Goal: Task Accomplishment & Management: Use online tool/utility

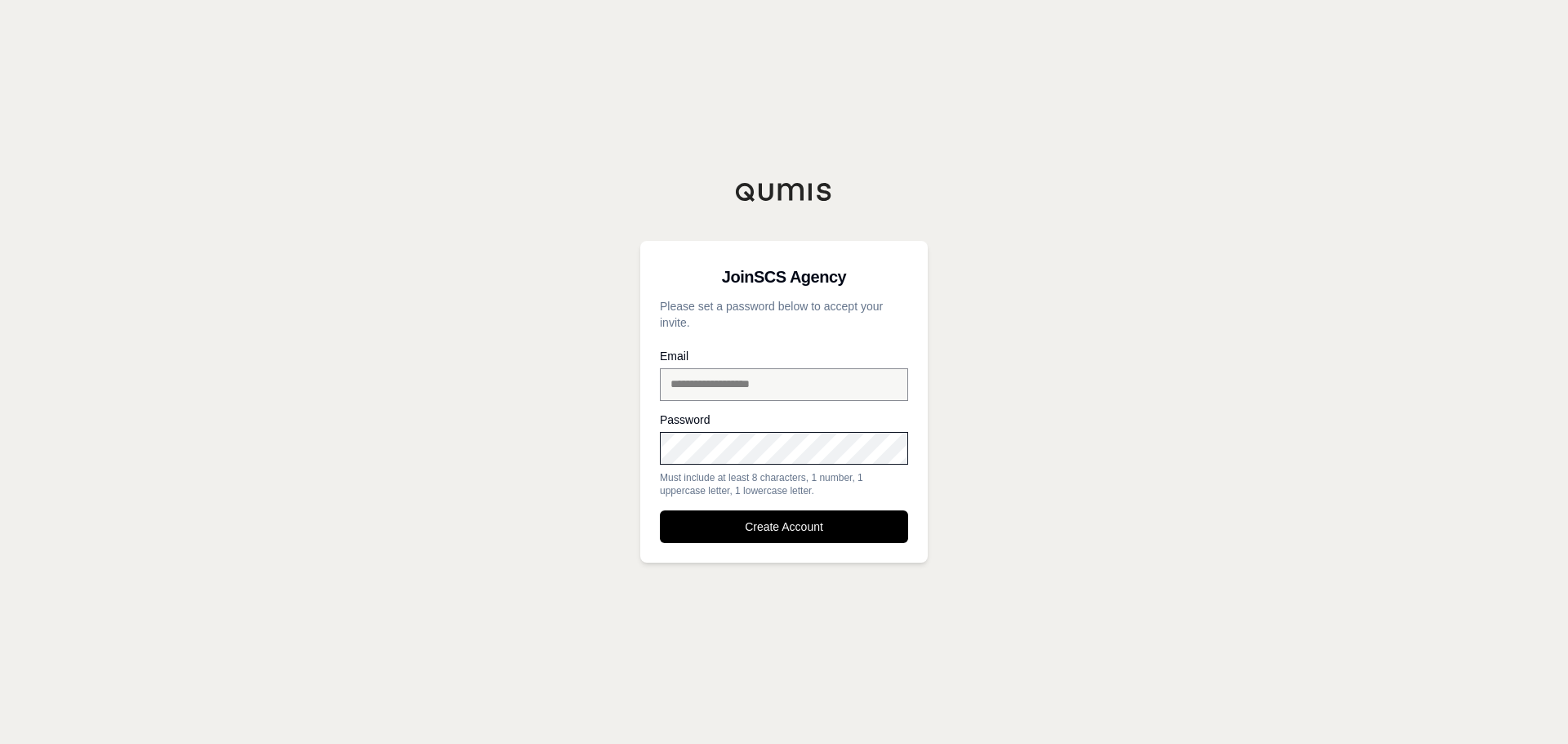
click at [420, 405] on div "**********" at bounding box center [784, 372] width 1568 height 744
click at [795, 521] on button "Create Account" at bounding box center [784, 527] width 248 height 33
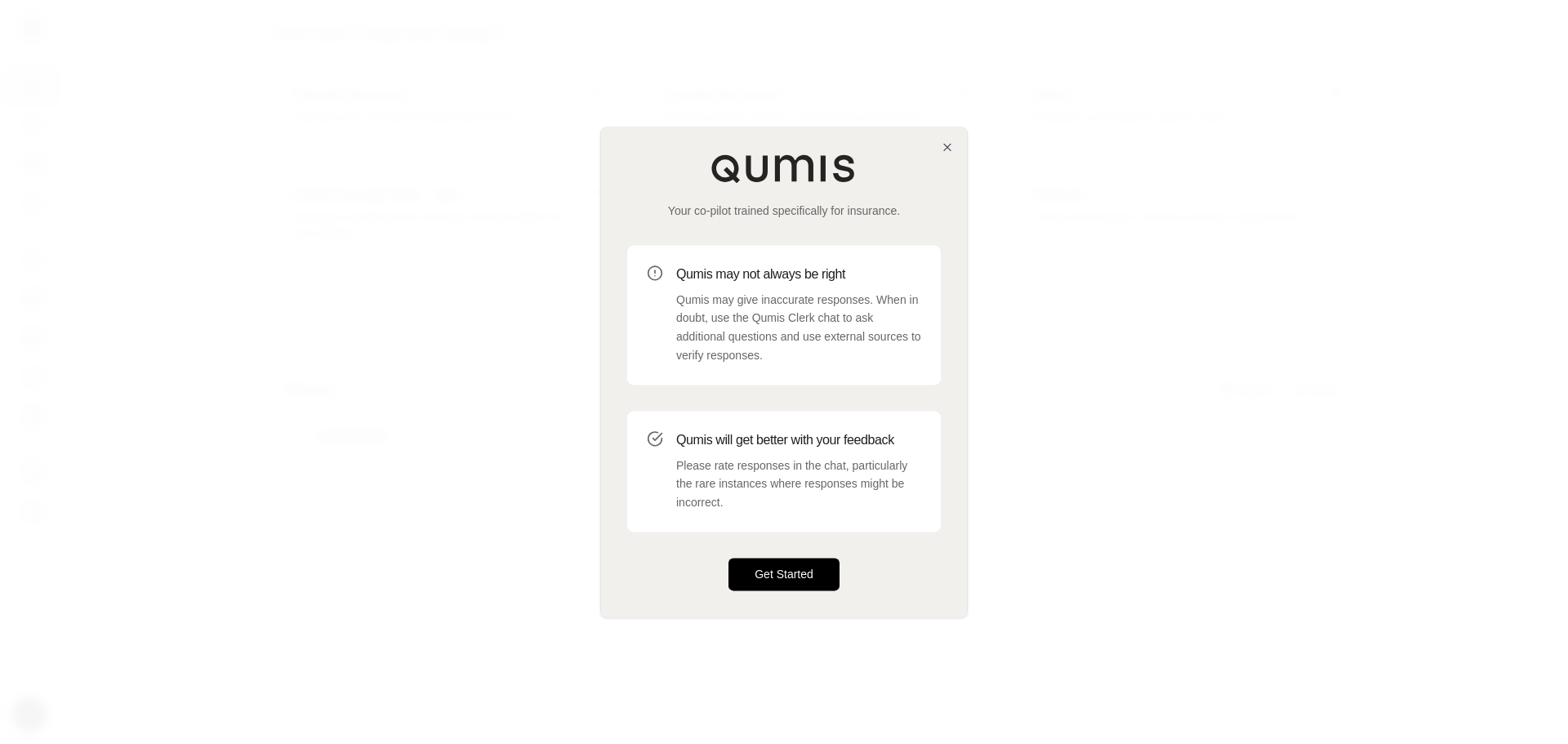
click at [805, 567] on button "Get Started" at bounding box center [784, 573] width 111 height 33
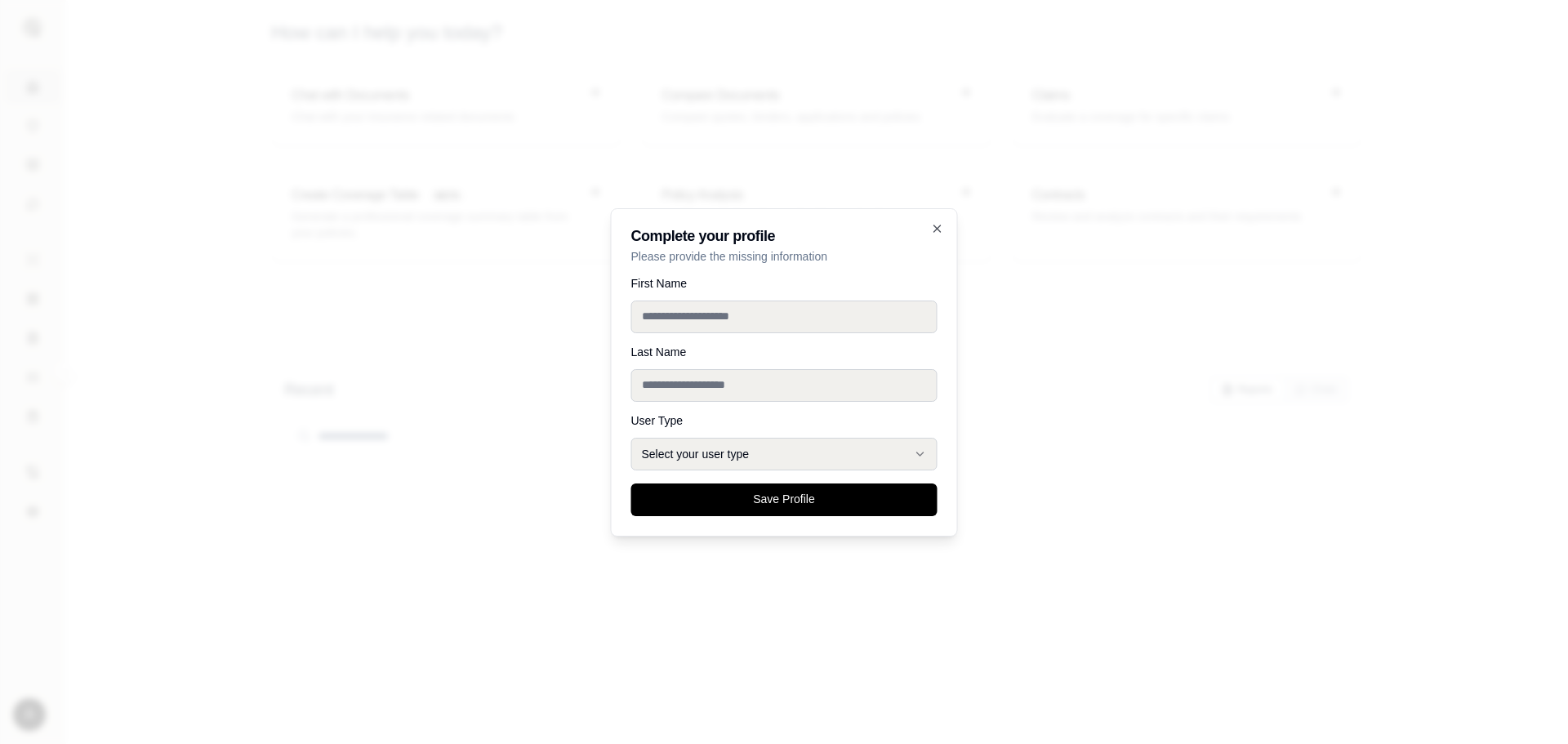
click at [689, 301] on input "First Name" at bounding box center [784, 316] width 307 height 33
type input "*******"
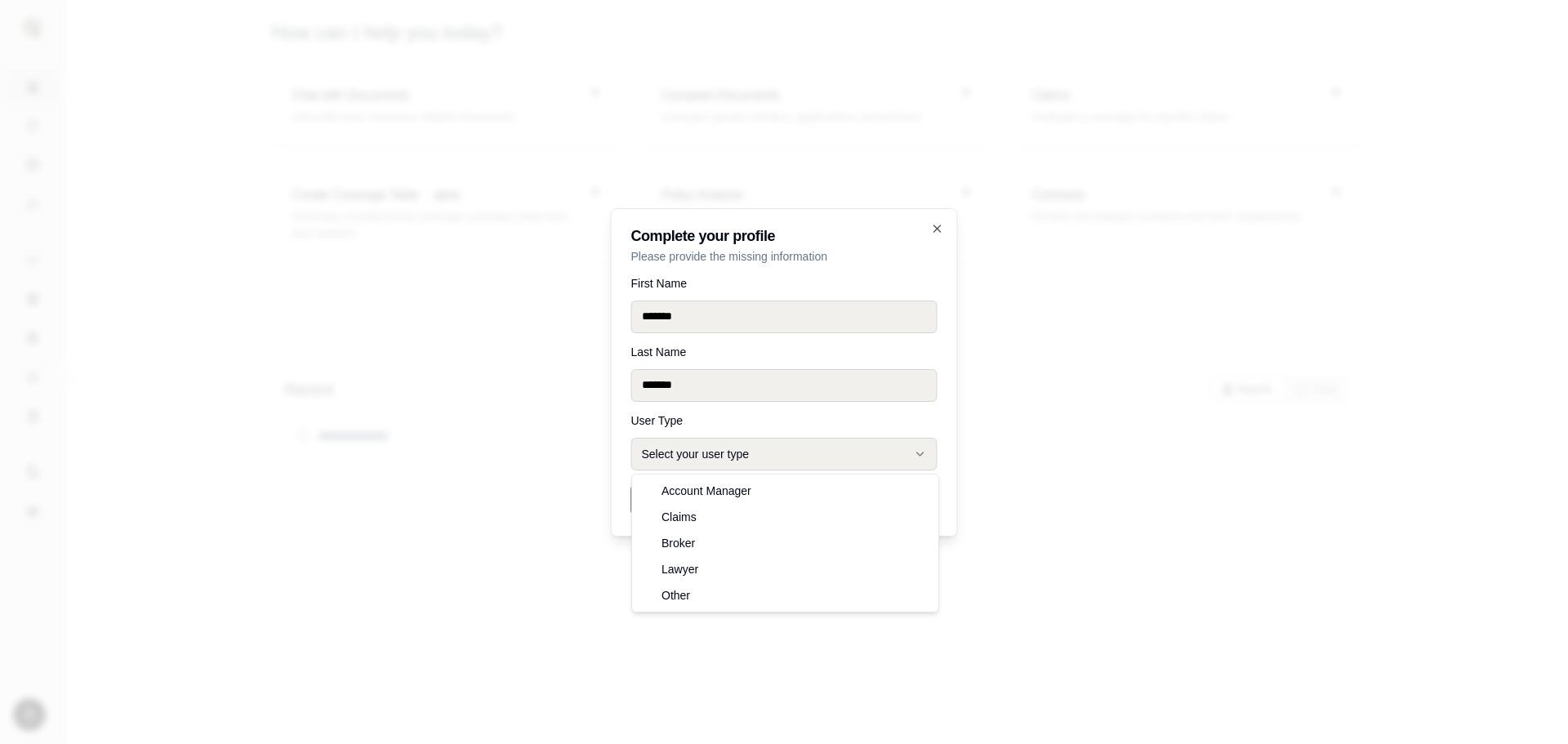
click at [820, 455] on button "Select your user type" at bounding box center [784, 454] width 307 height 33
select select "******"
click at [689, 457] on button "Broker" at bounding box center [784, 454] width 307 height 33
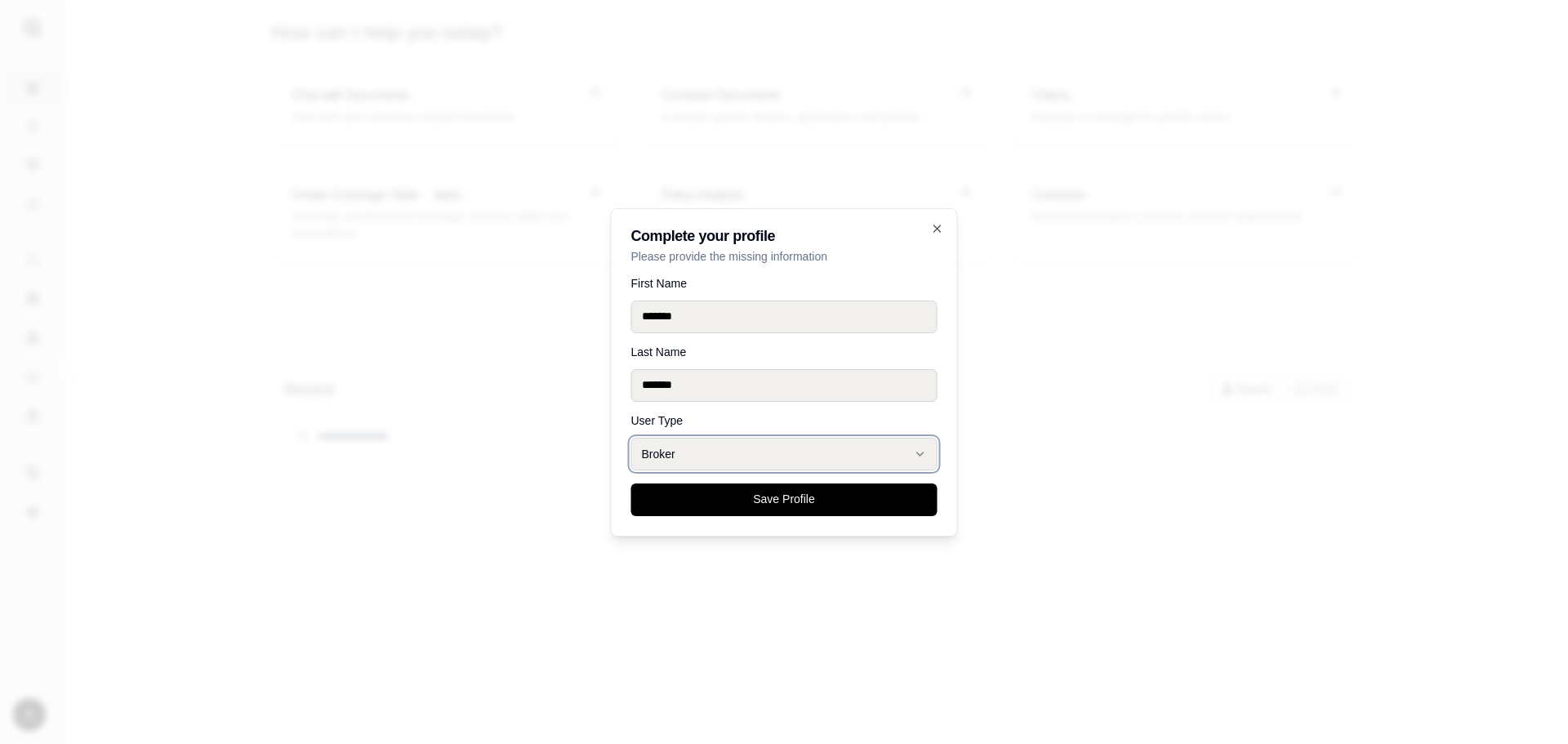
click at [1139, 488] on div at bounding box center [784, 372] width 1568 height 744
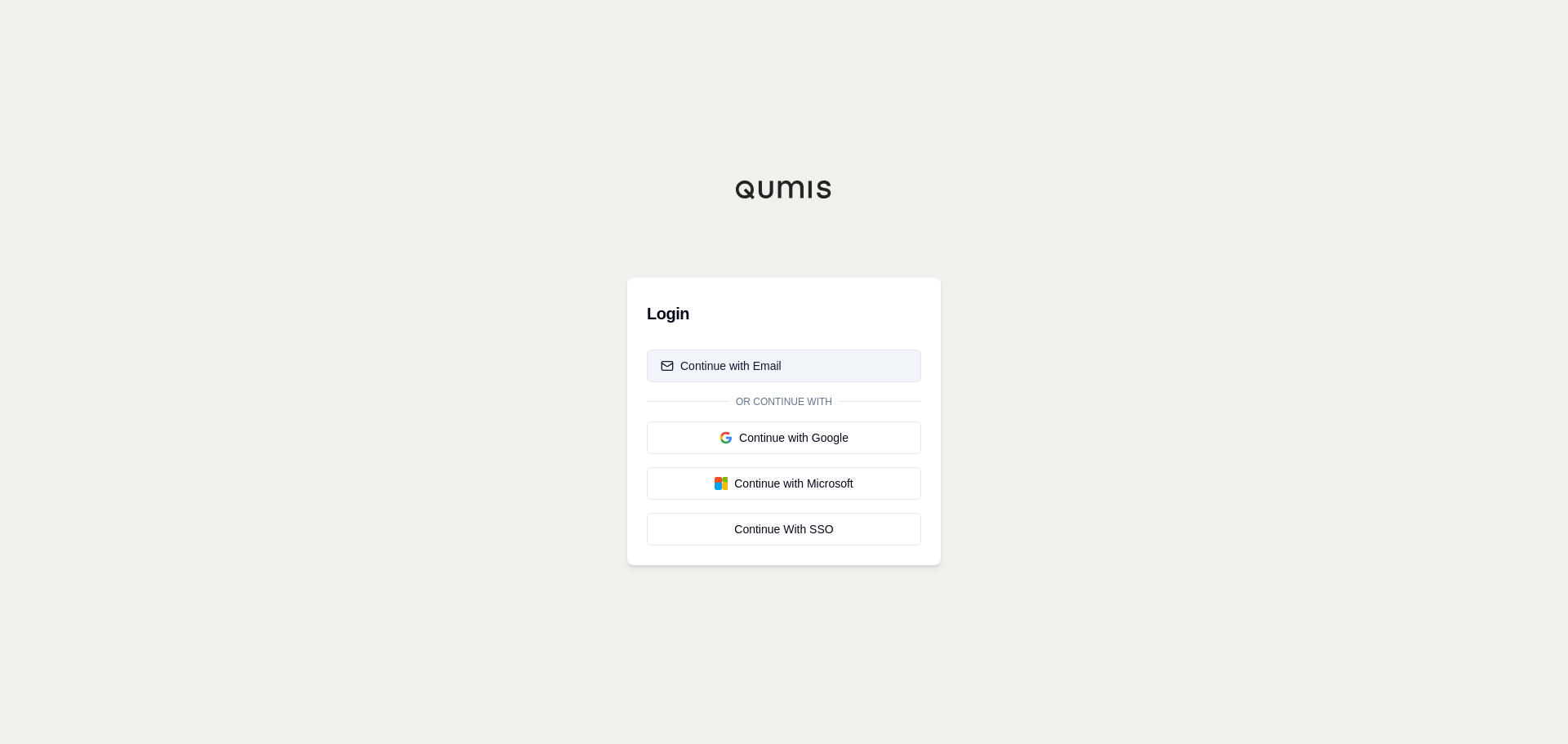
click at [686, 367] on div "Continue with Email" at bounding box center [722, 366] width 121 height 17
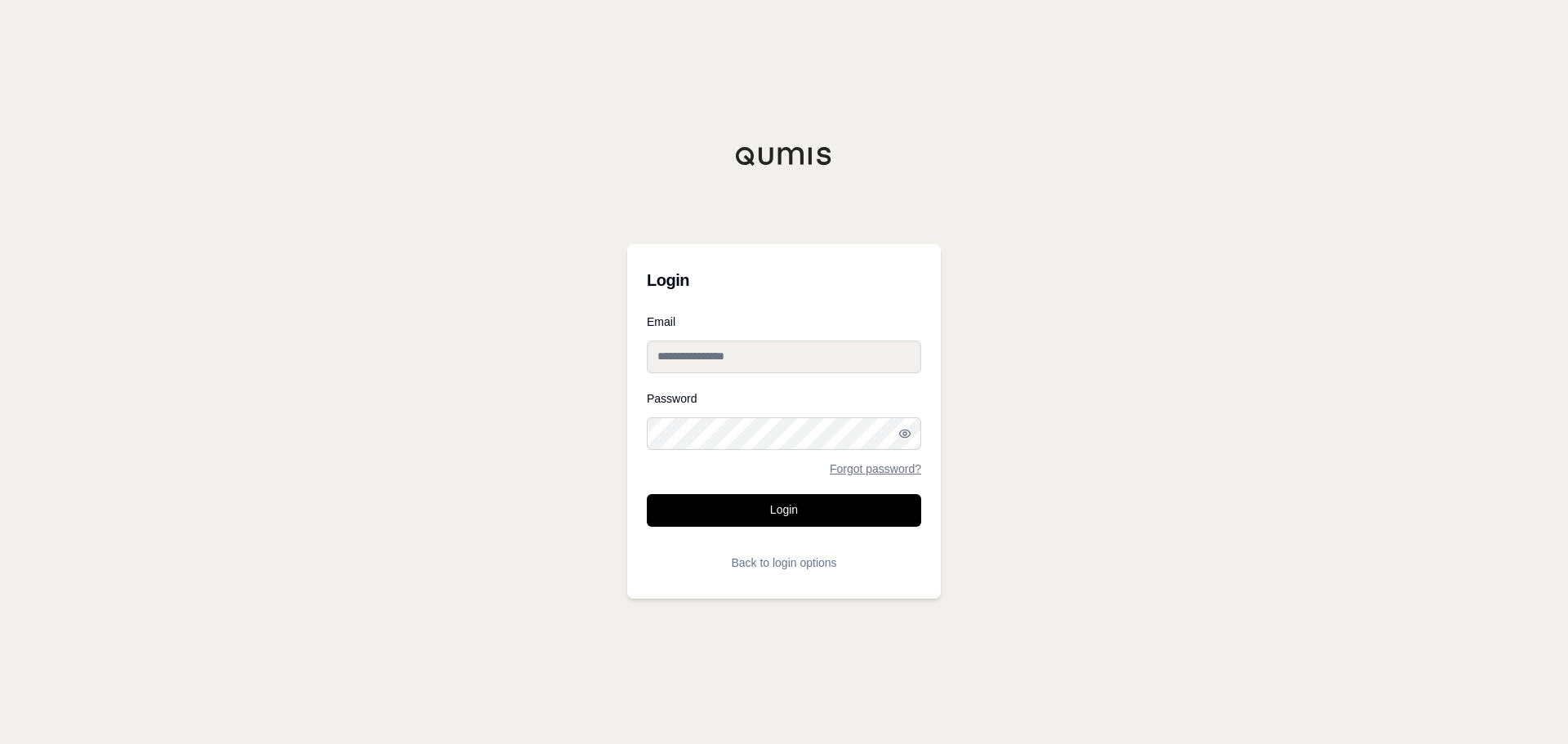
click at [708, 351] on input "Email" at bounding box center [784, 356] width 274 height 33
type input "**********"
click at [770, 518] on button "Login" at bounding box center [784, 510] width 274 height 33
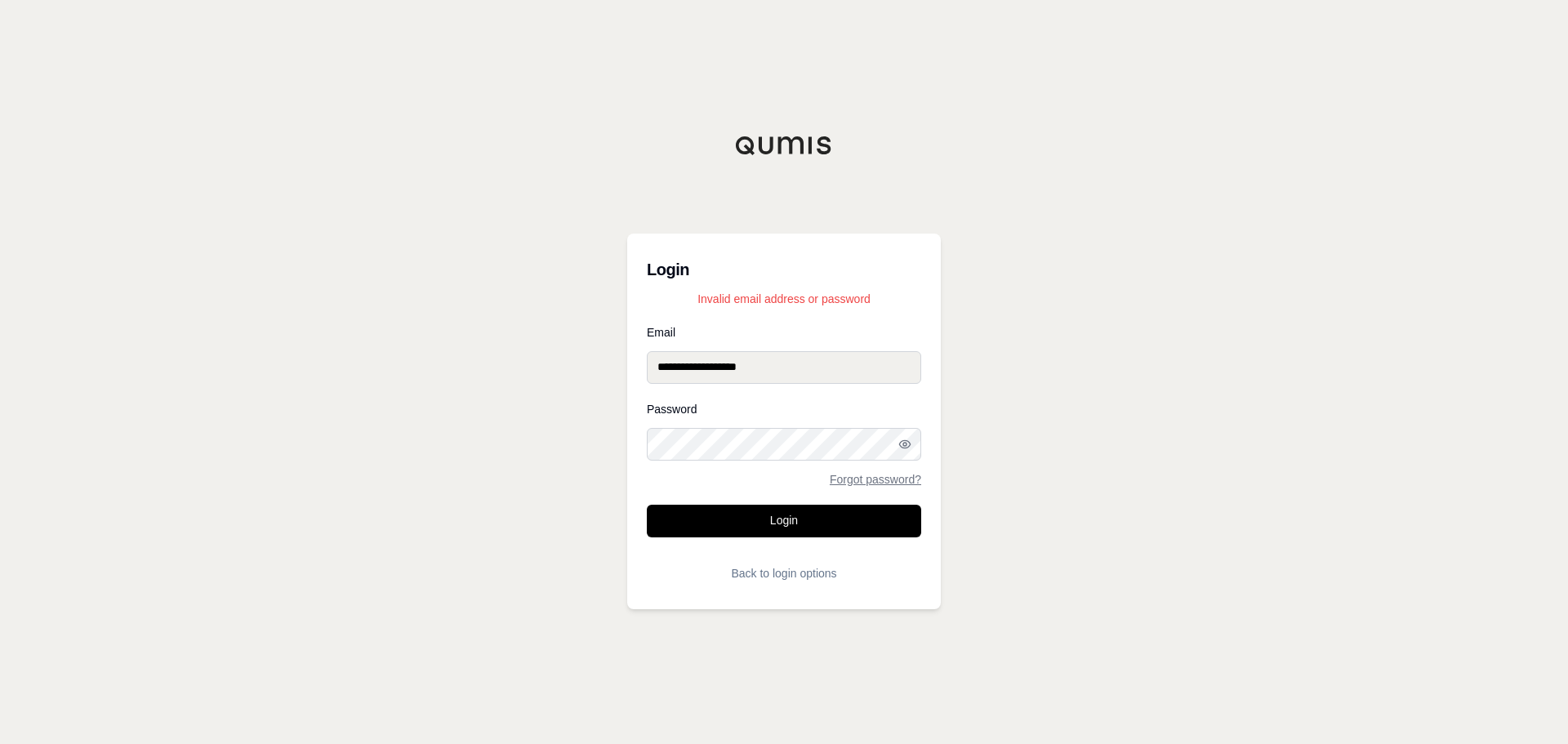
click at [194, 450] on div "**********" at bounding box center [784, 372] width 1568 height 744
click at [742, 522] on button "Login" at bounding box center [784, 520] width 274 height 33
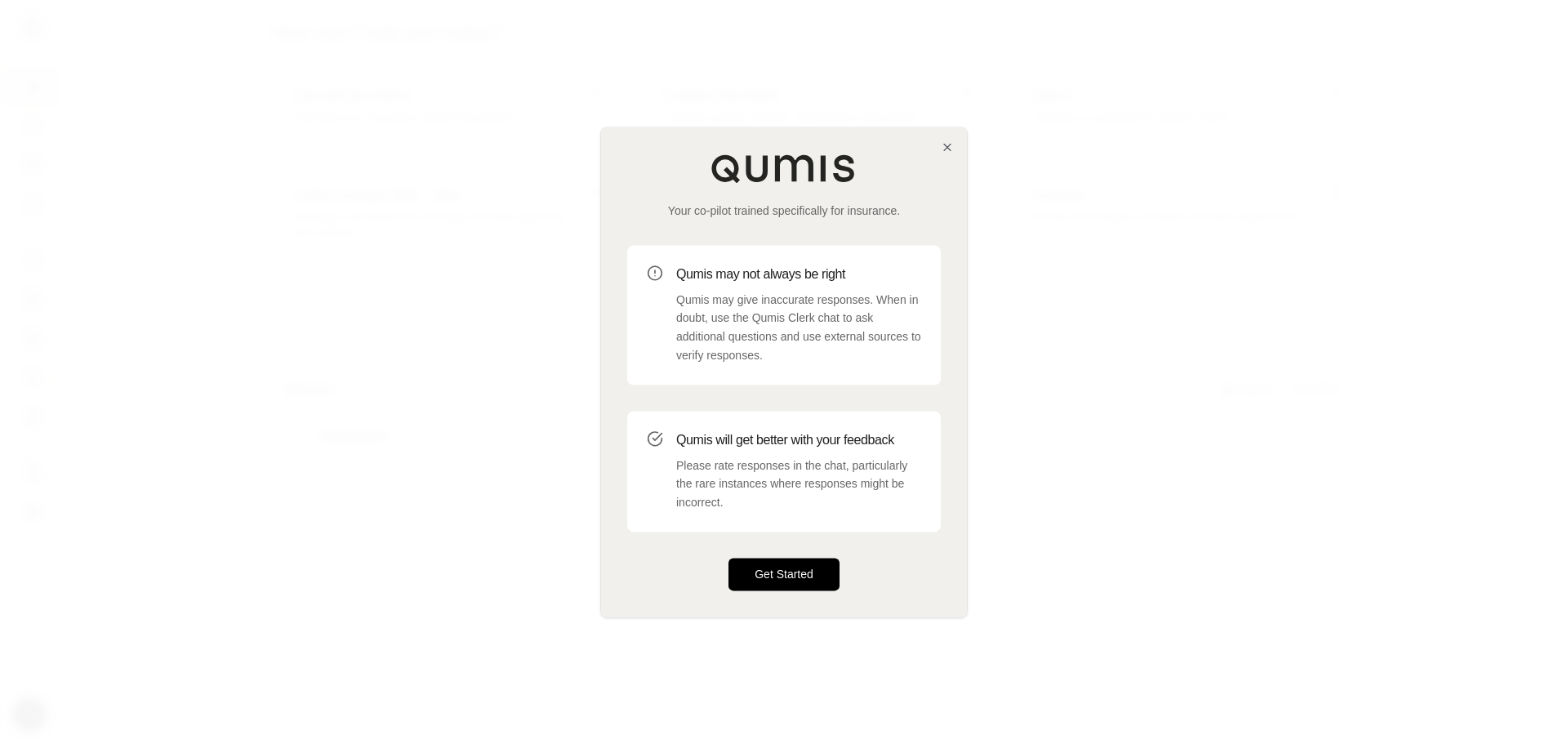
click at [798, 575] on button "Get Started" at bounding box center [784, 573] width 111 height 33
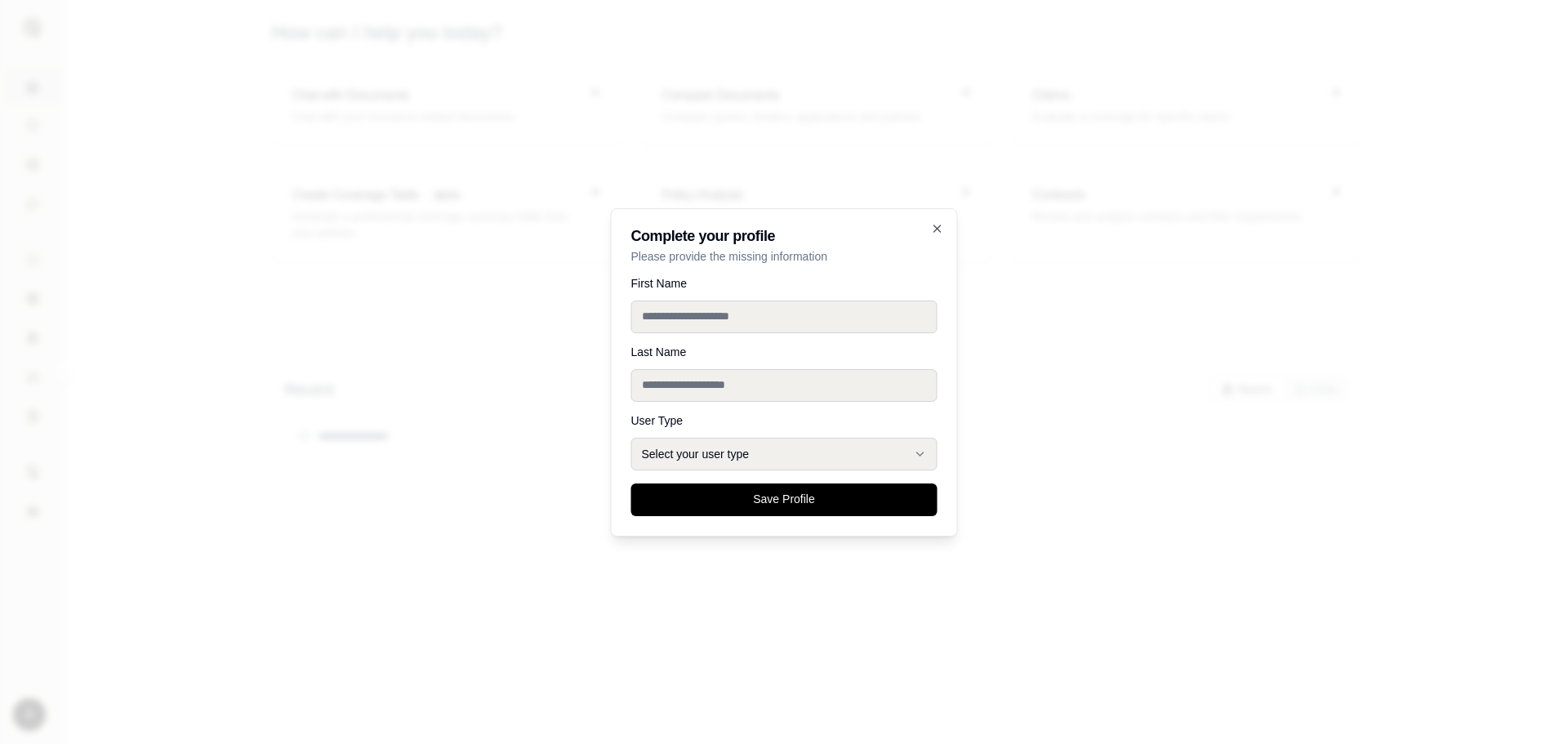
click at [711, 313] on input "First Name" at bounding box center [784, 316] width 307 height 33
type input "*******"
click at [757, 459] on button "Select your user type" at bounding box center [784, 454] width 307 height 33
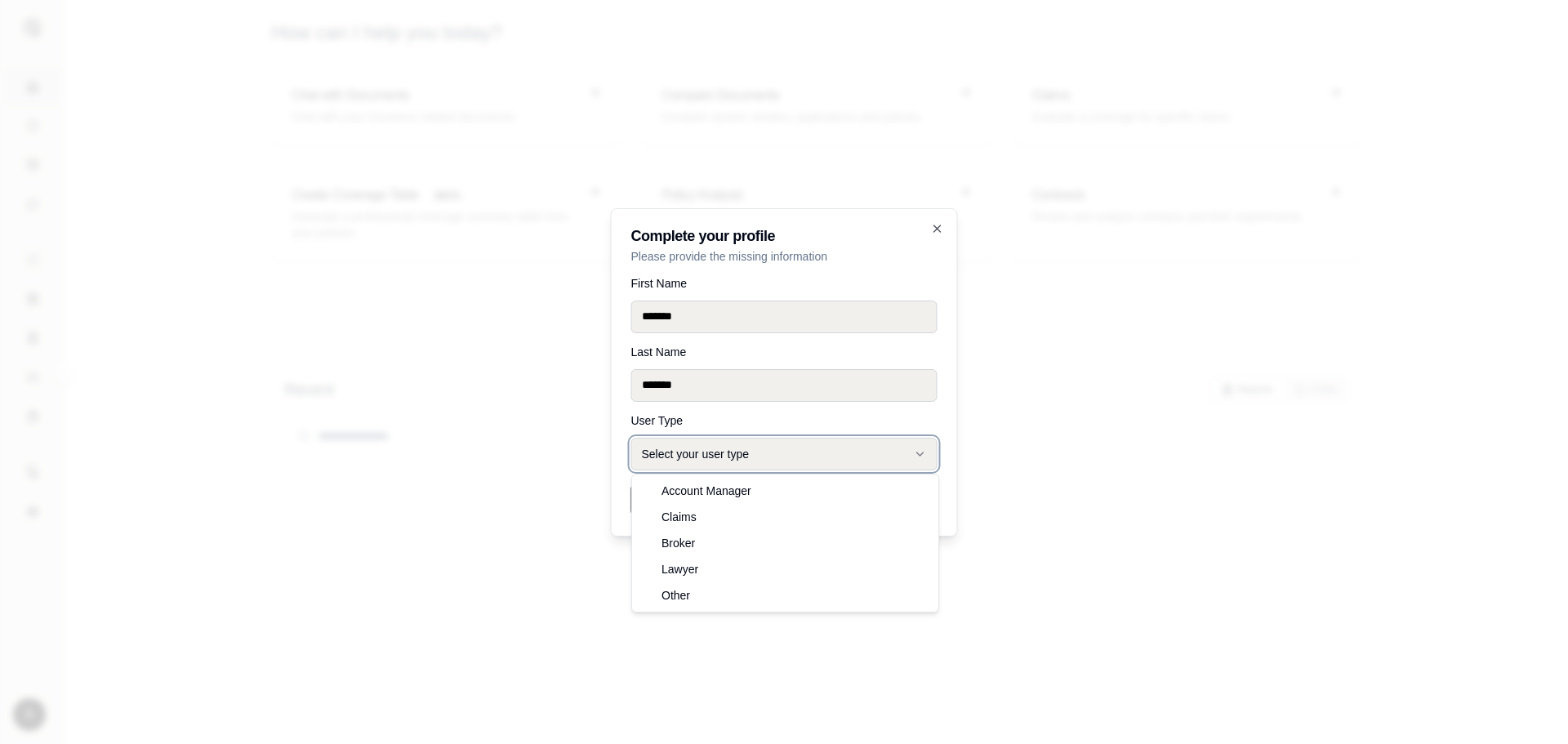
select select "******"
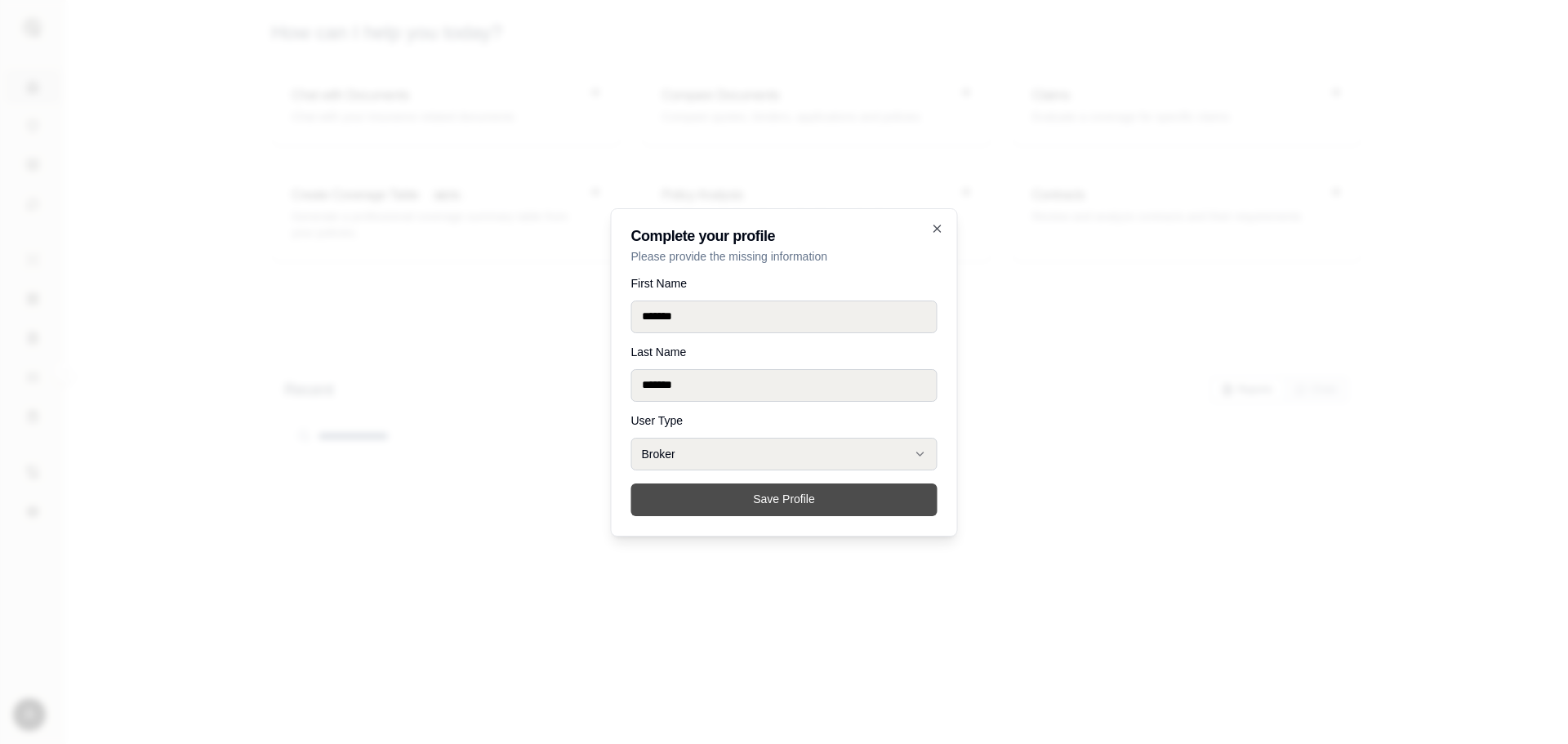
click at [740, 504] on button "Save Profile" at bounding box center [784, 500] width 307 height 33
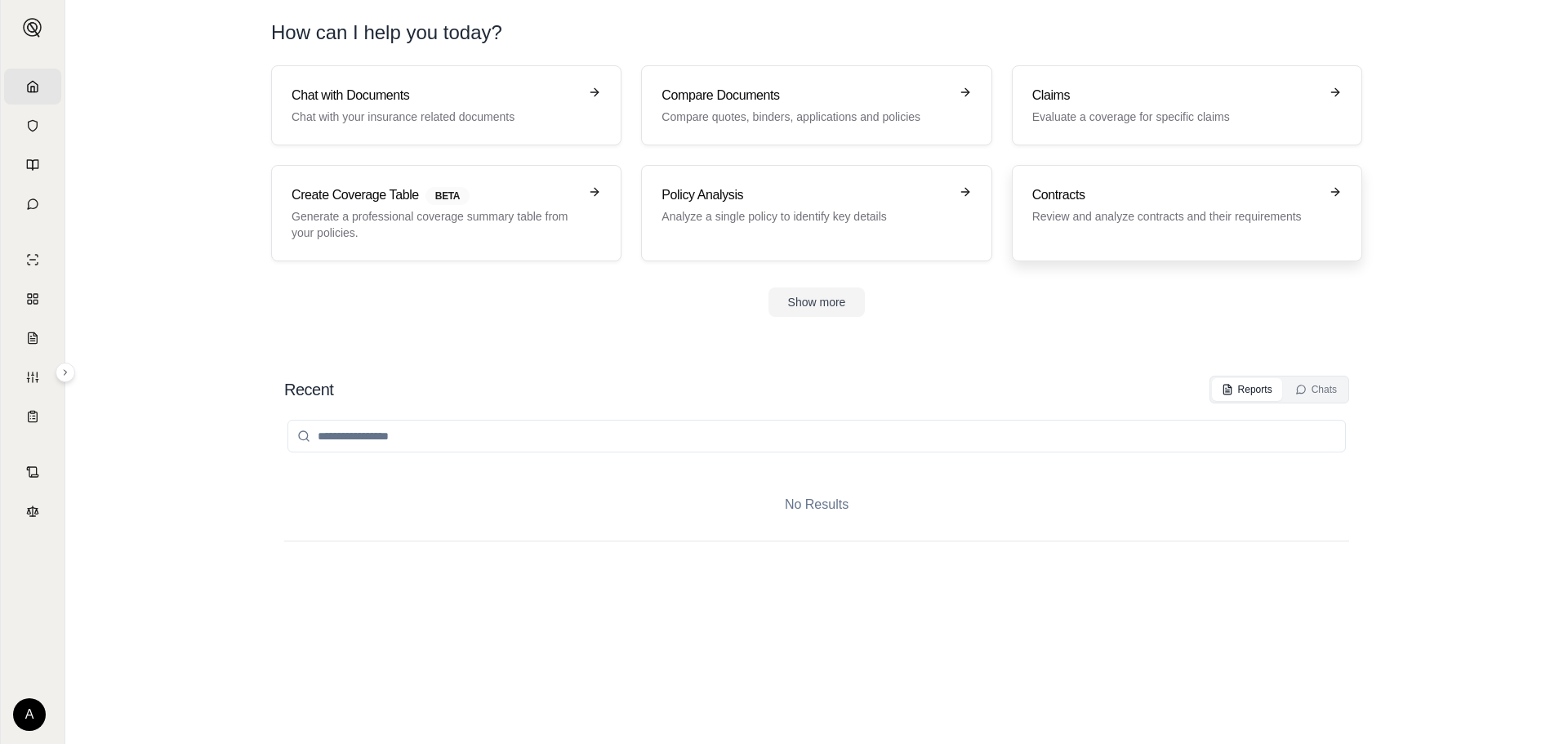
click at [1111, 224] on p "Review and analyze contracts and their requirements" at bounding box center [1176, 216] width 287 height 17
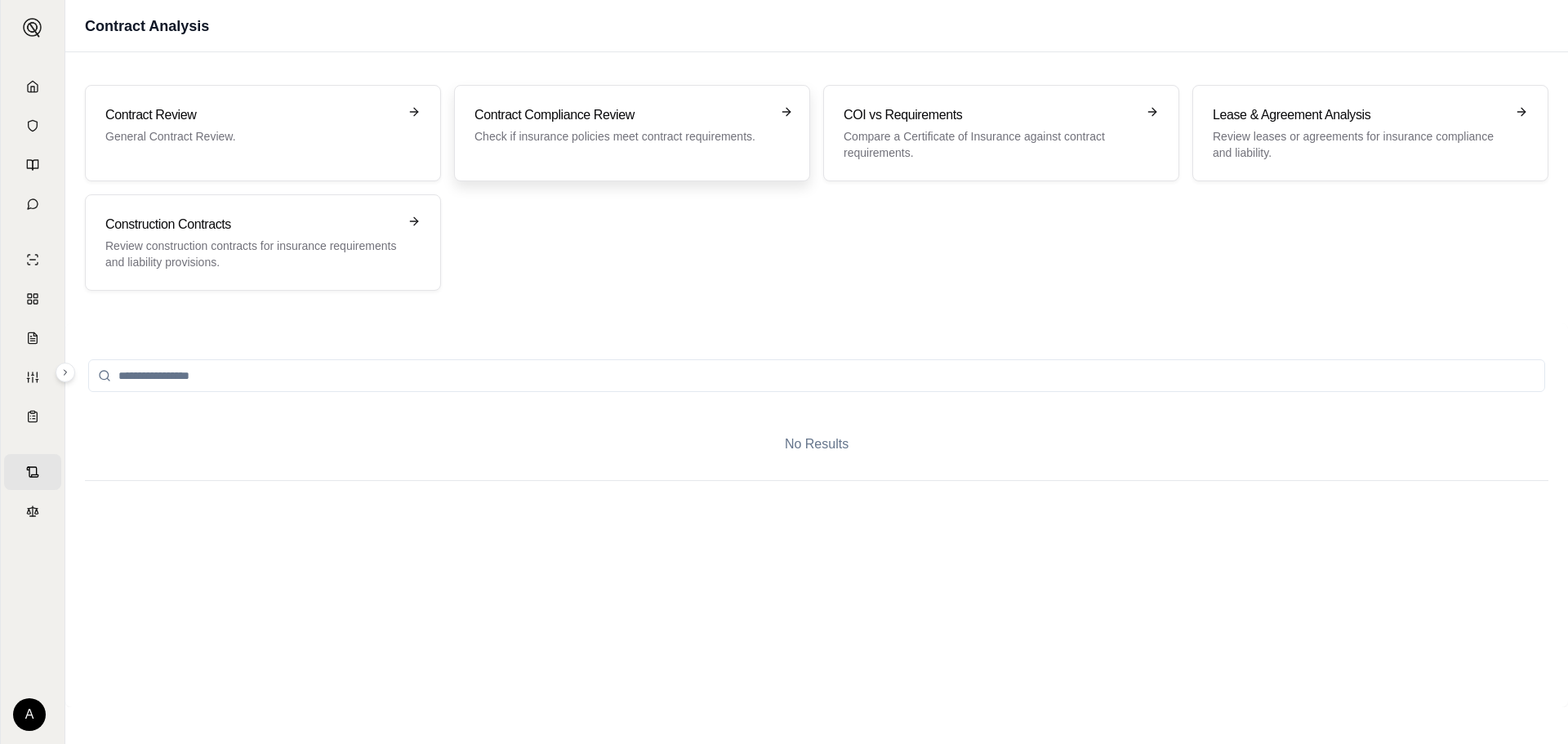
click at [656, 145] on div "Contract Compliance Review Check if insurance policies meet contract requiremen…" at bounding box center [632, 133] width 315 height 56
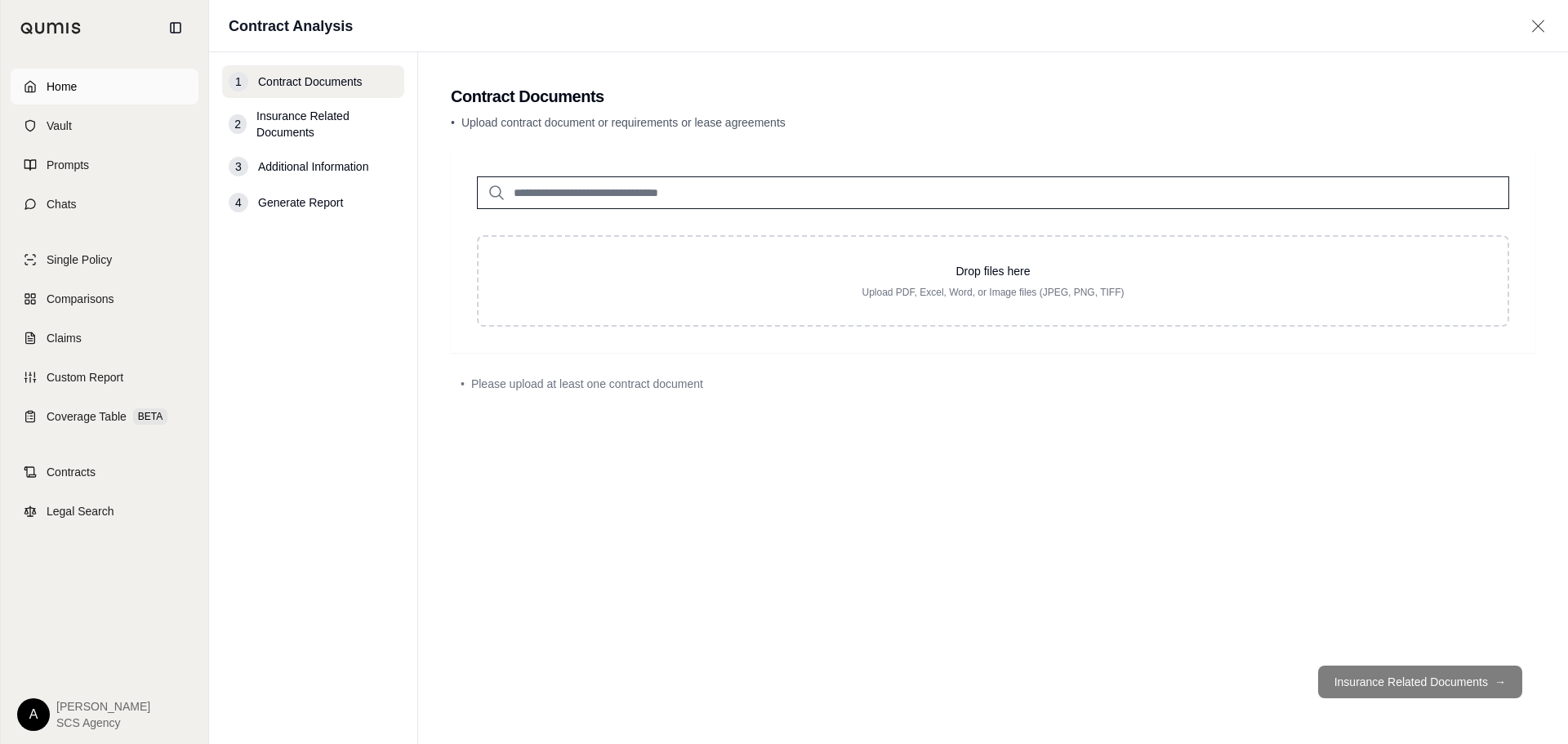
click at [30, 85] on icon at bounding box center [30, 87] width 13 height 13
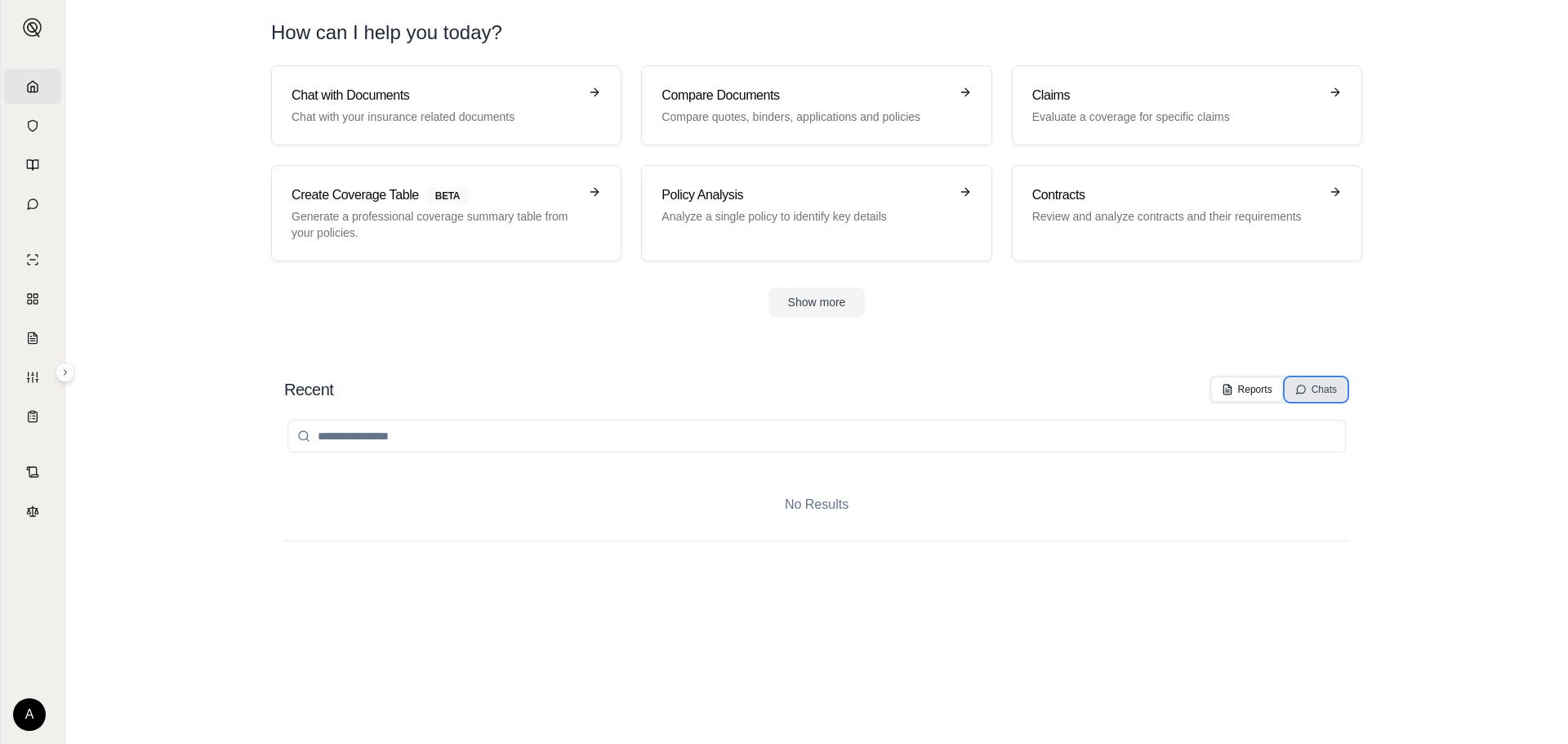
click at [1315, 396] on button "Chats" at bounding box center [1316, 390] width 62 height 23
click at [1235, 382] on button "Reports" at bounding box center [1246, 390] width 70 height 23
click at [810, 298] on button "Show more" at bounding box center [817, 302] width 97 height 30
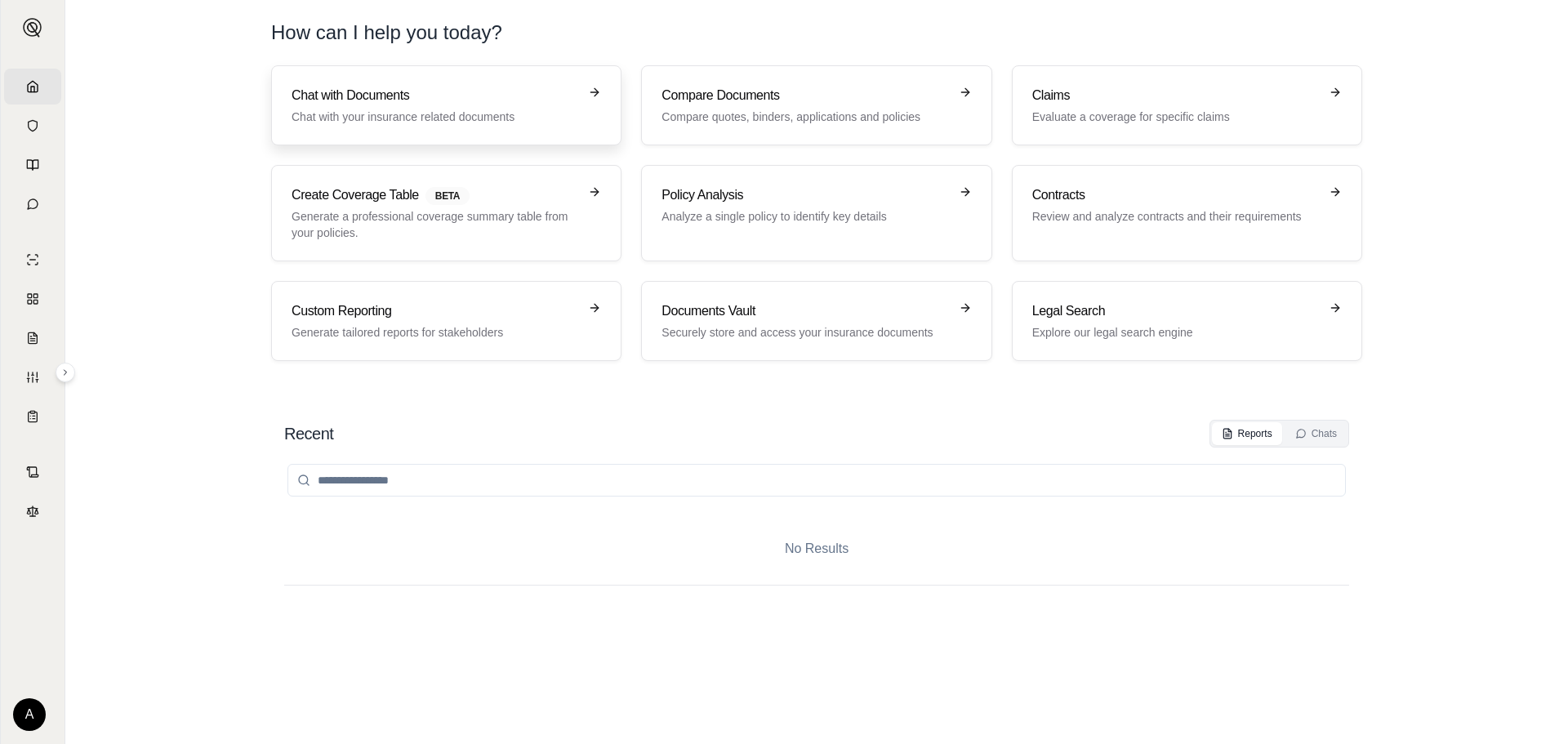
click at [329, 118] on p "Chat with your insurance related documents" at bounding box center [435, 117] width 287 height 17
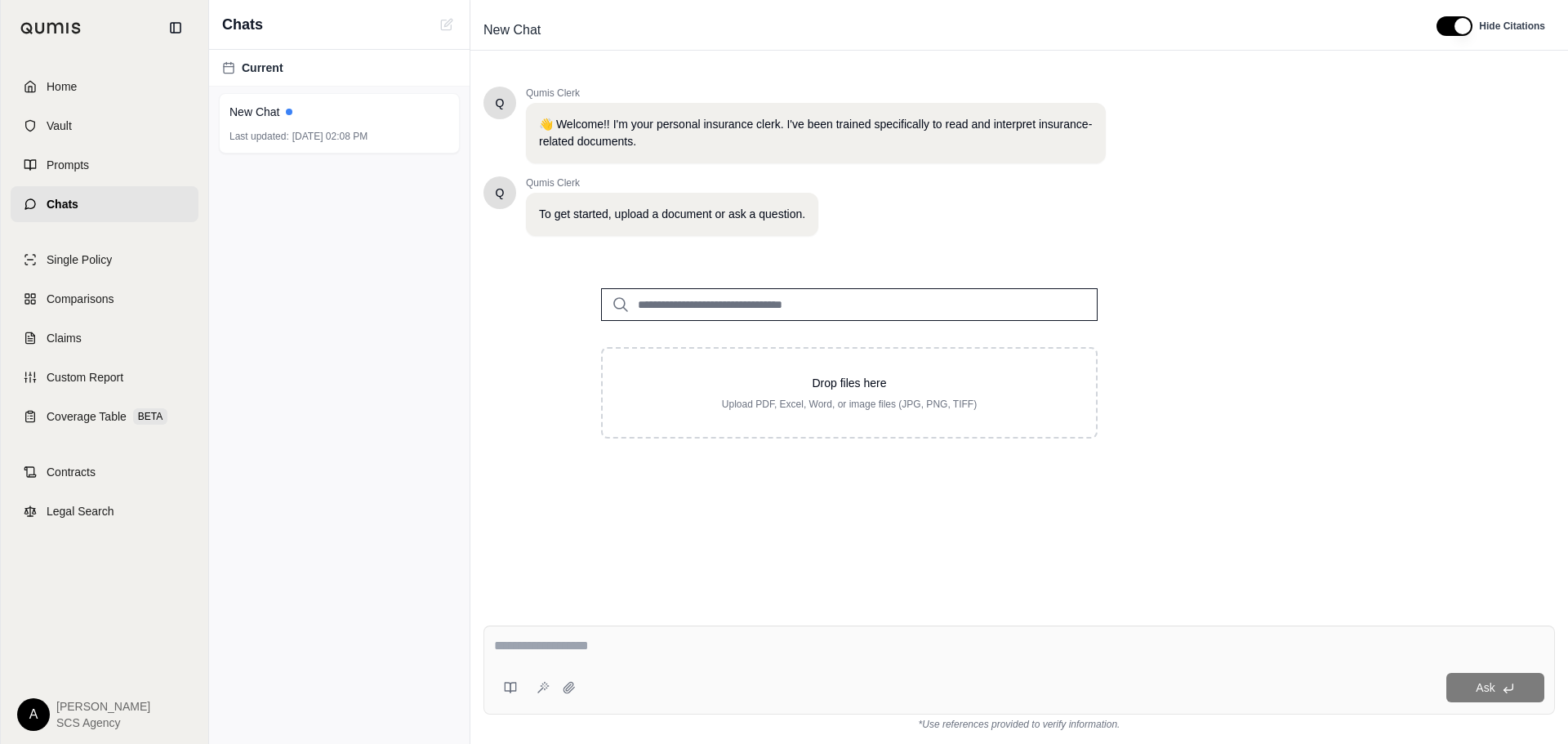
click at [62, 87] on span "Home" at bounding box center [62, 87] width 30 height 17
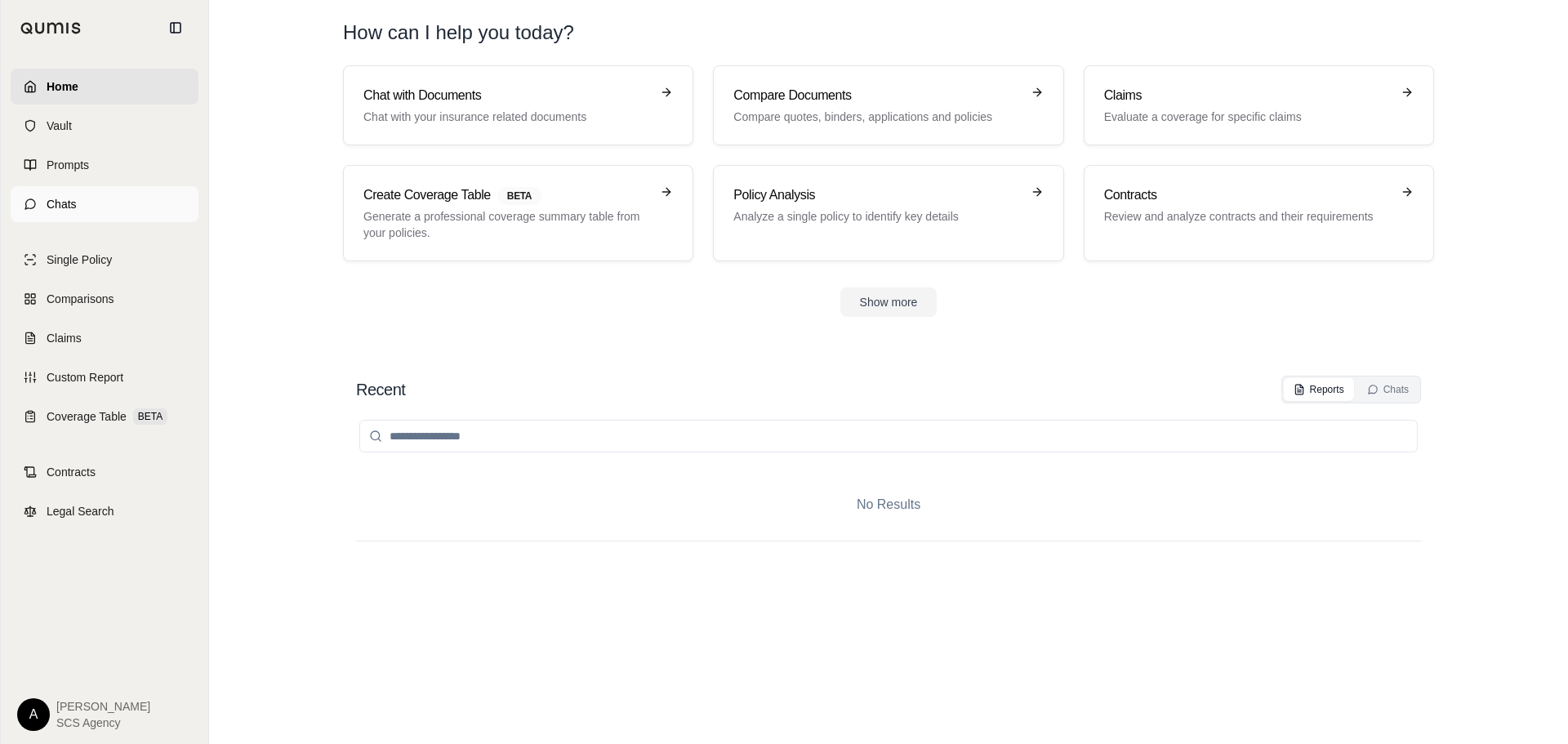
click at [38, 208] on link "Chats" at bounding box center [104, 204] width 188 height 36
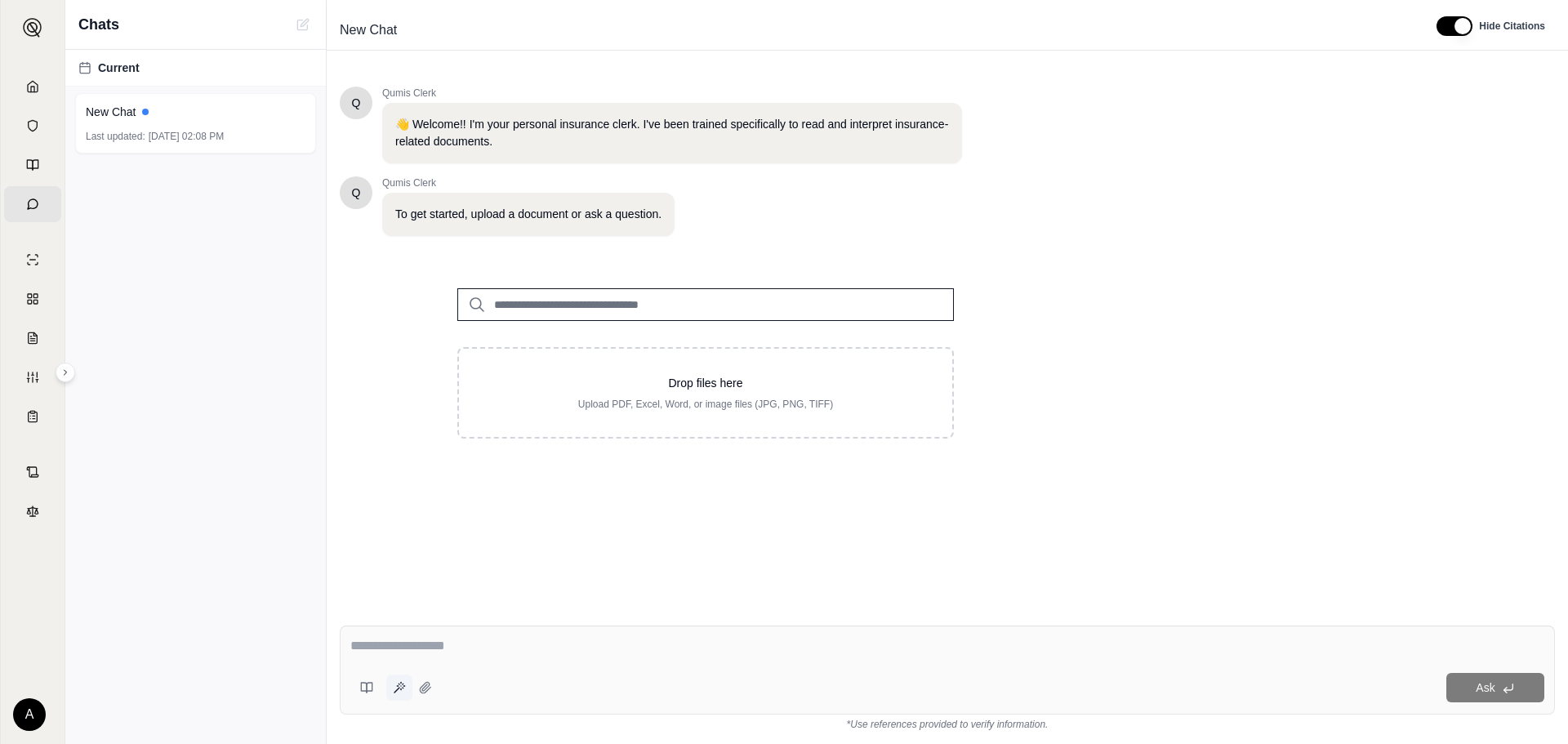
click at [402, 683] on icon at bounding box center [399, 688] width 13 height 13
click at [403, 685] on div at bounding box center [394, 687] width 89 height 33
click at [420, 688] on icon at bounding box center [425, 688] width 13 height 13
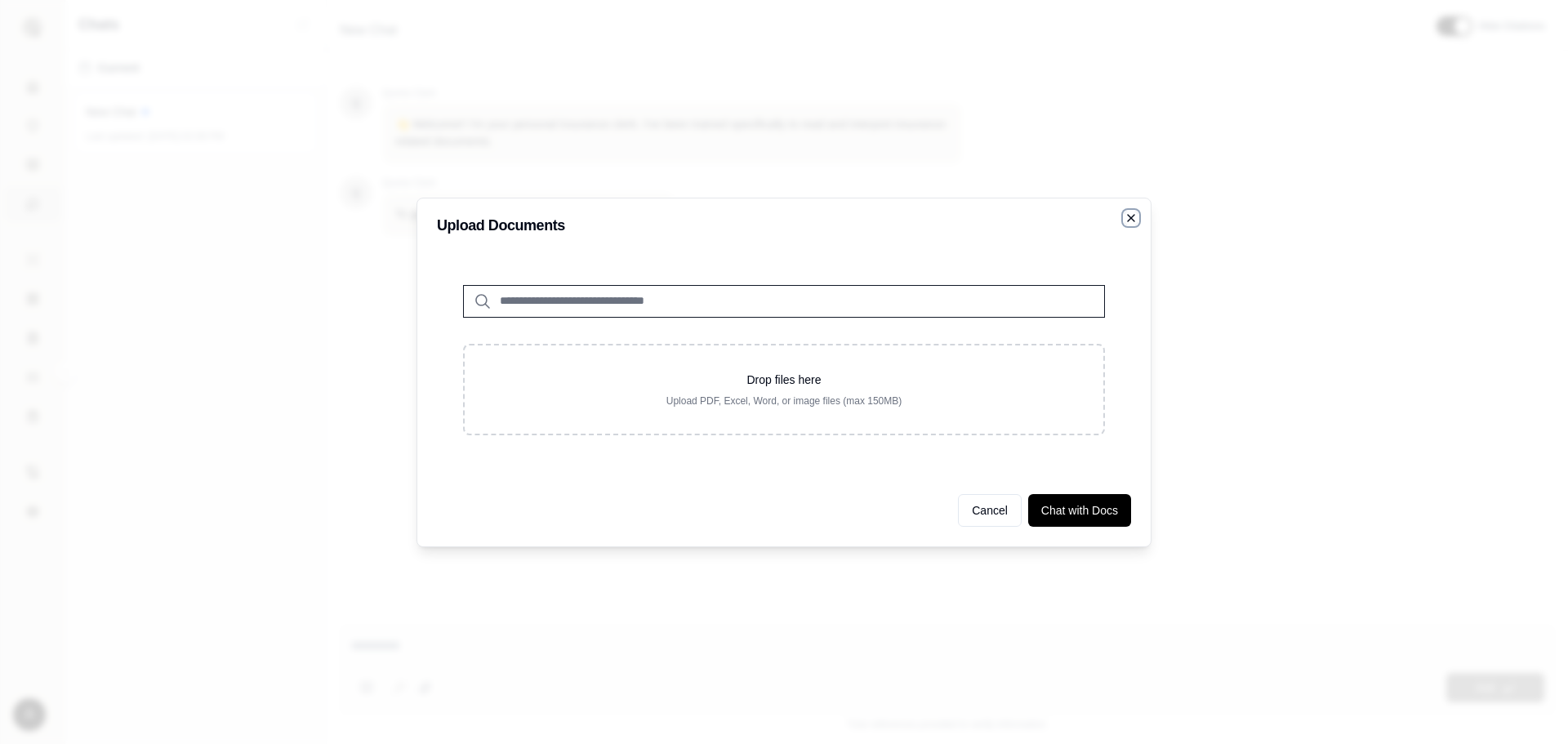
click at [1125, 219] on icon "button" at bounding box center [1132, 218] width 13 height 13
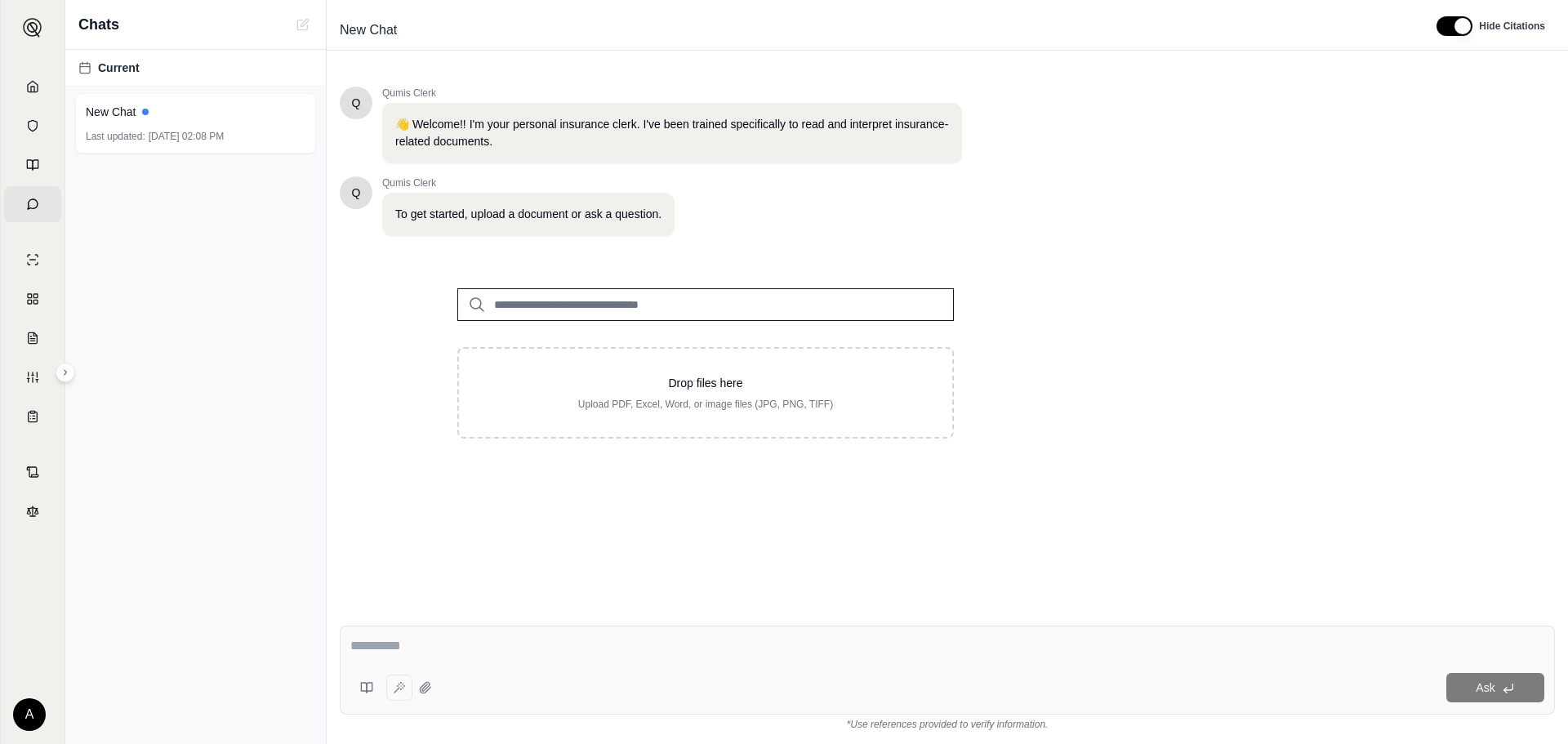
click at [398, 656] on div at bounding box center [947, 649] width 1194 height 25
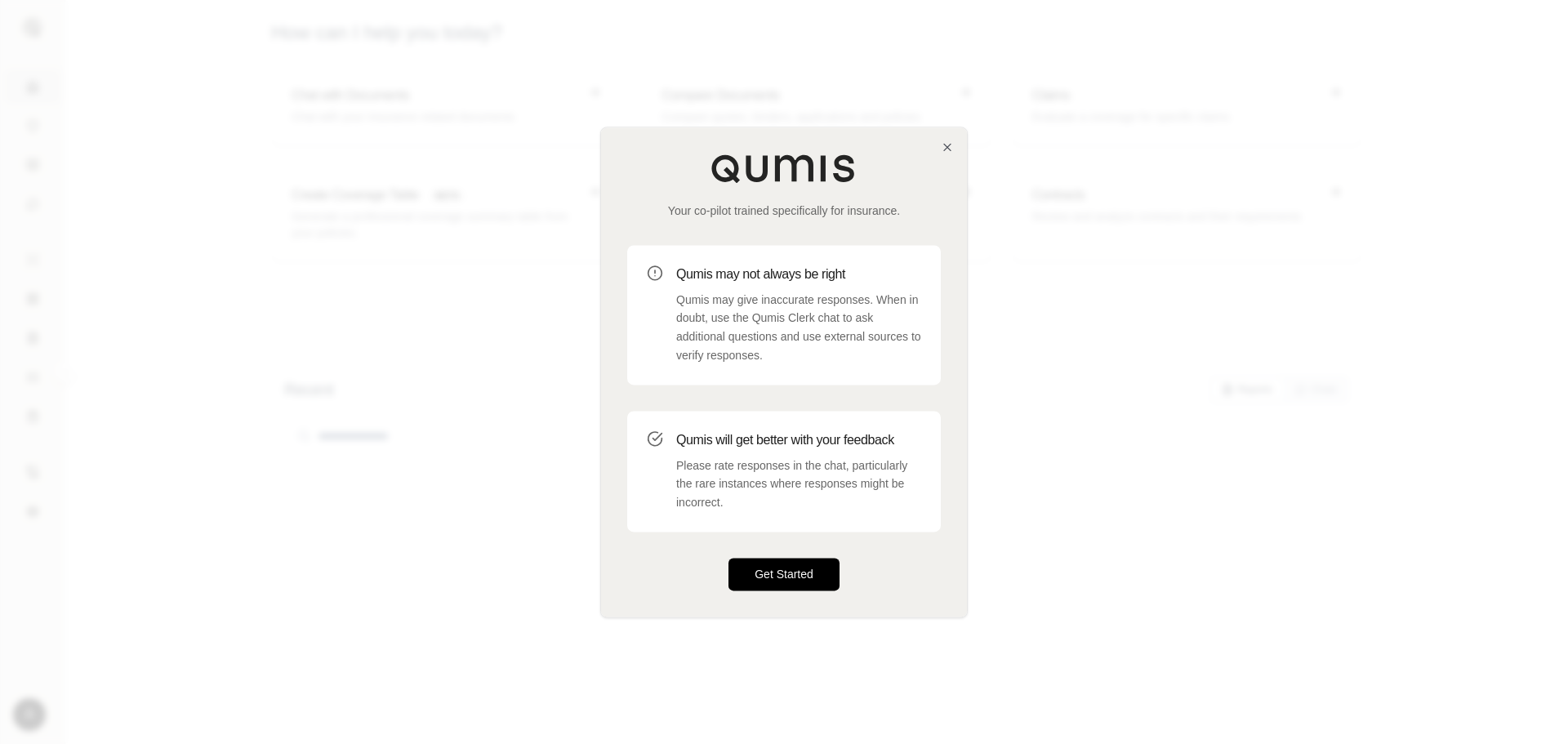
click at [771, 574] on button "Get Started" at bounding box center [784, 573] width 111 height 33
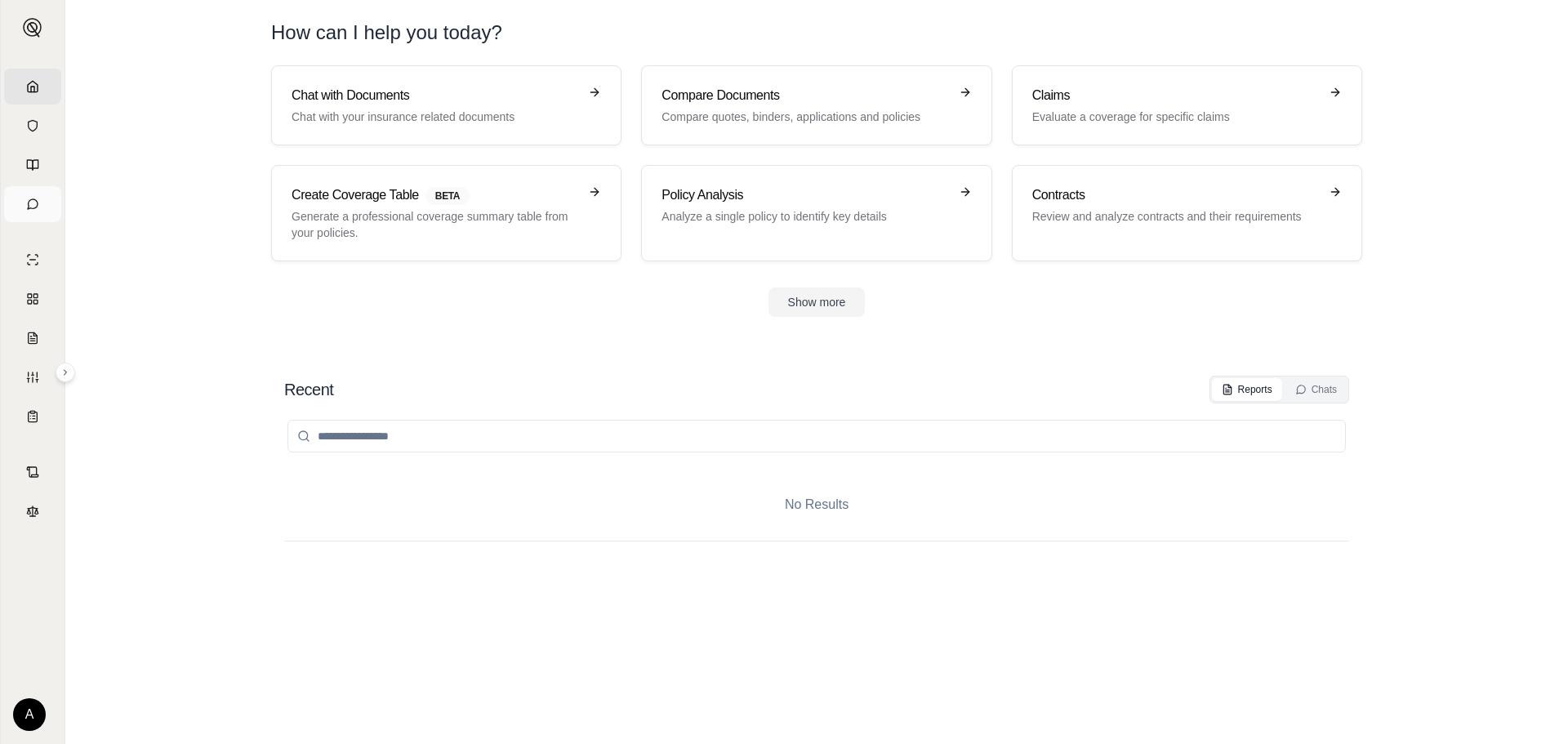
click at [36, 201] on link "Chats" at bounding box center [32, 204] width 57 height 36
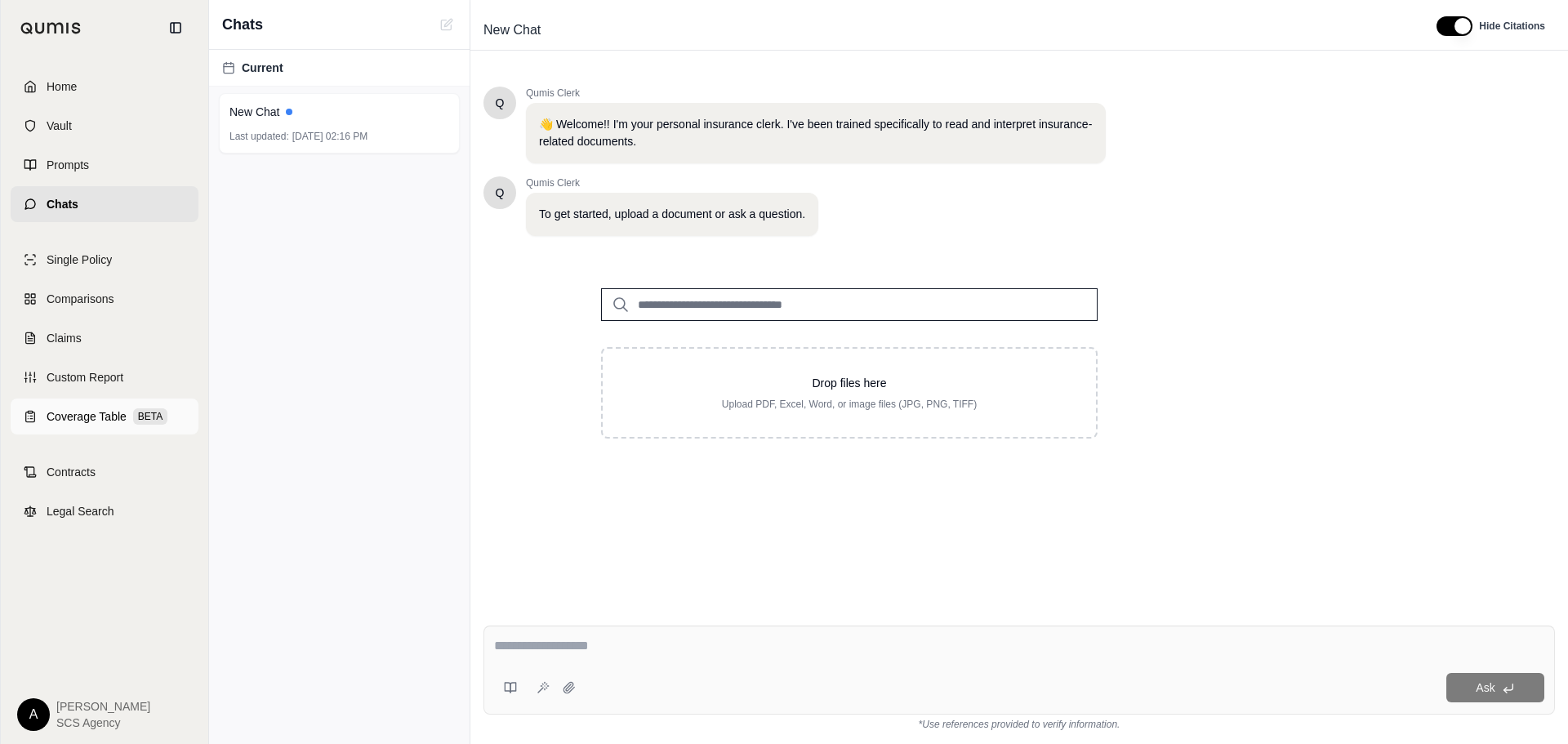
click at [77, 422] on span "Coverage Table" at bounding box center [87, 417] width 80 height 17
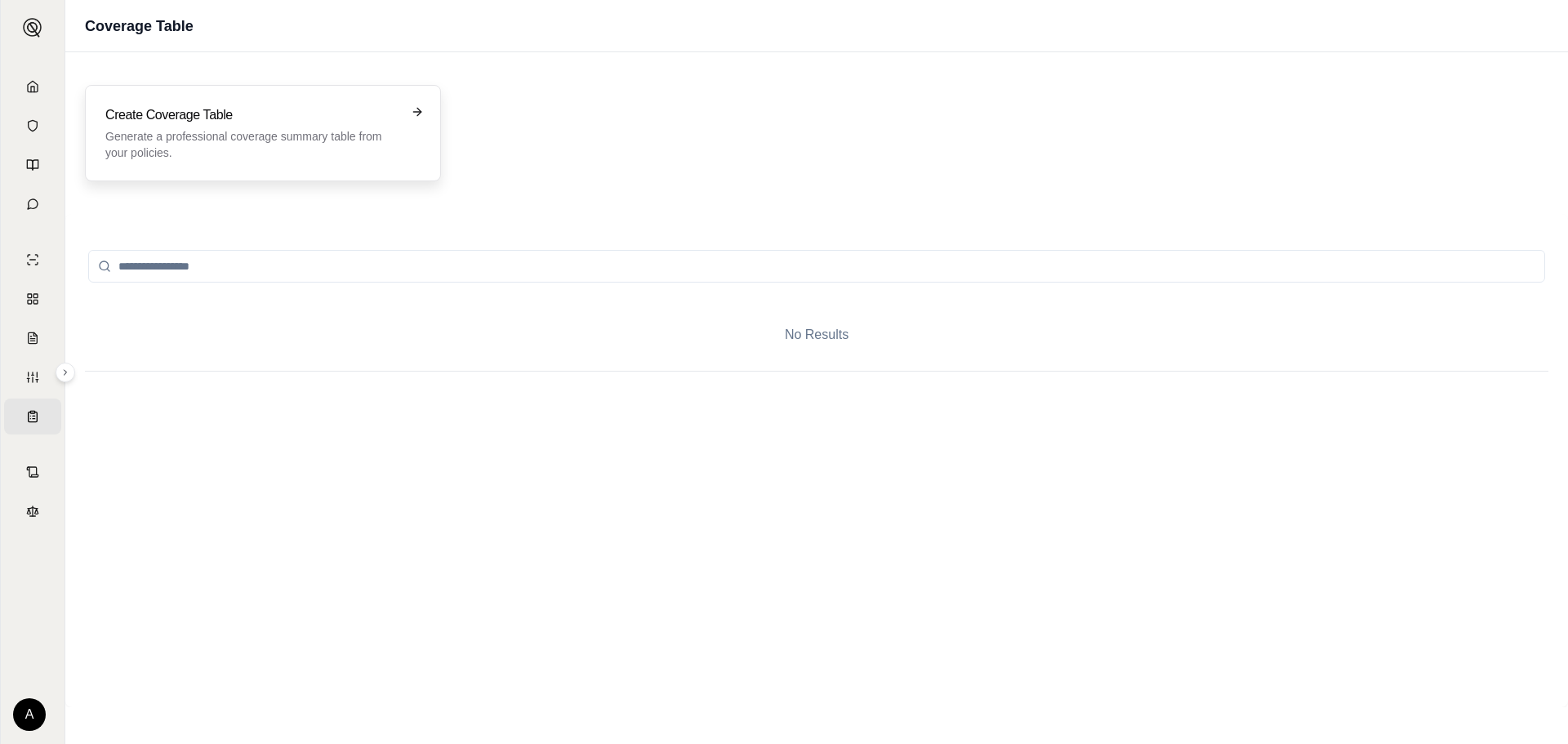
click at [260, 132] on p "Generate a professional coverage summary table from your policies." at bounding box center [252, 145] width 293 height 33
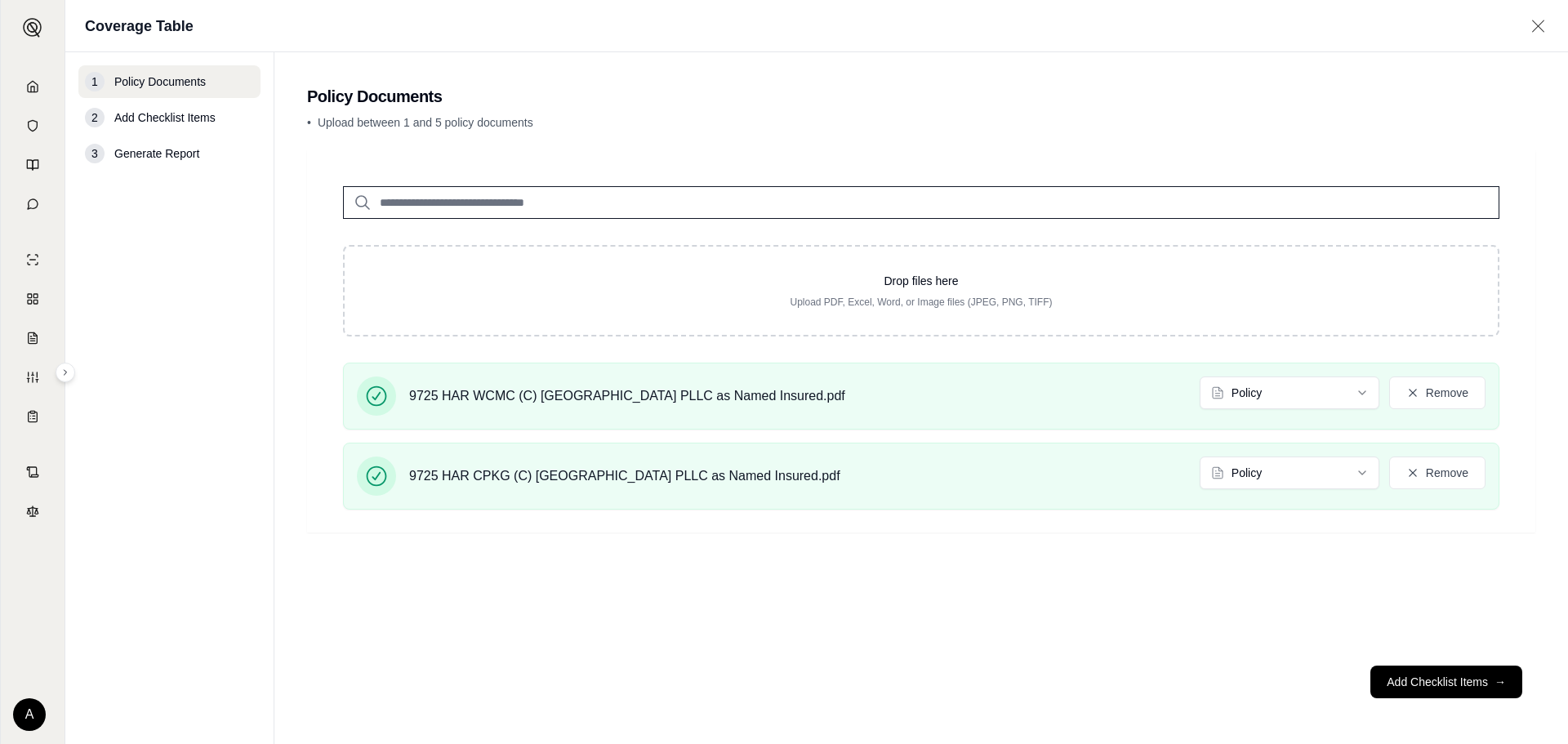
click at [182, 119] on span "Add Checklist Items" at bounding box center [165, 117] width 102 height 17
click at [94, 112] on div "2" at bounding box center [94, 117] width 20 height 20
click at [1480, 671] on button "Add Checklist Items →" at bounding box center [1446, 682] width 152 height 33
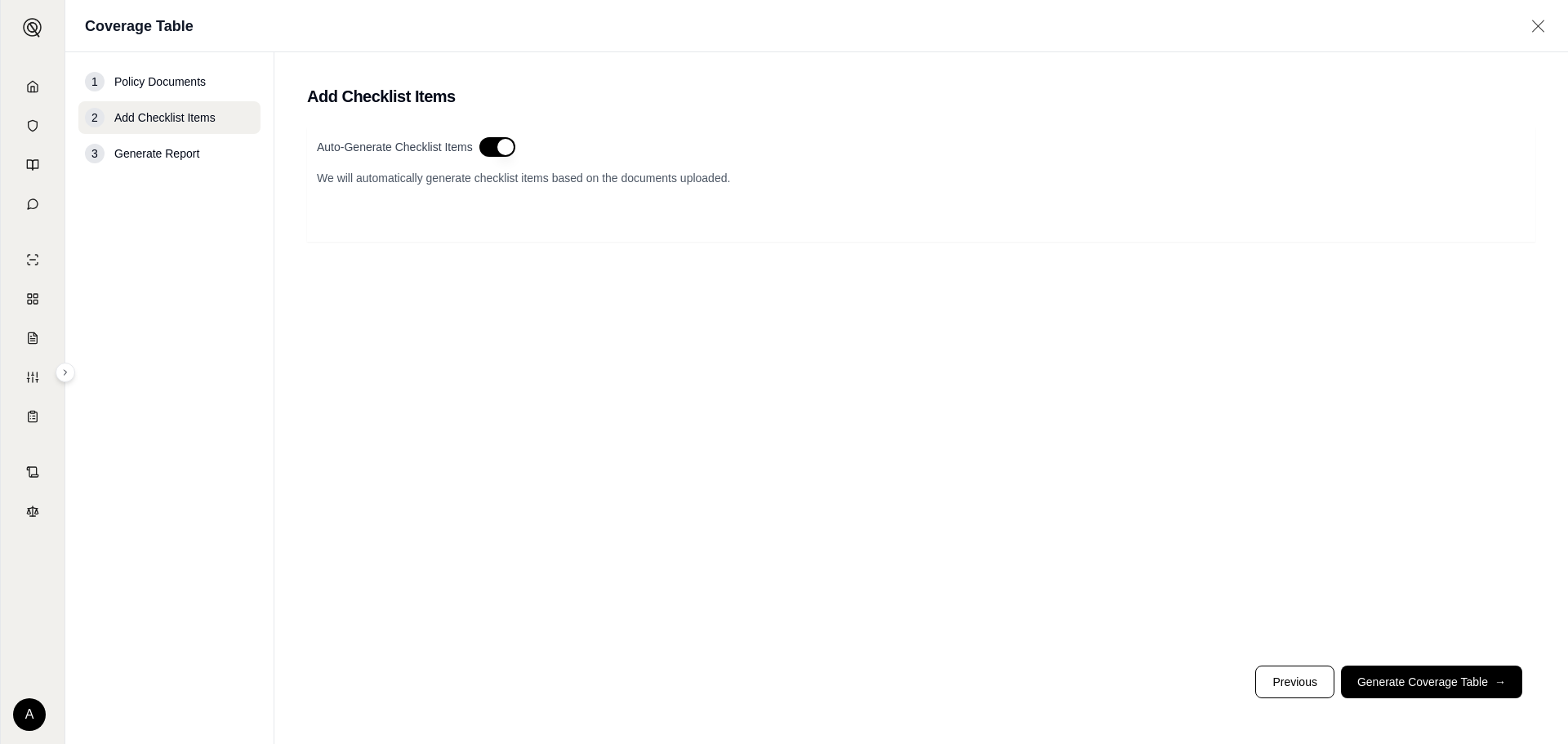
click at [500, 153] on button "button" at bounding box center [497, 146] width 36 height 20
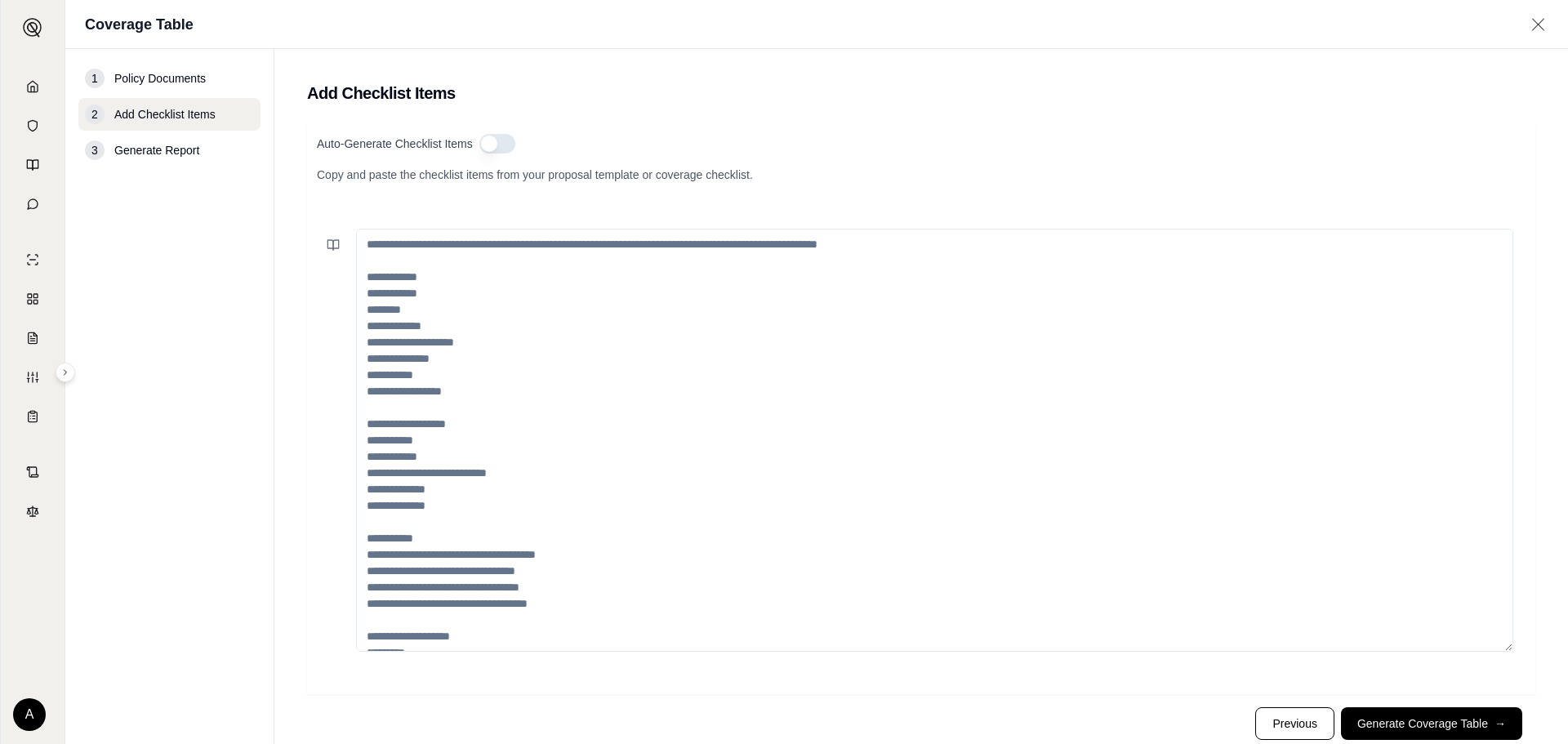
click at [474, 145] on div "Auto-Generate Checklist Items" at bounding box center [921, 144] width 1209 height 20
click at [488, 141] on button "button" at bounding box center [497, 144] width 36 height 20
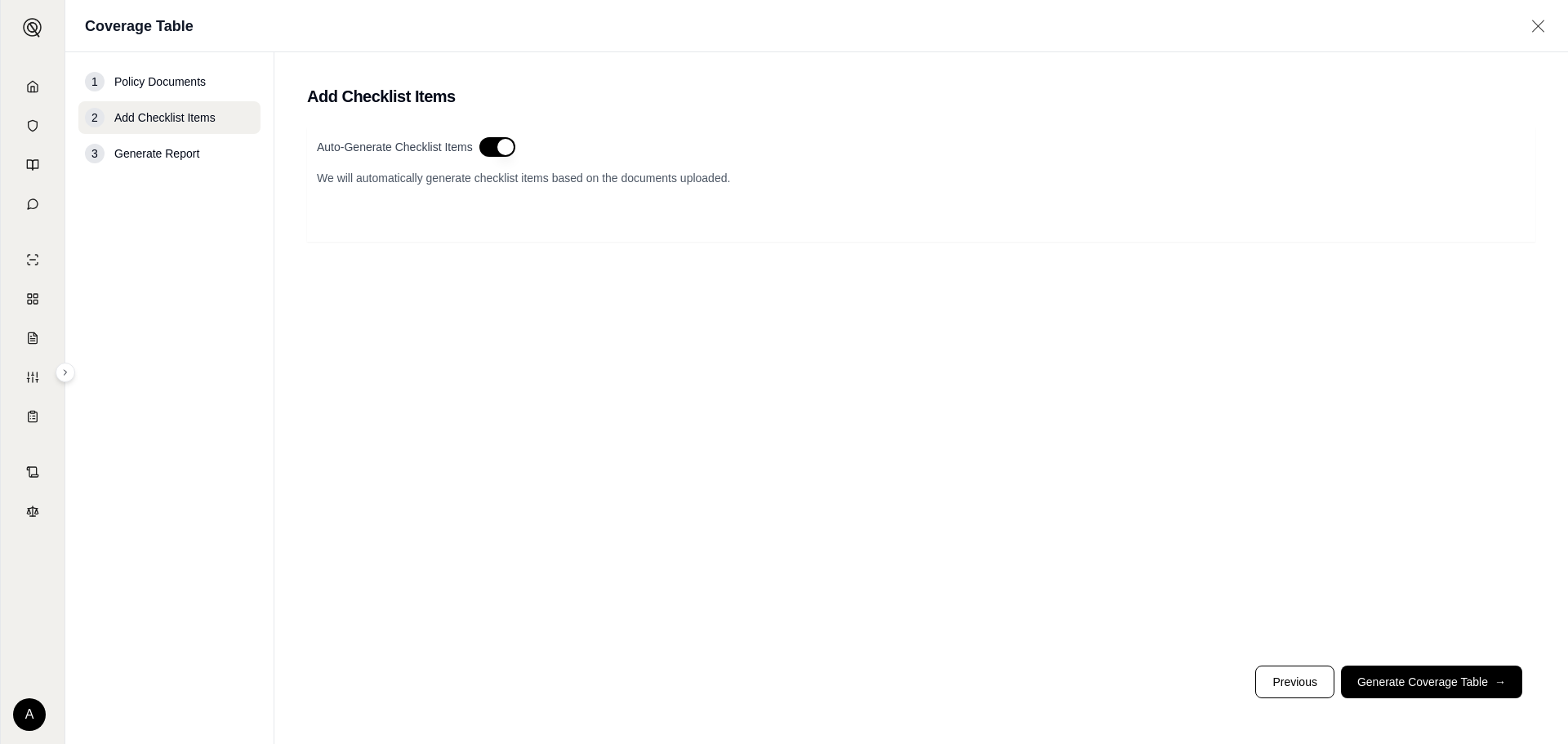
click at [131, 160] on span "Generate Report" at bounding box center [157, 154] width 85 height 17
click at [1415, 672] on button "Generate Coverage Table →" at bounding box center [1432, 682] width 182 height 33
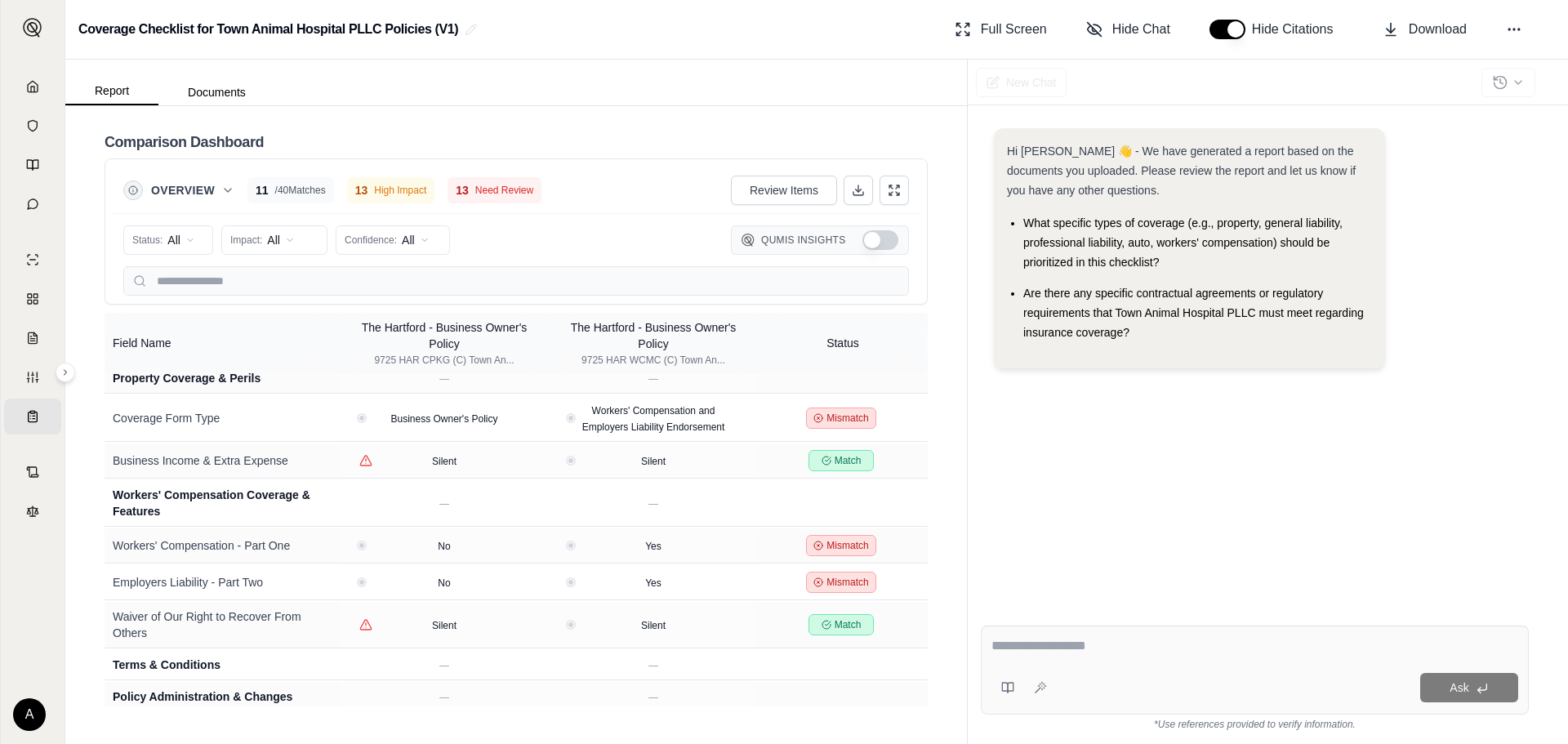
scroll to position [980, 0]
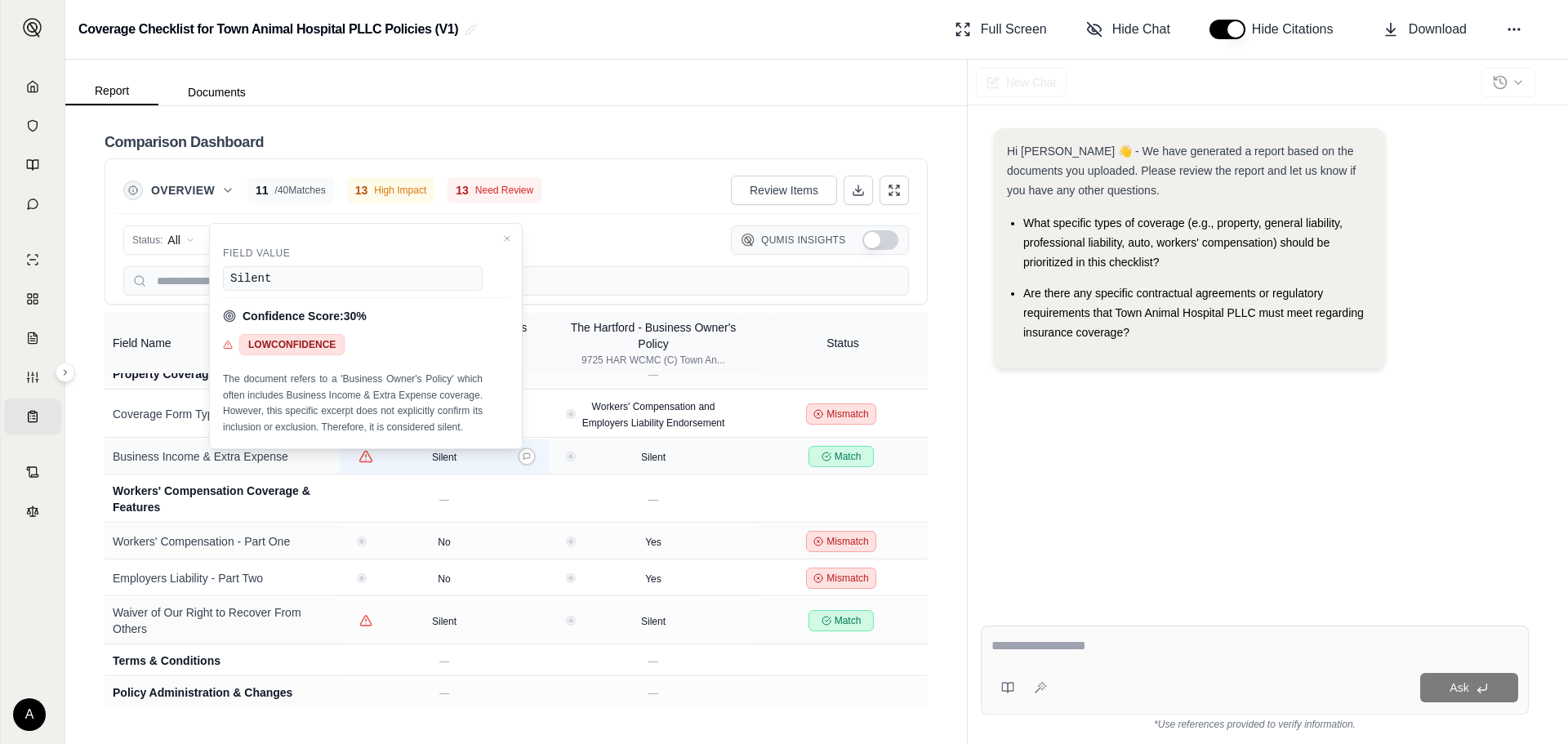
click at [373, 464] on icon "View confidence details" at bounding box center [366, 457] width 15 height 15
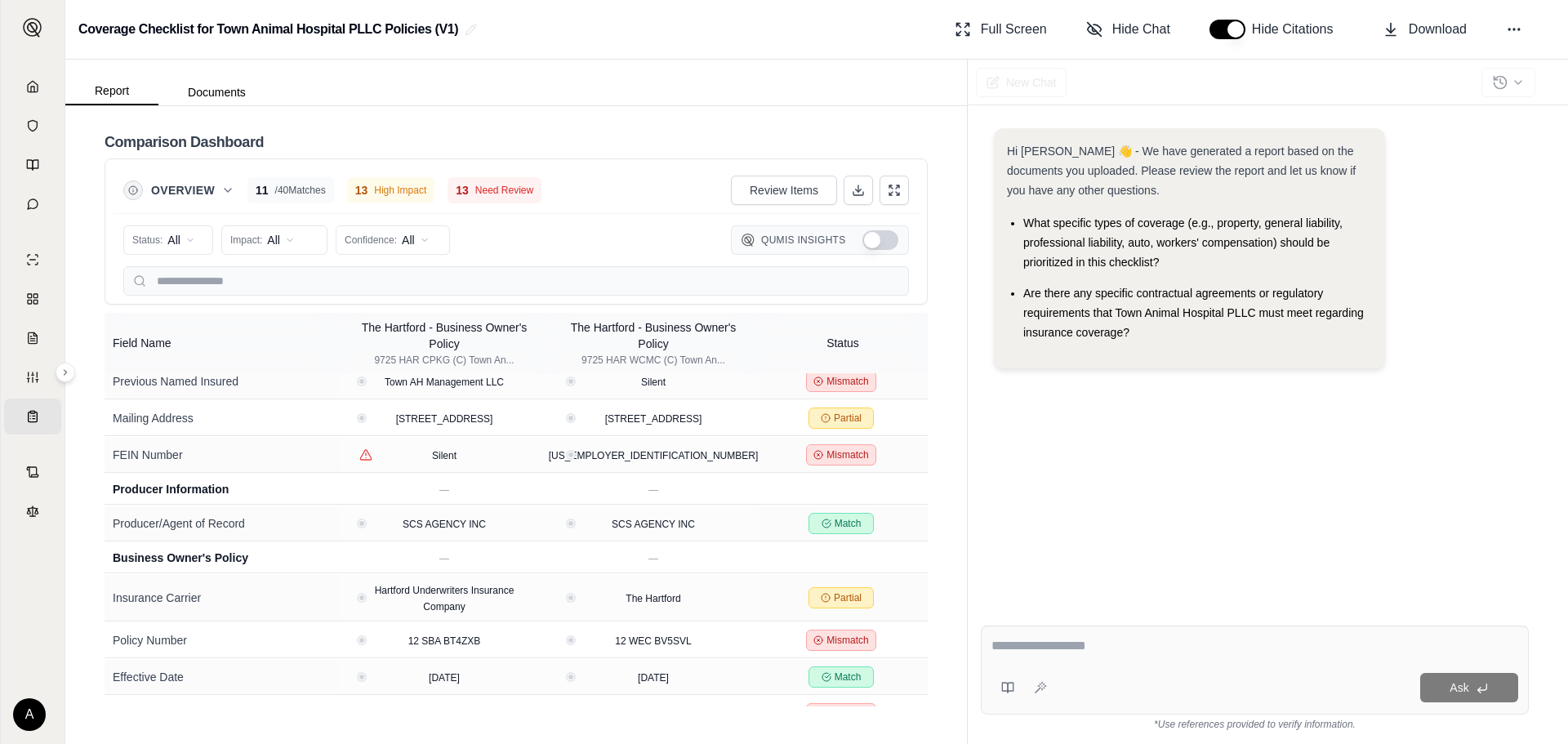
scroll to position [0, 0]
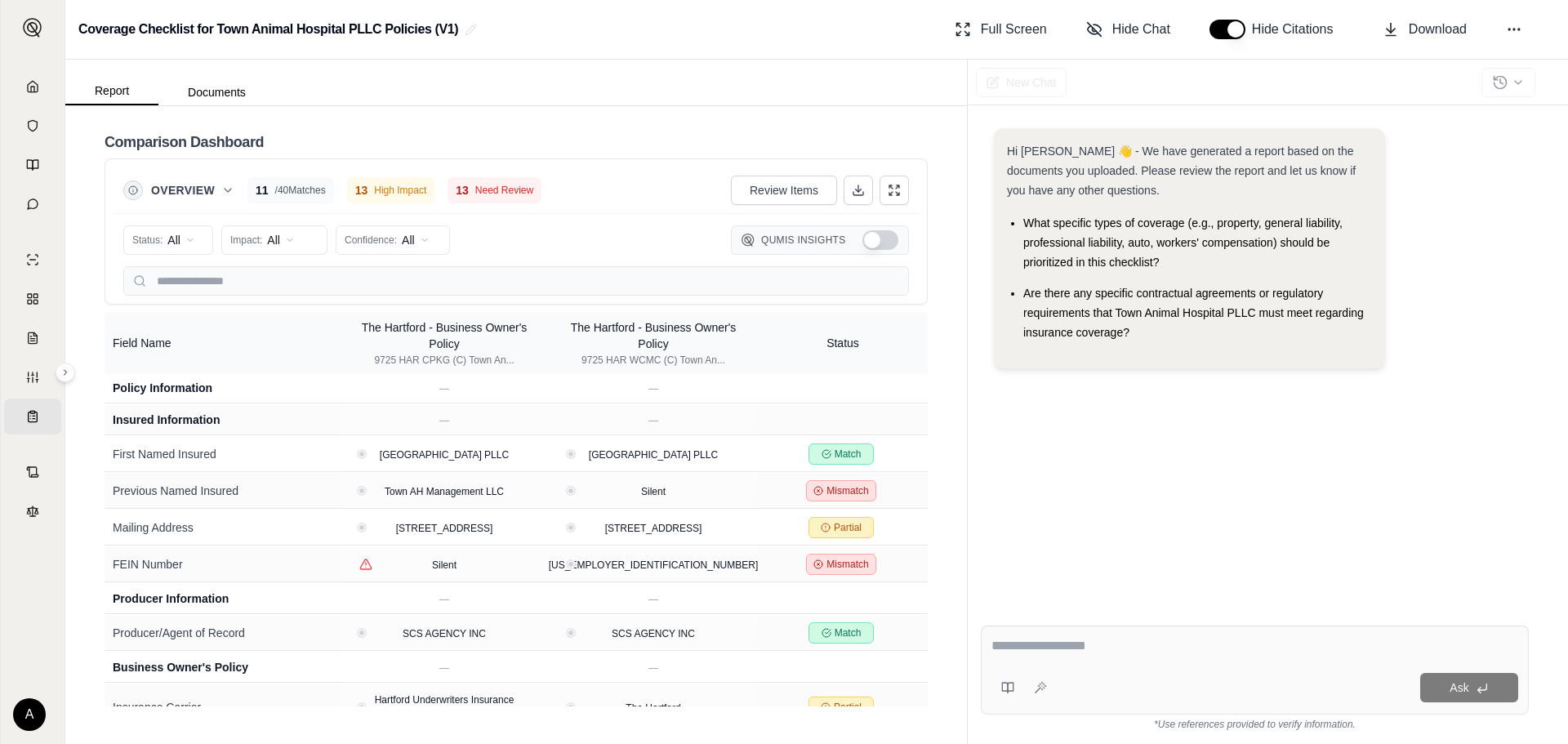
click at [879, 242] on button "Show Qumis Insights" at bounding box center [880, 240] width 36 height 20
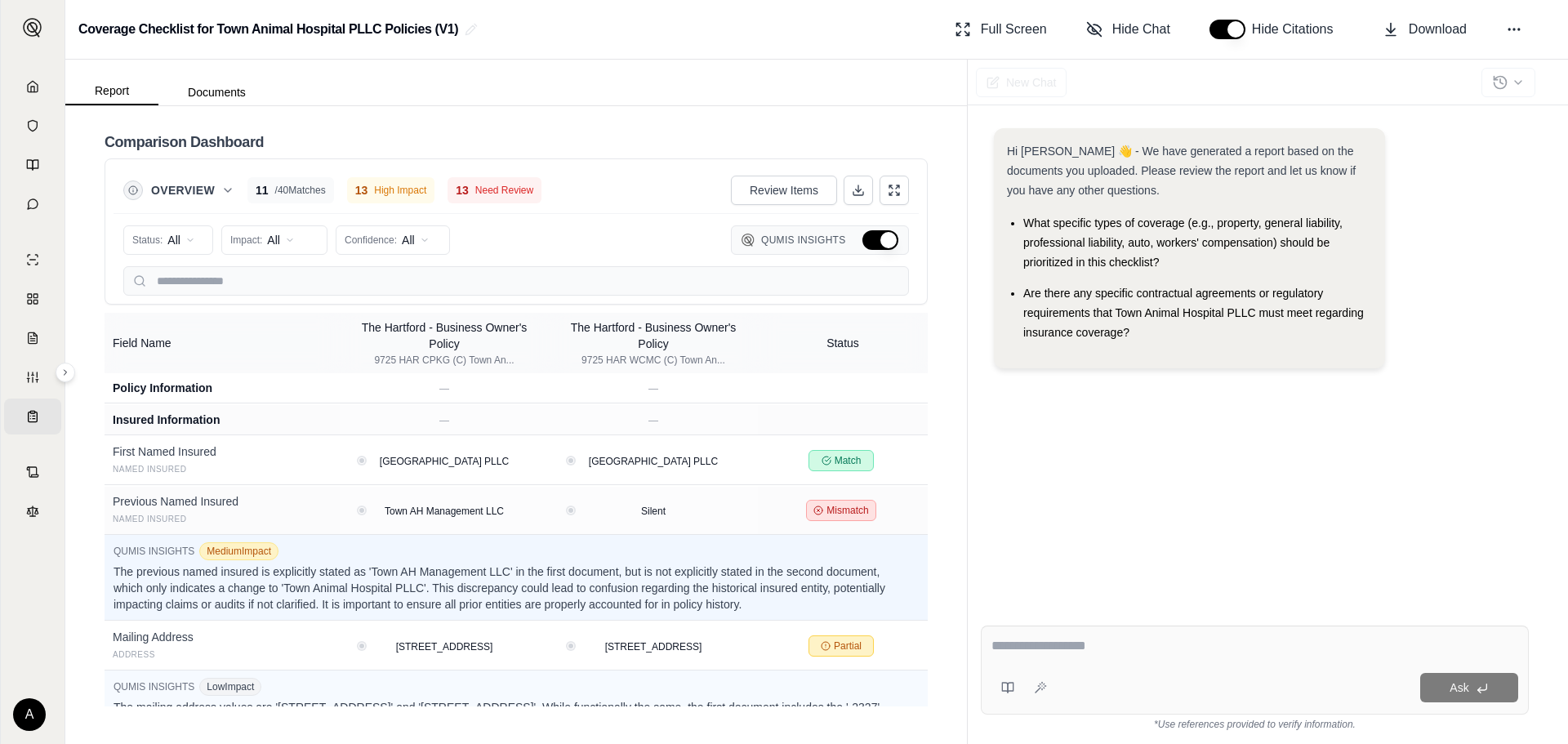
click at [883, 239] on button "Hide Qumis Insights" at bounding box center [880, 240] width 36 height 20
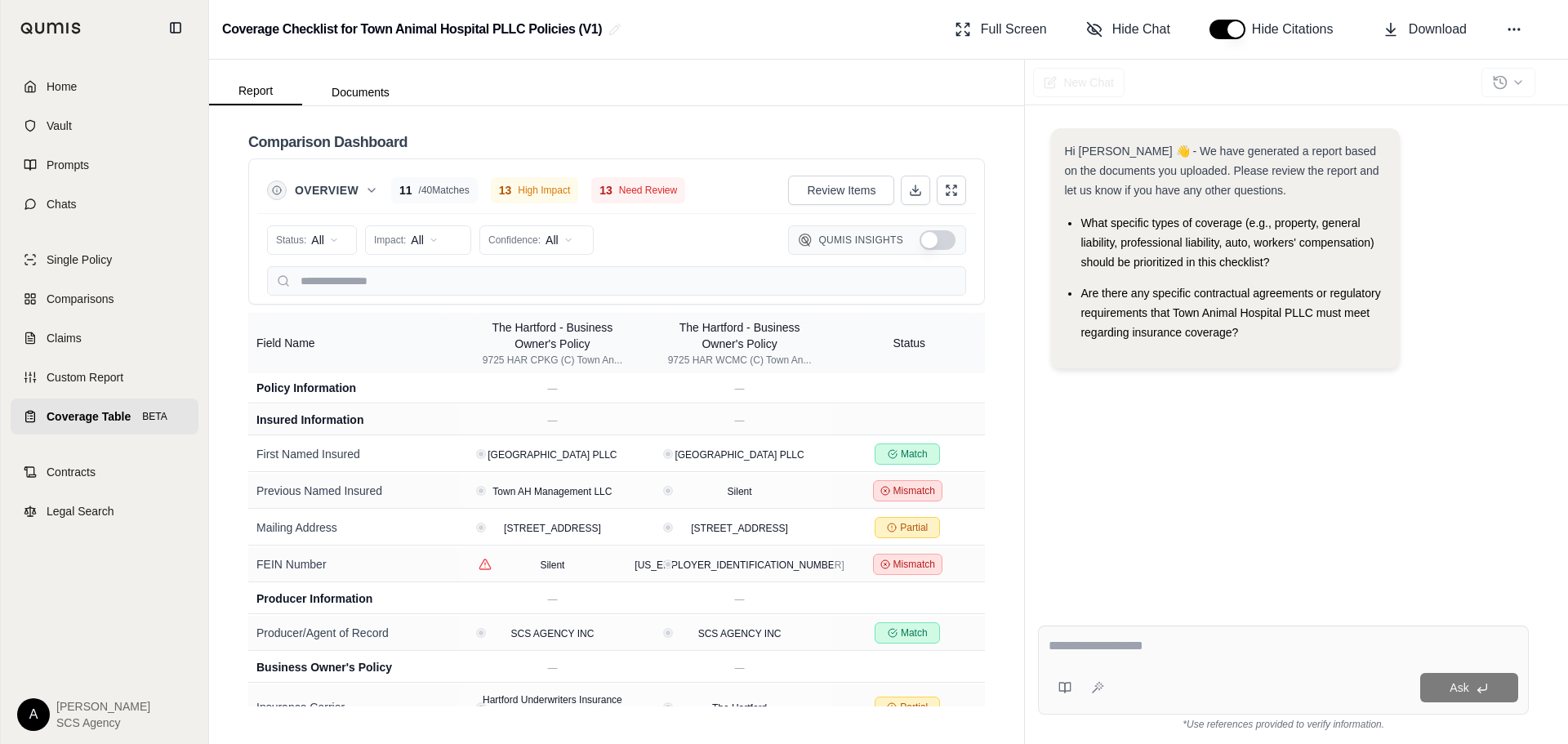
click at [60, 410] on span "Coverage Table" at bounding box center [89, 417] width 84 height 17
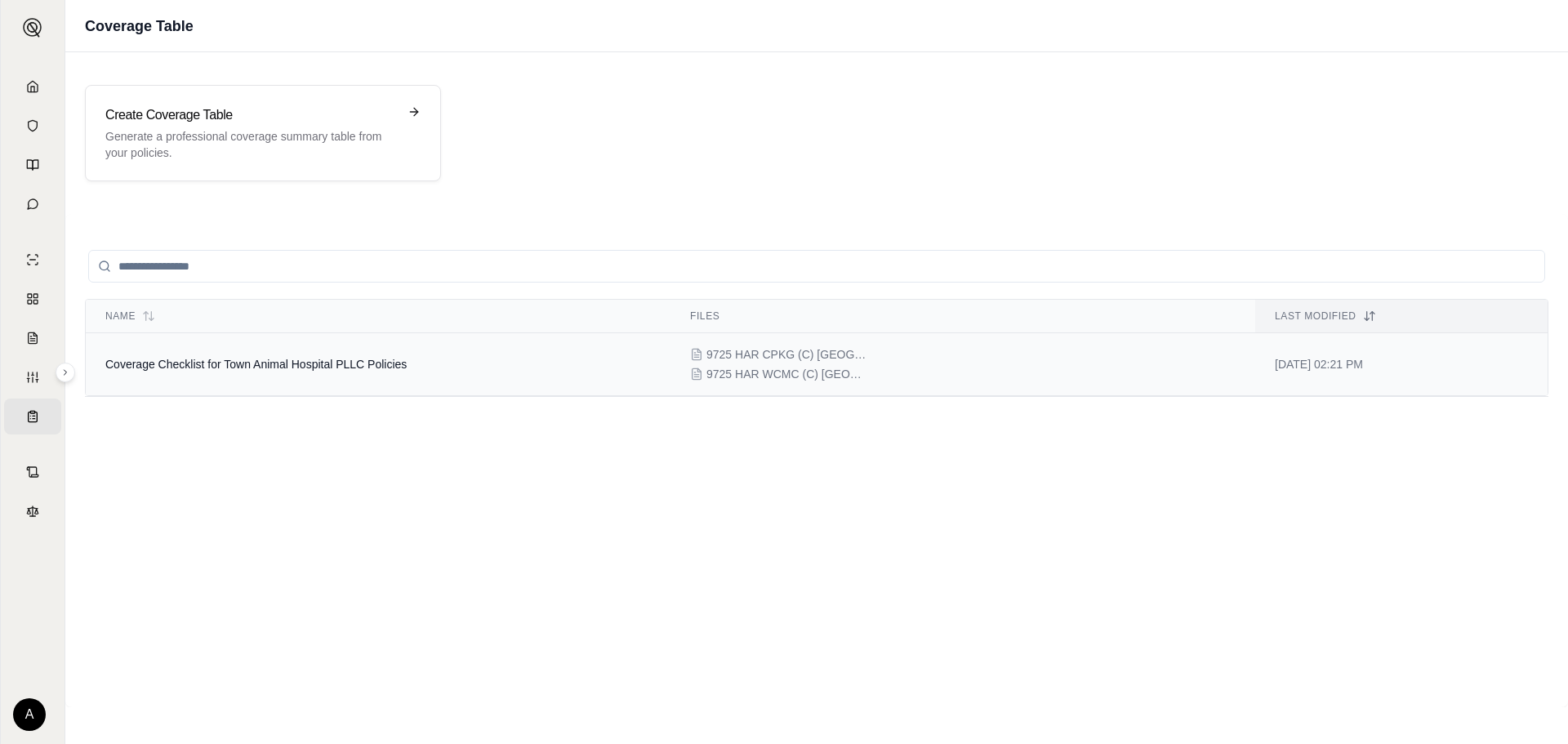
click at [795, 375] on span "9725 HAR WCMC (C) Town Animal Hospital PLLC as Named Insured.pdf" at bounding box center [788, 375] width 163 height 17
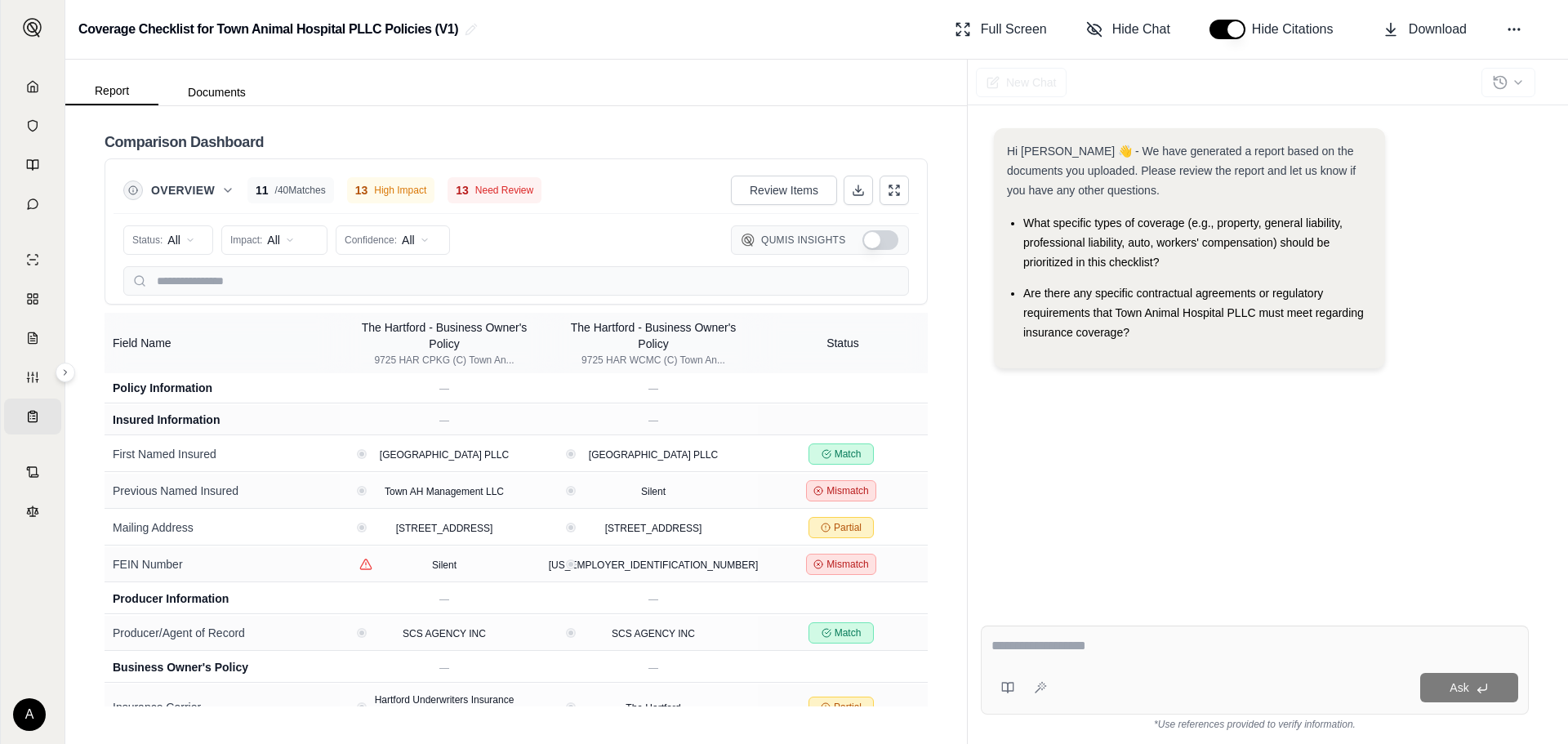
click at [1038, 648] on textarea at bounding box center [1255, 646] width 527 height 20
click at [1231, 641] on textarea "**********" at bounding box center [1255, 646] width 527 height 20
type textarea "**********"
click at [1434, 688] on button "Ask" at bounding box center [1469, 688] width 98 height 30
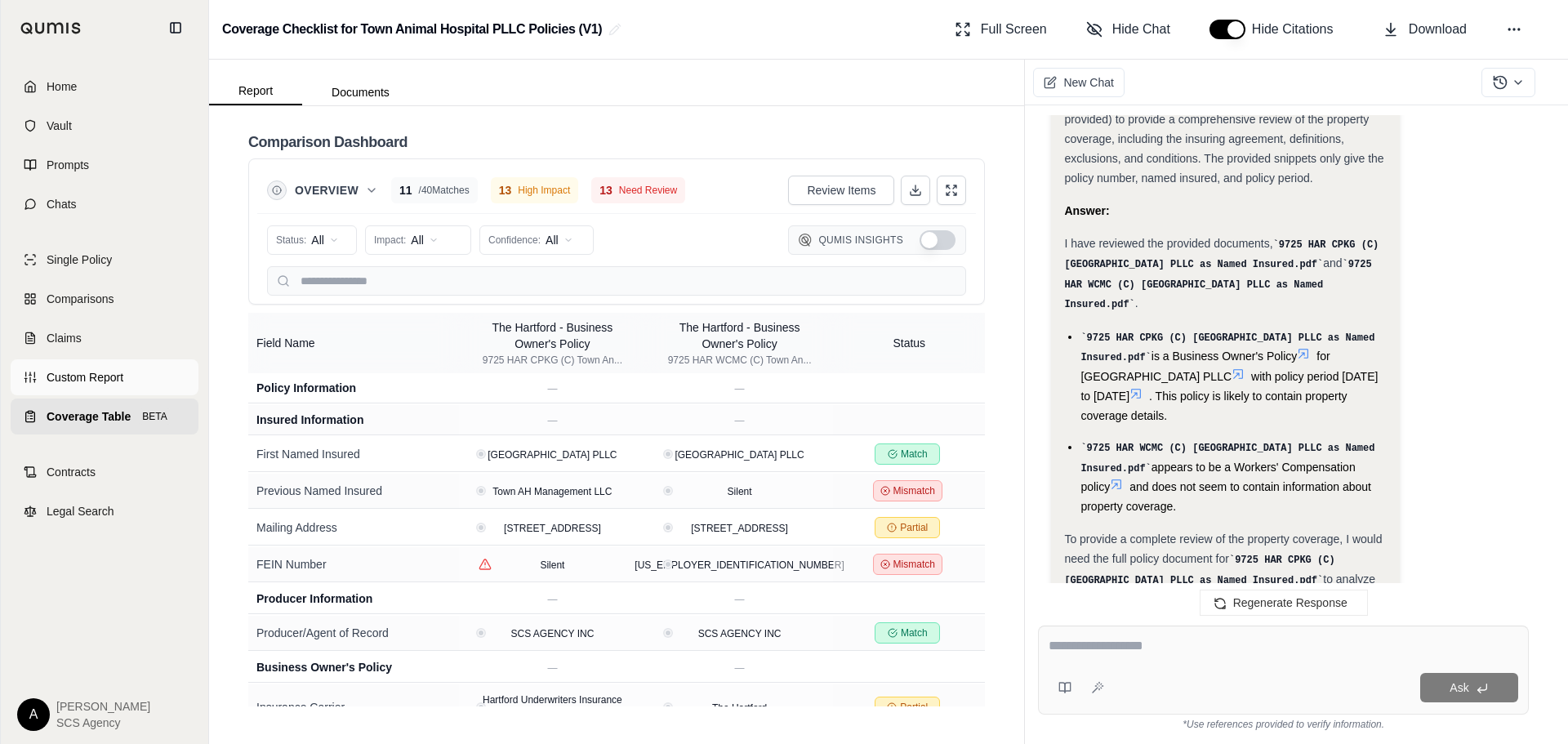
scroll to position [1532, 0]
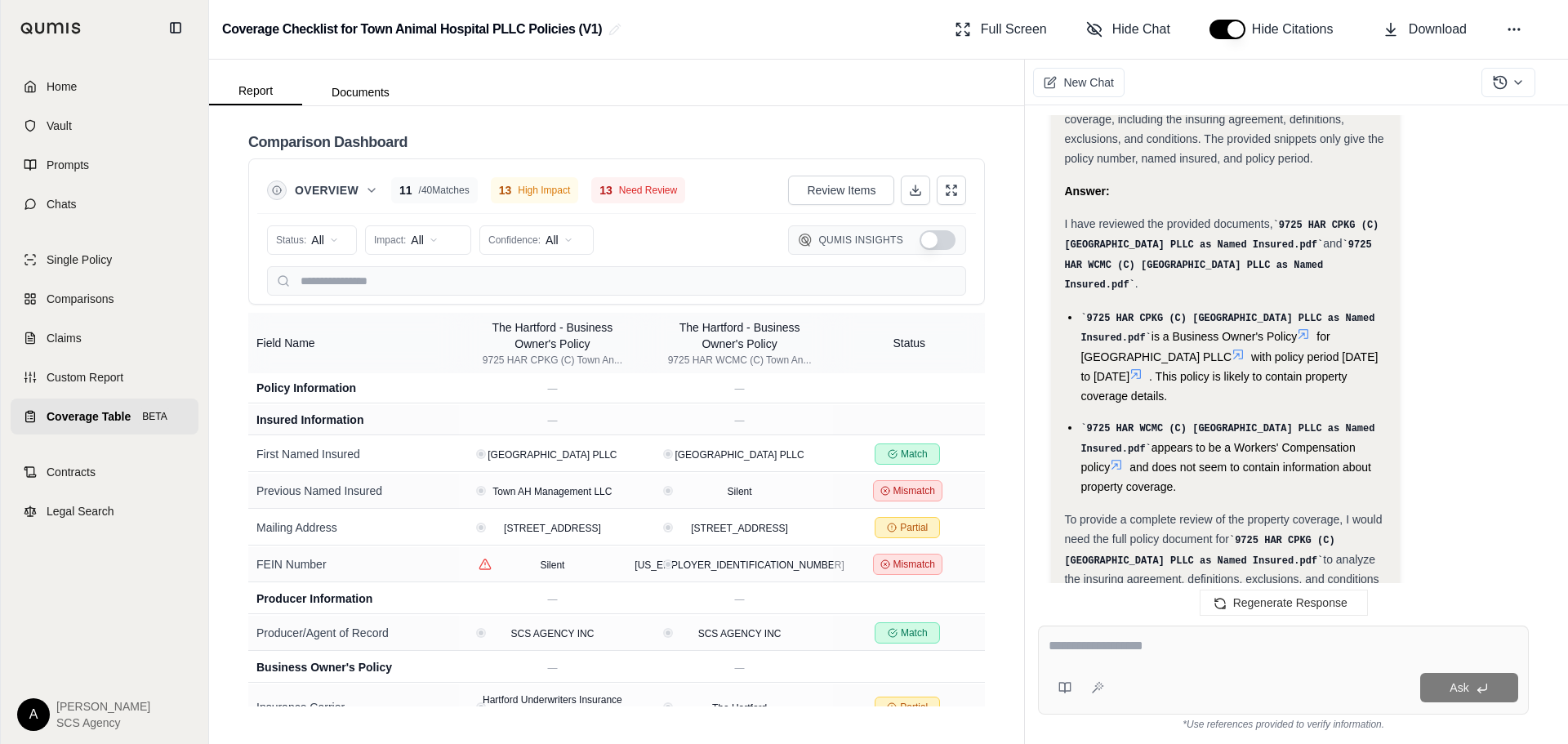
click at [68, 415] on span "Coverage Table" at bounding box center [89, 417] width 84 height 17
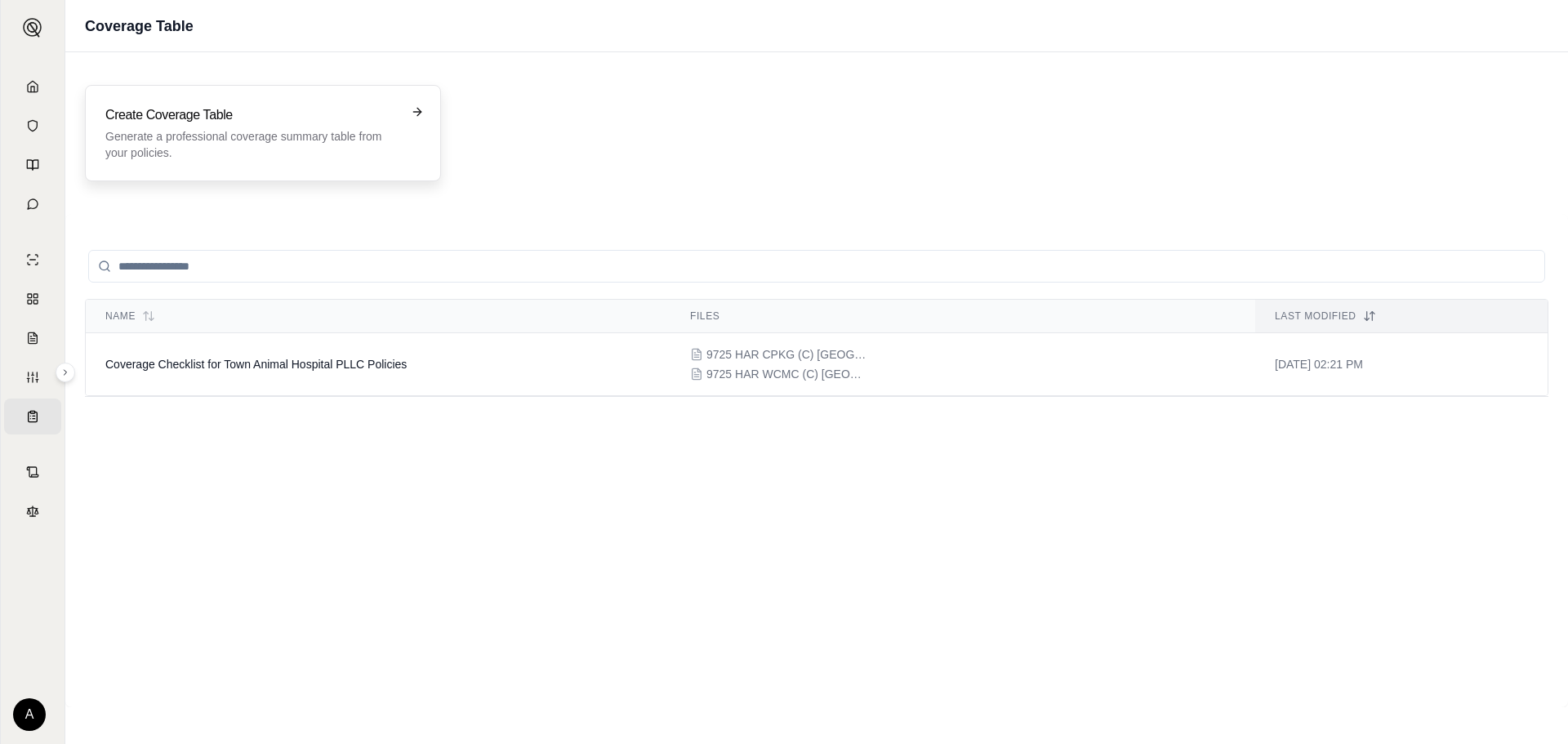
click at [283, 138] on p "Generate a professional coverage summary table from your policies." at bounding box center [252, 145] width 293 height 33
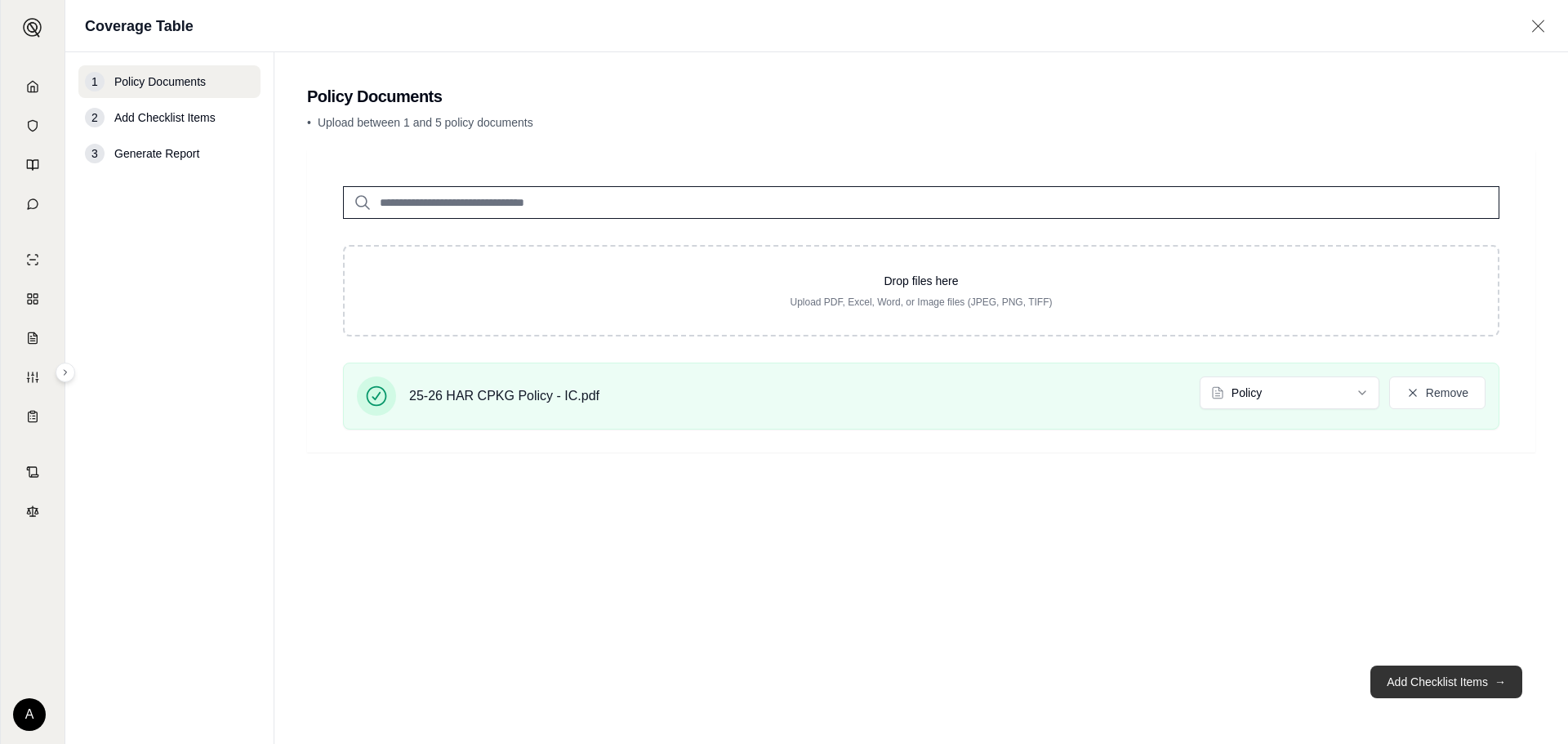
click at [1410, 682] on button "Add Checklist Items →" at bounding box center [1446, 682] width 152 height 33
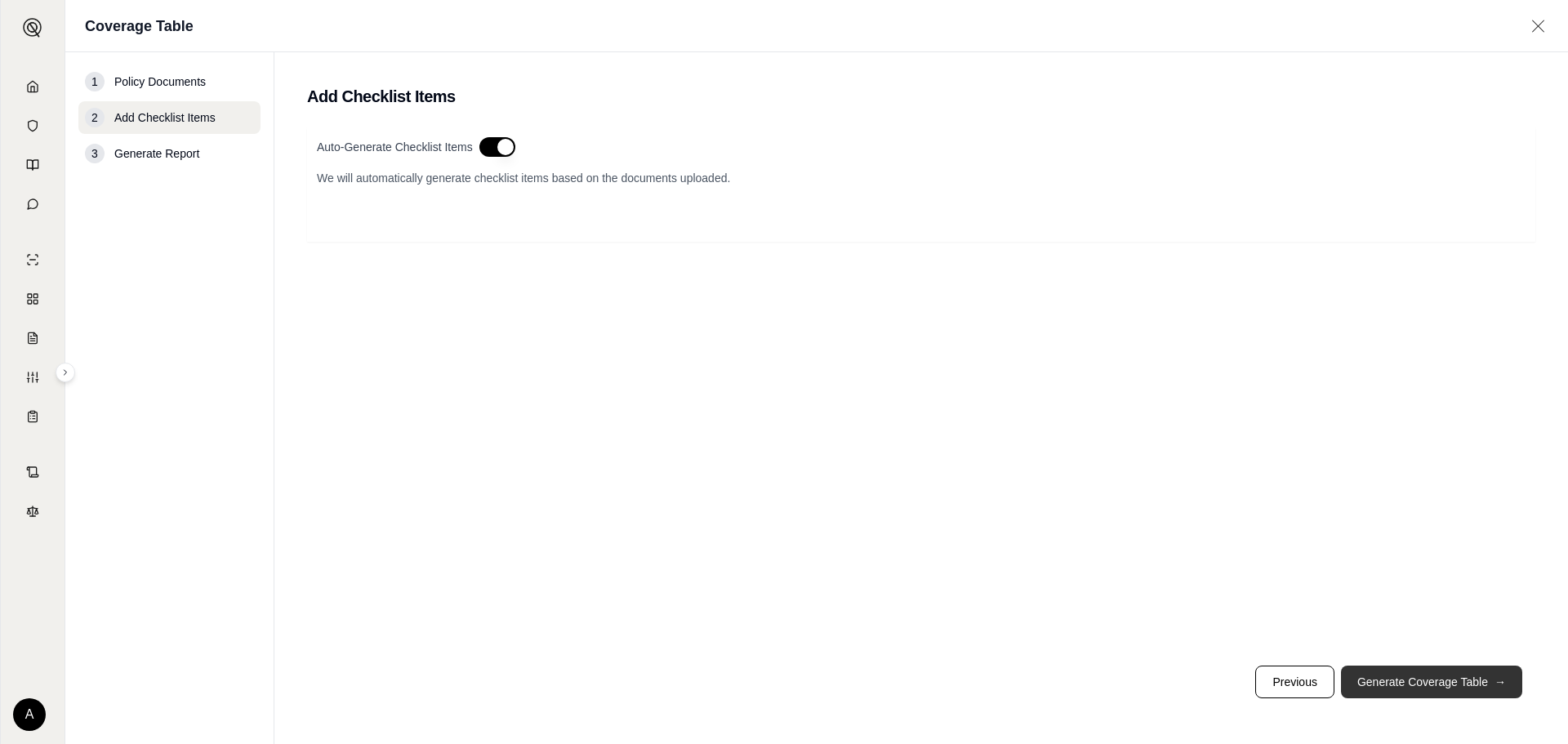
click at [1413, 677] on button "Generate Coverage Table →" at bounding box center [1432, 682] width 182 height 33
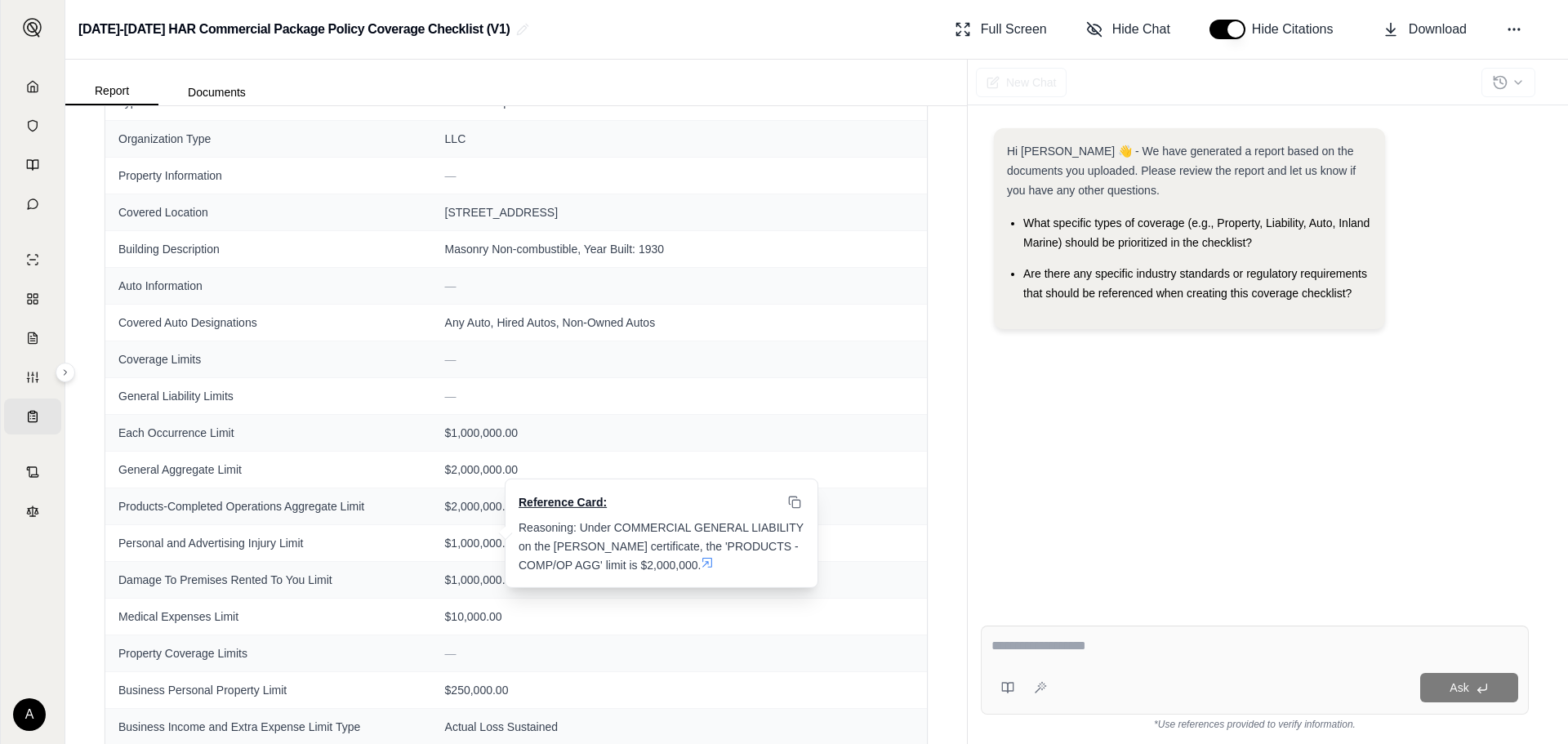
scroll to position [460, 0]
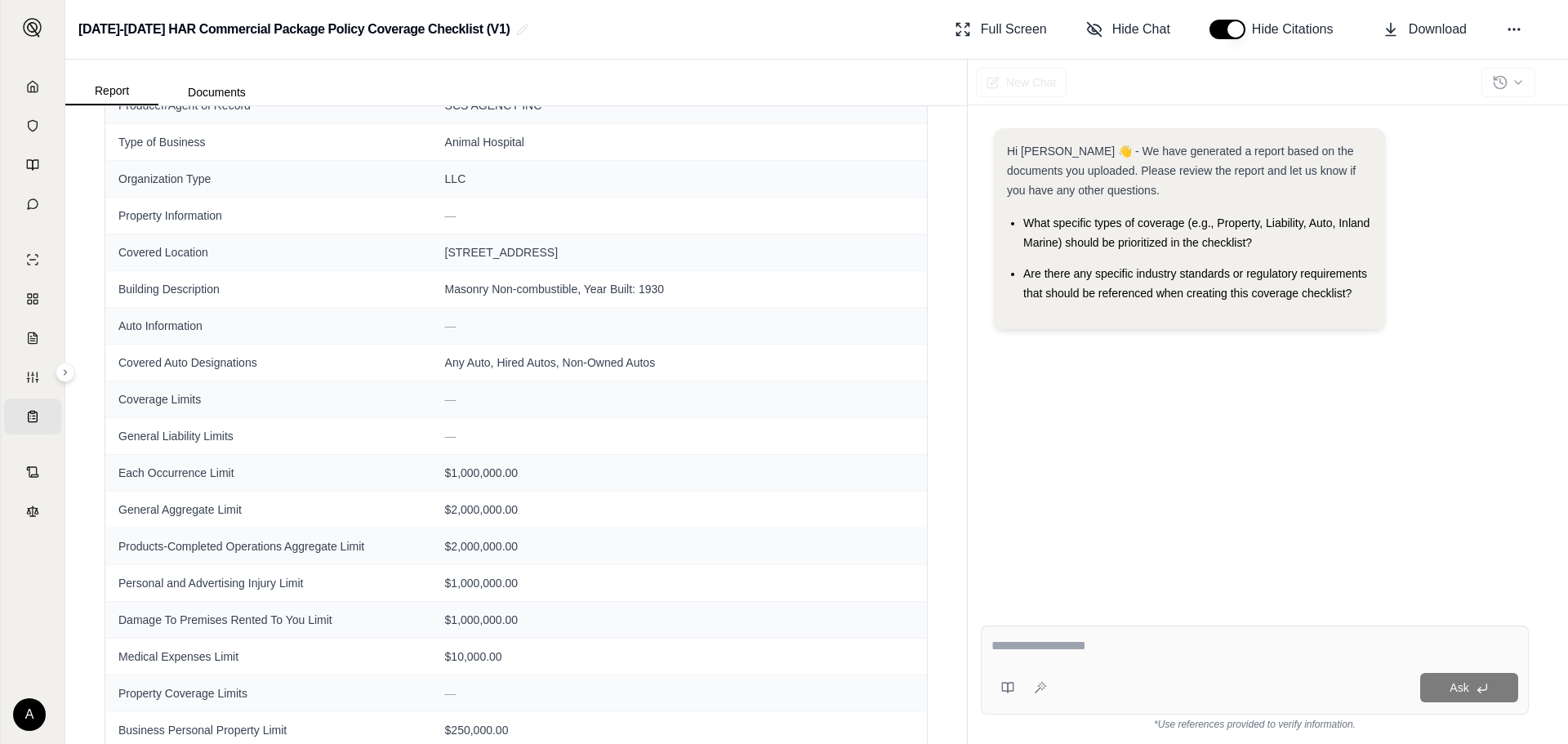
click at [1050, 643] on textarea at bounding box center [1255, 646] width 527 height 20
type textarea "**********"
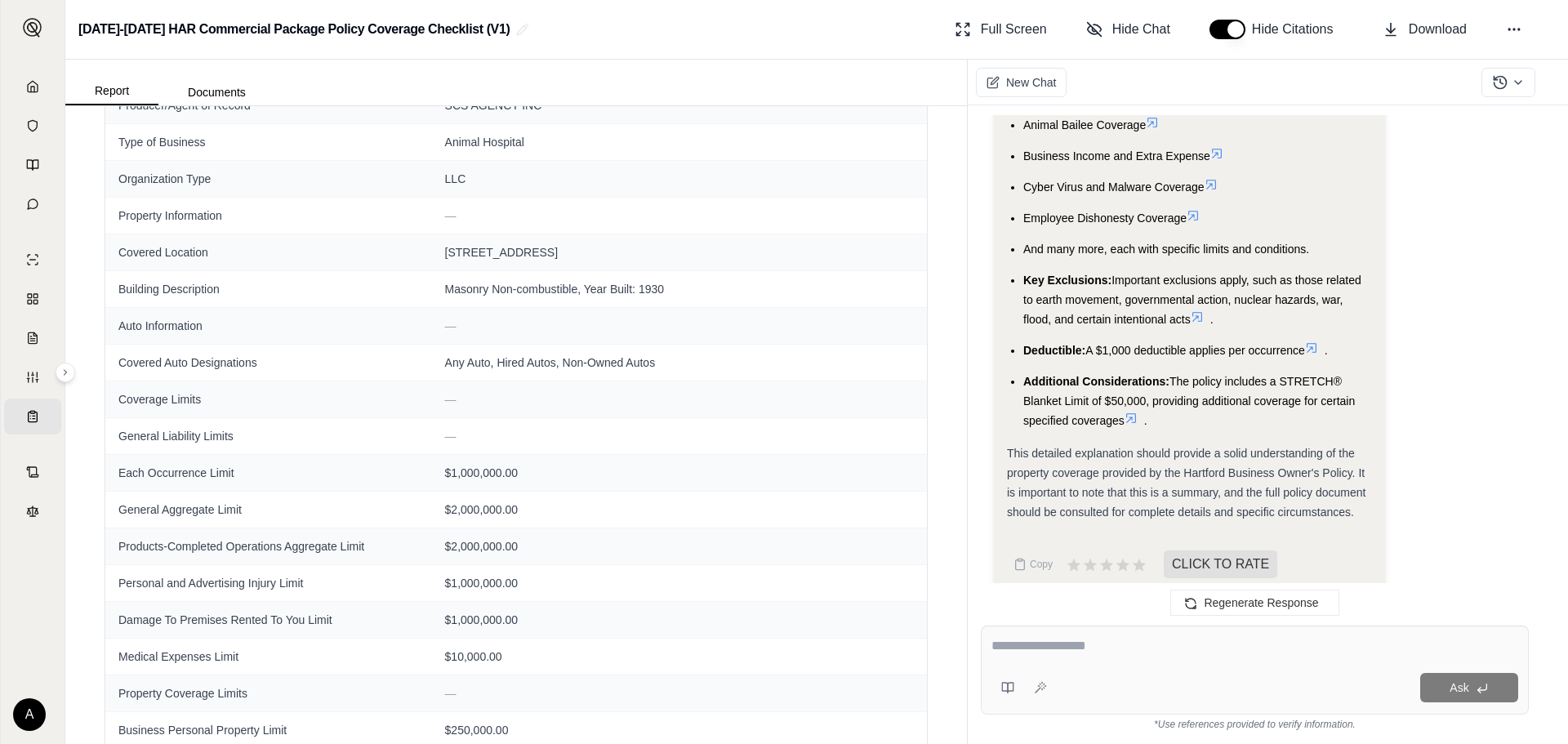
scroll to position [8168, 0]
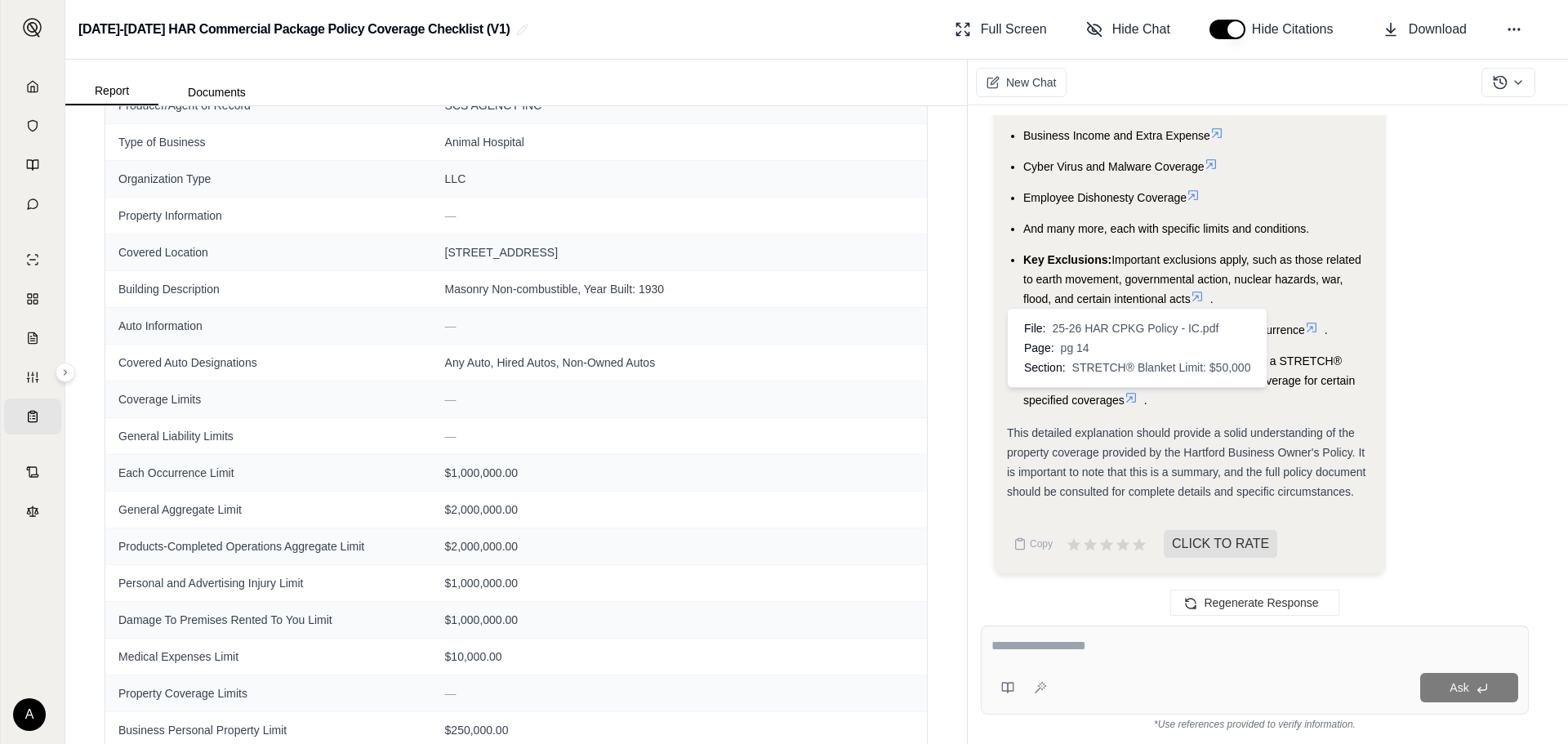
click at [1134, 403] on icon at bounding box center [1132, 398] width 13 height 13
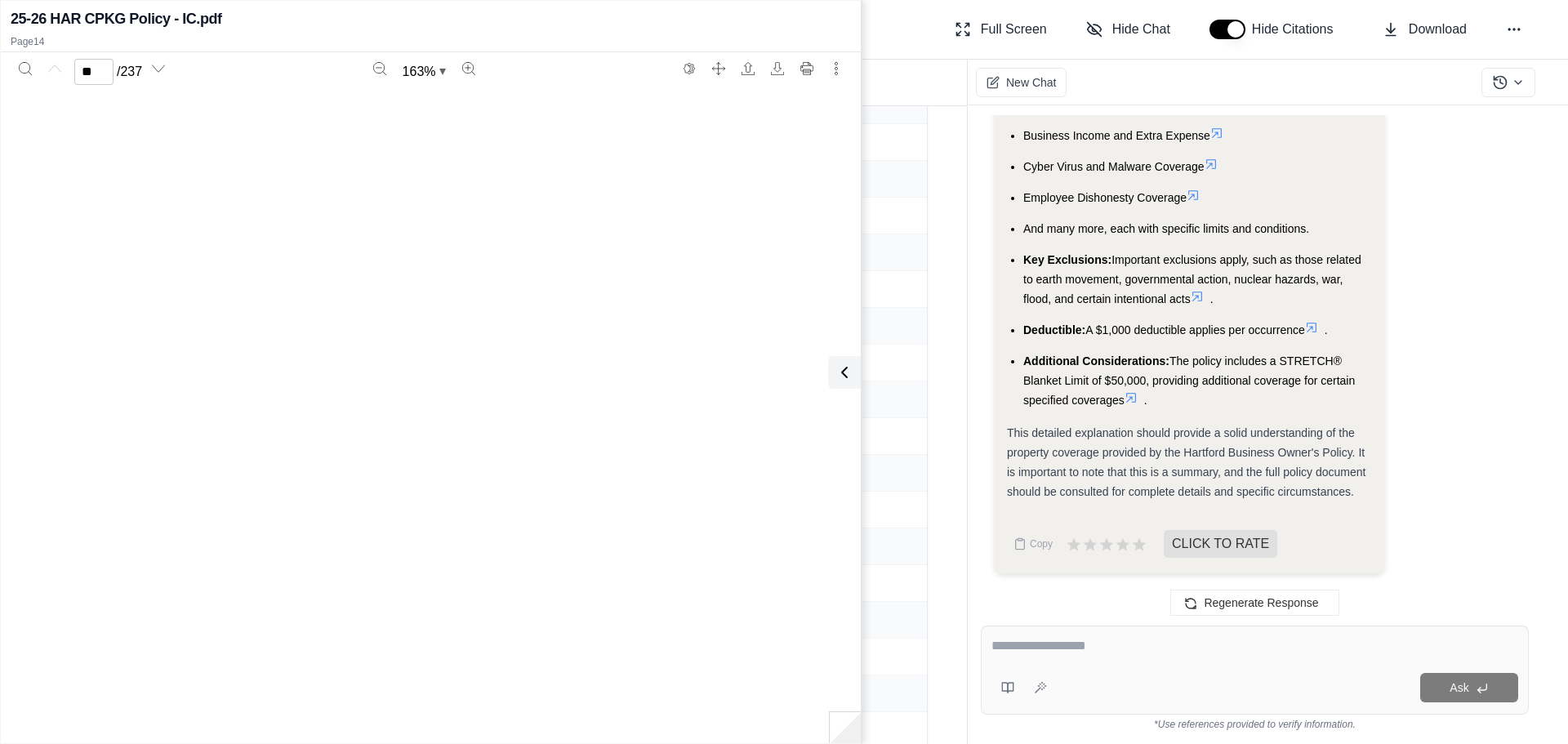
type input "**"
click at [1048, 655] on div at bounding box center [1255, 649] width 527 height 25
click at [1077, 656] on div at bounding box center [1255, 649] width 527 height 25
click at [1045, 664] on div "Ask" at bounding box center [1255, 670] width 548 height 90
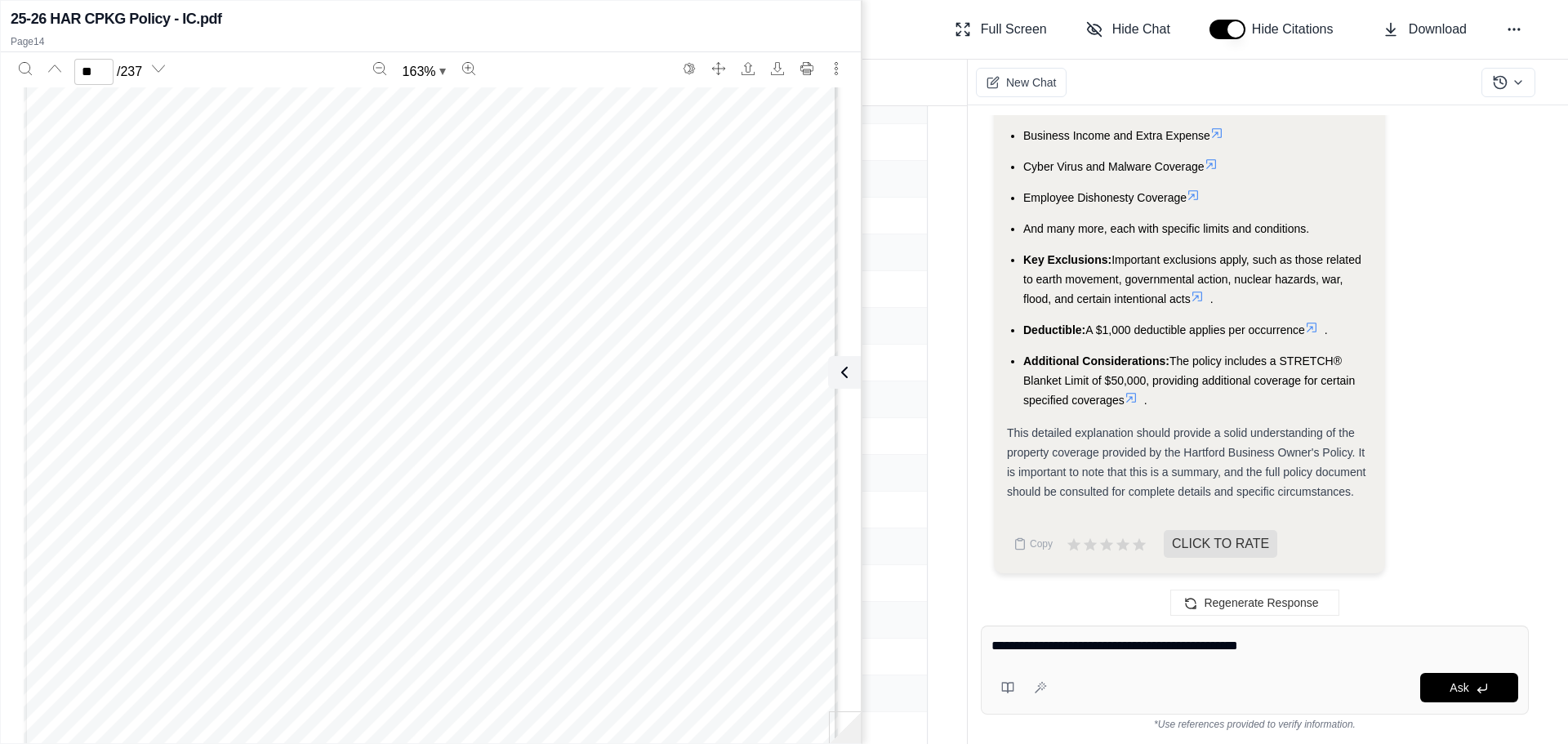
type textarea "**********"
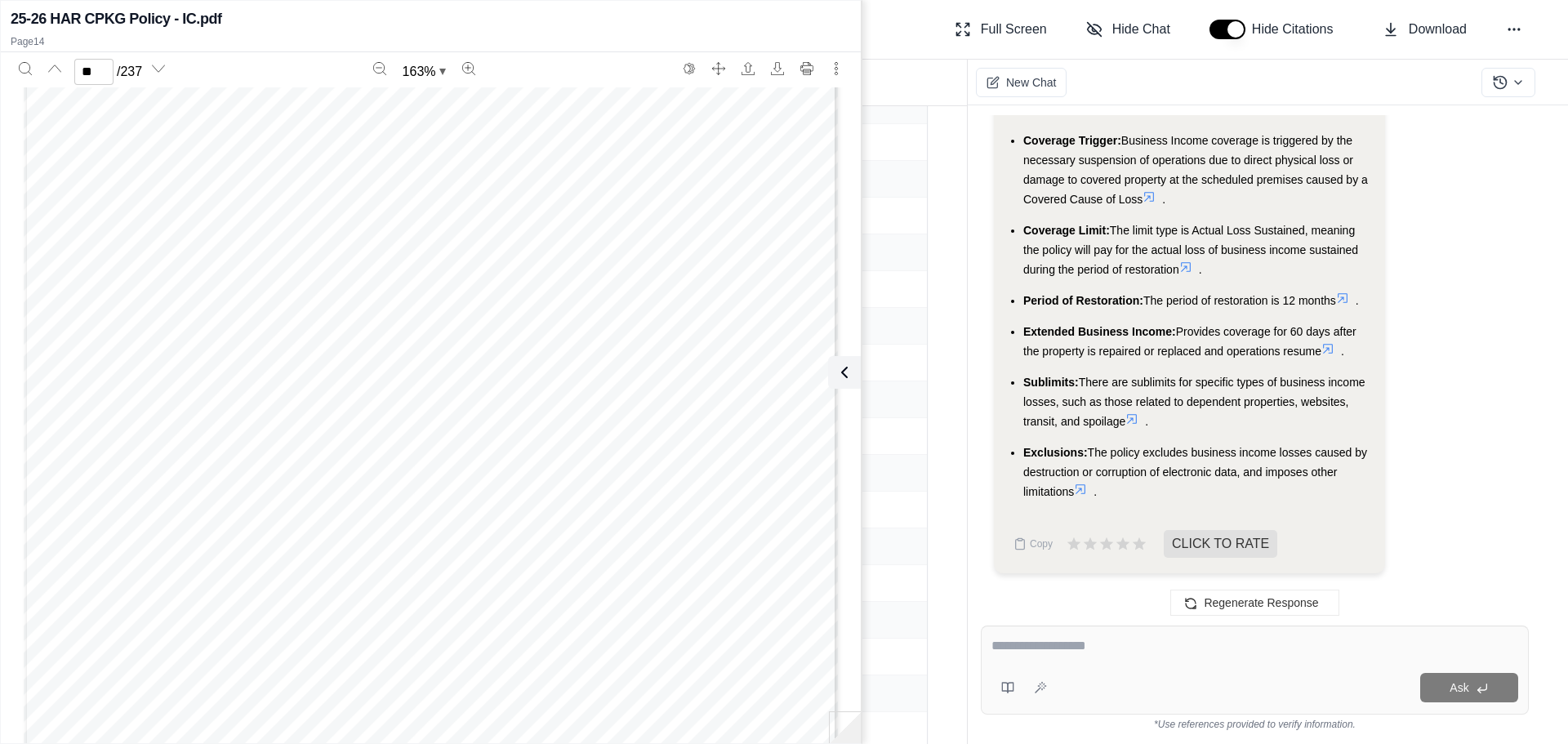
scroll to position [10544, 0]
click at [1082, 654] on textarea at bounding box center [1255, 646] width 527 height 20
type textarea "**********"
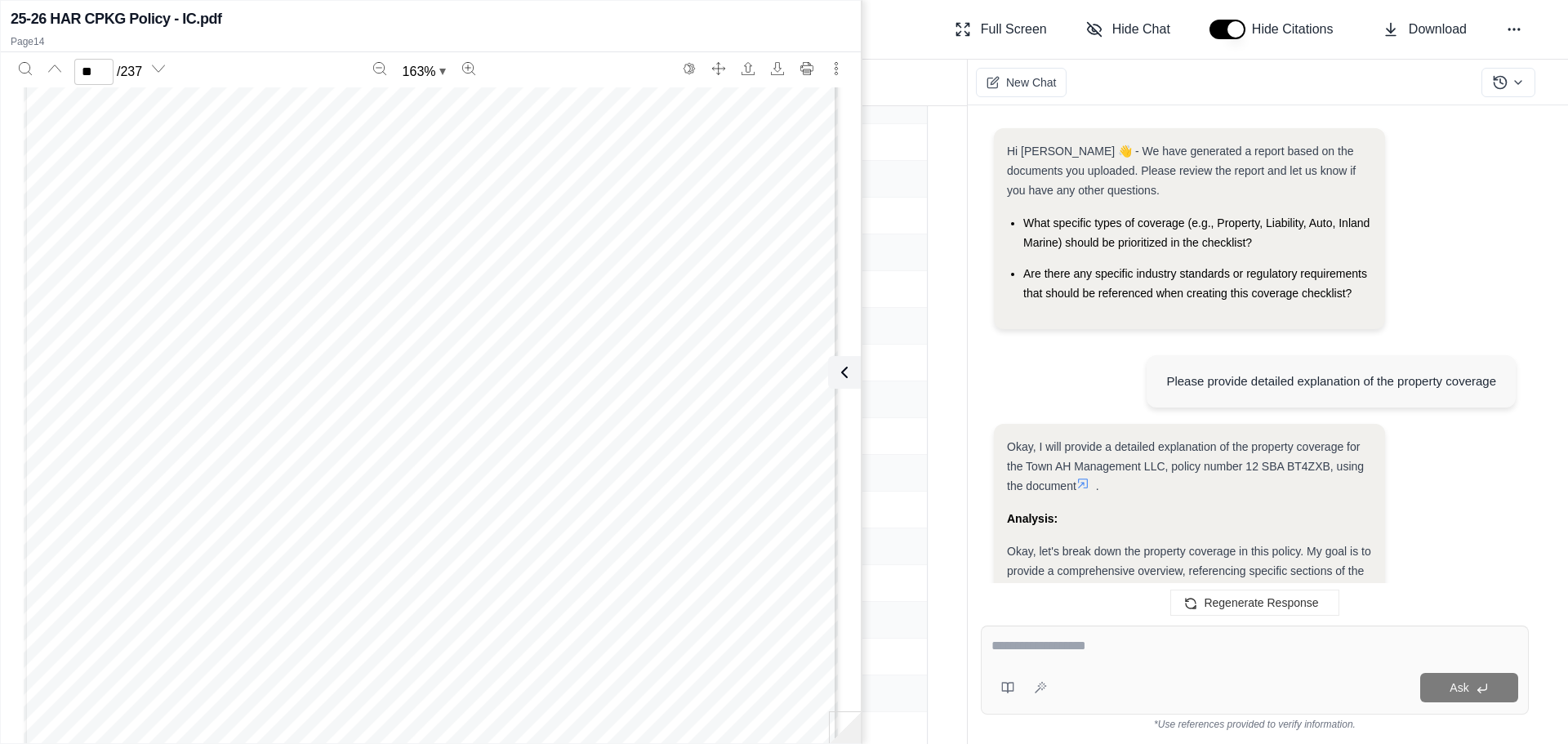
scroll to position [12007, 0]
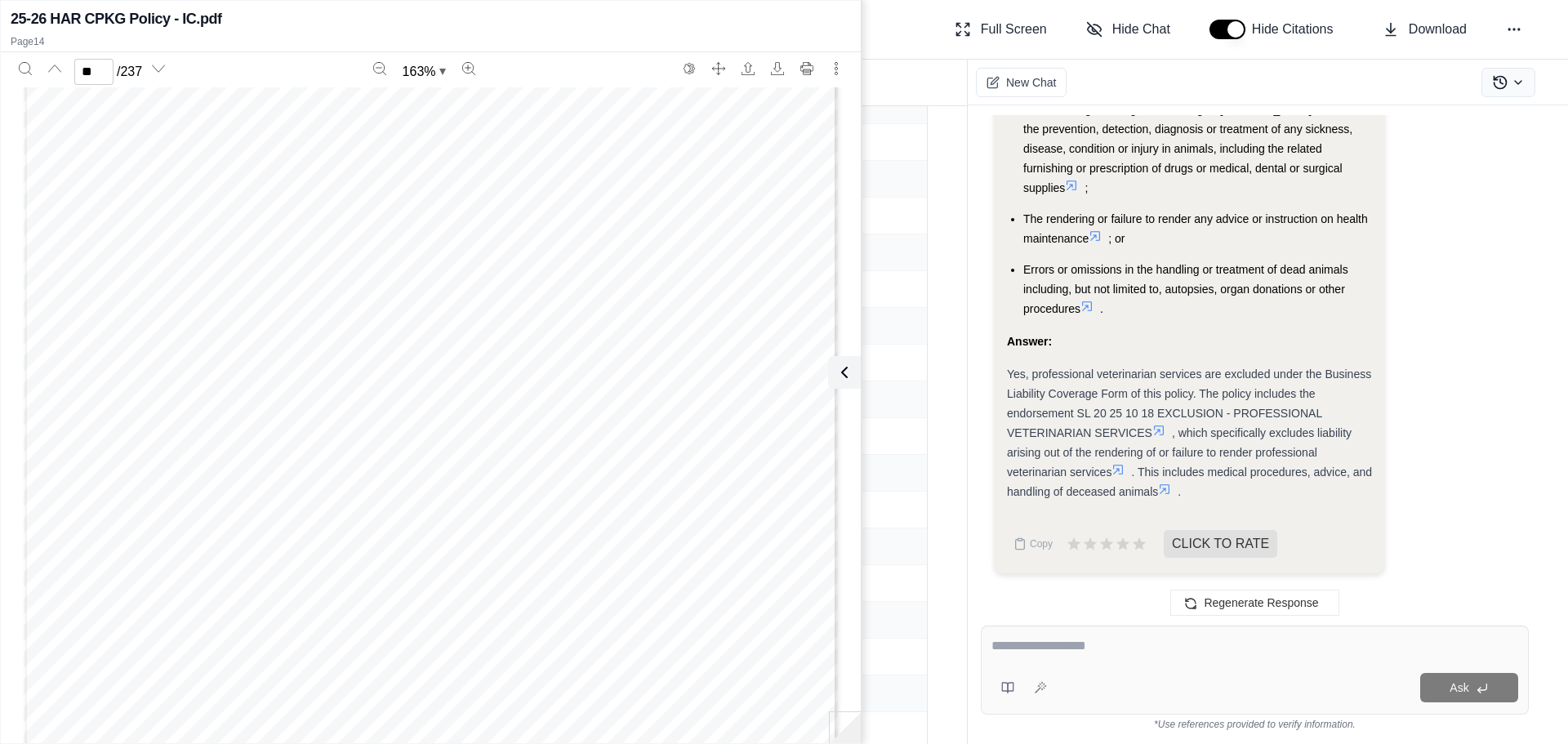
click at [1515, 78] on icon at bounding box center [1519, 82] width 13 height 13
click at [1516, 78] on icon at bounding box center [1519, 82] width 13 height 13
click at [1509, 32] on icon at bounding box center [1515, 30] width 17 height 17
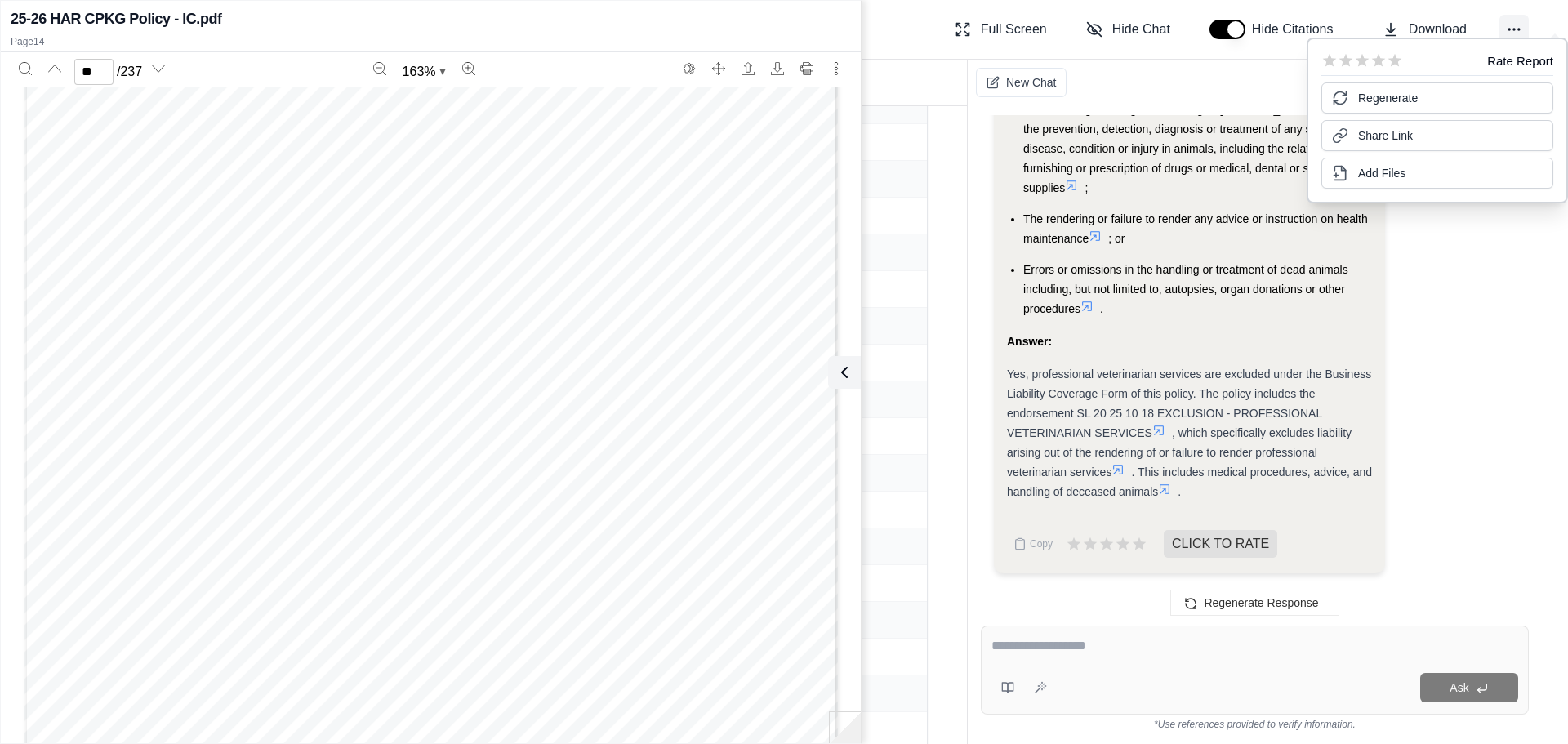
click at [1509, 25] on icon at bounding box center [1515, 30] width 17 height 17
click at [50, 67] on icon "Previous page" at bounding box center [55, 69] width 13 height 13
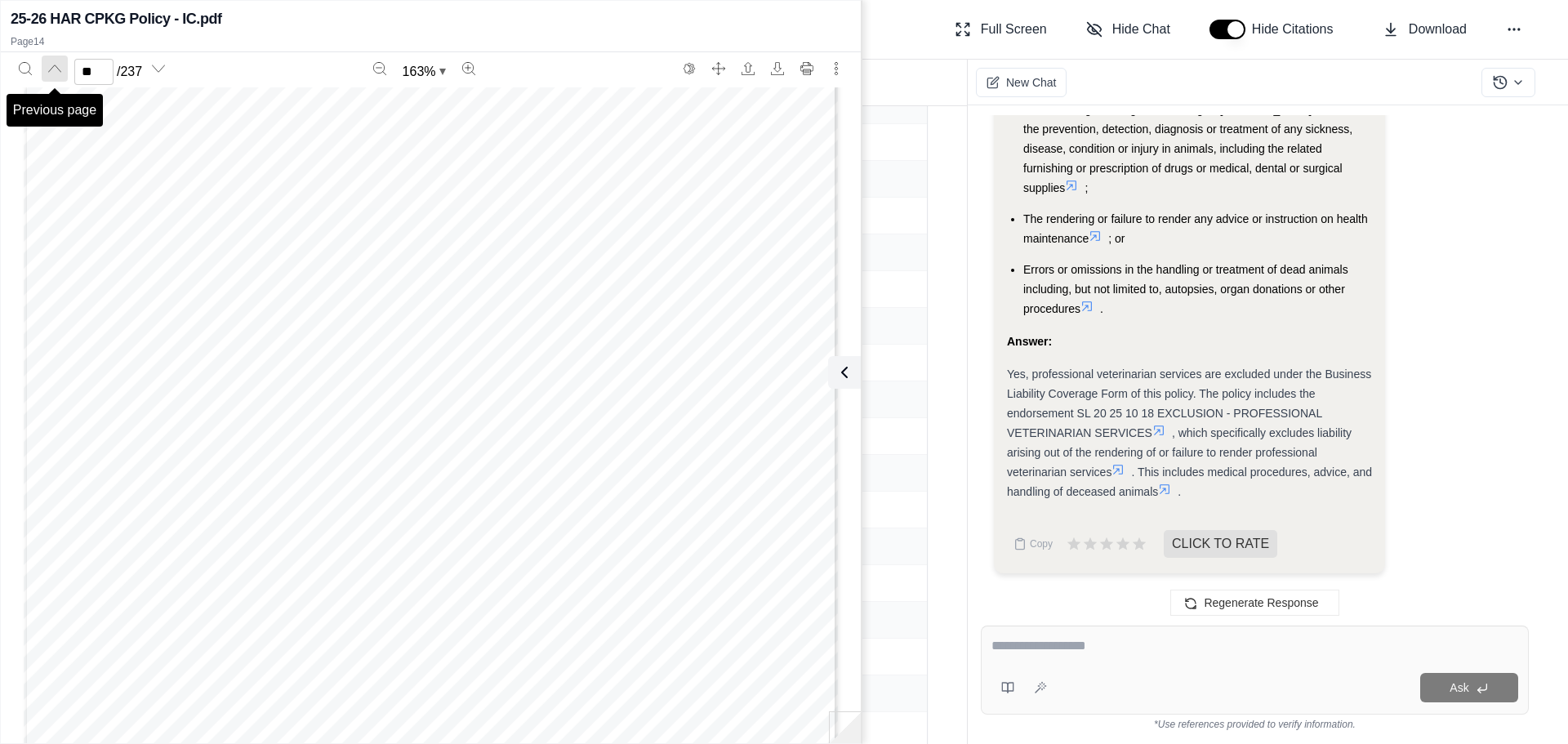
scroll to position [12648, 0]
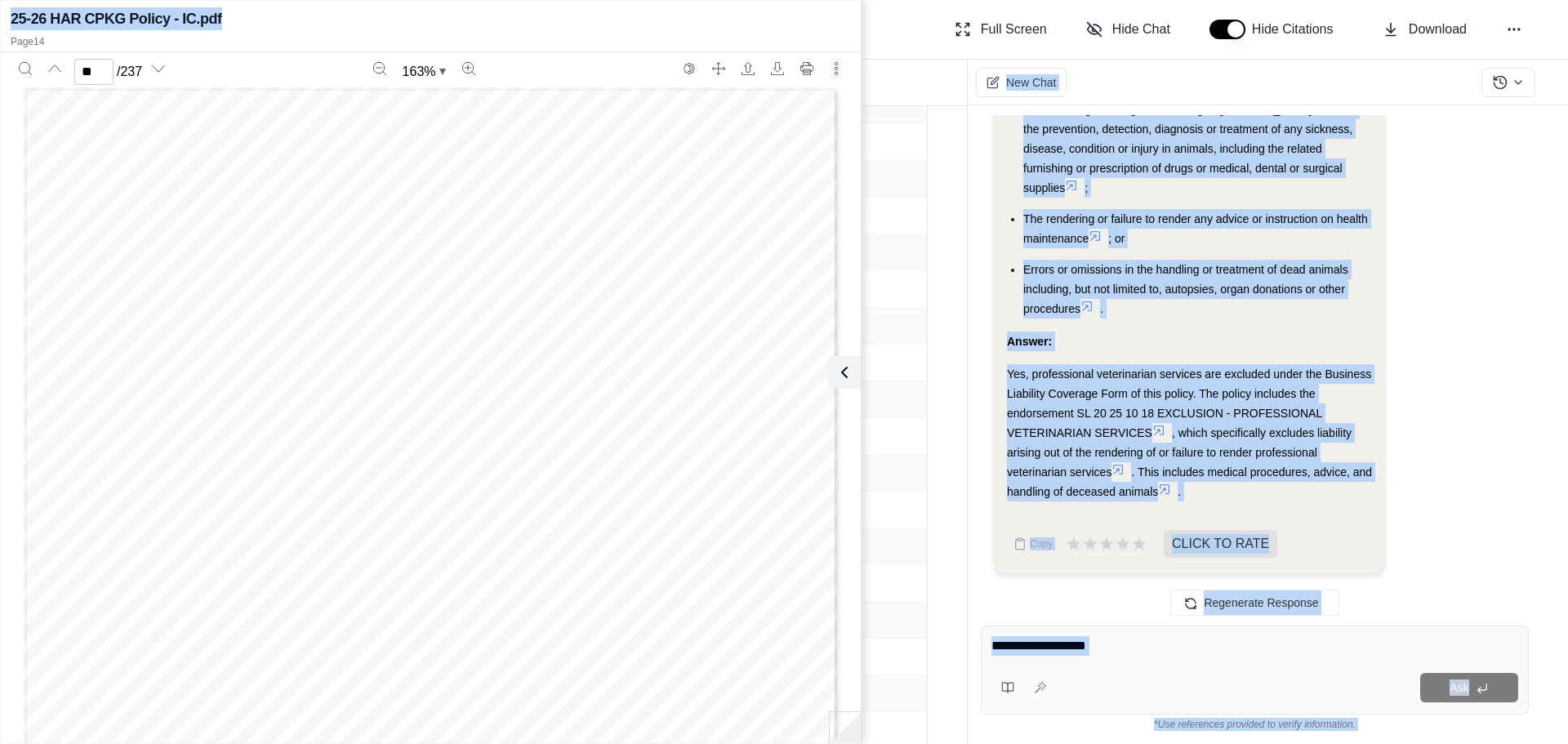
drag, startPoint x: 816, startPoint y: 21, endPoint x: 913, endPoint y: 100, distance: 125.1
click at [913, 100] on body "Home Vault Prompts Chats Single Policy Comparisons Claims Custom Report Coverag…" at bounding box center [784, 372] width 1568 height 744
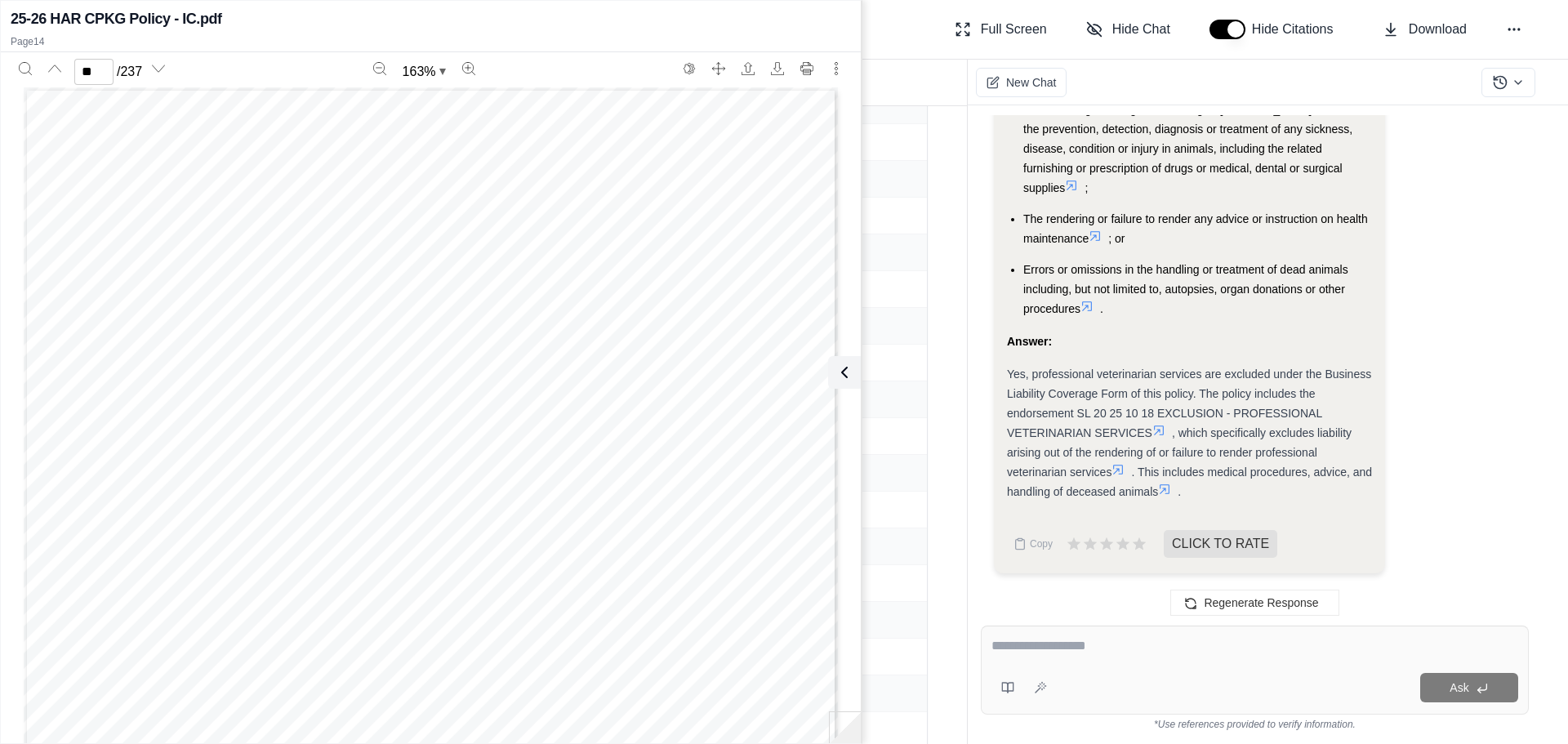
click at [263, 35] on p "Page 14" at bounding box center [431, 42] width 841 height 13
click at [841, 74] on icon "More actions" at bounding box center [836, 69] width 13 height 13
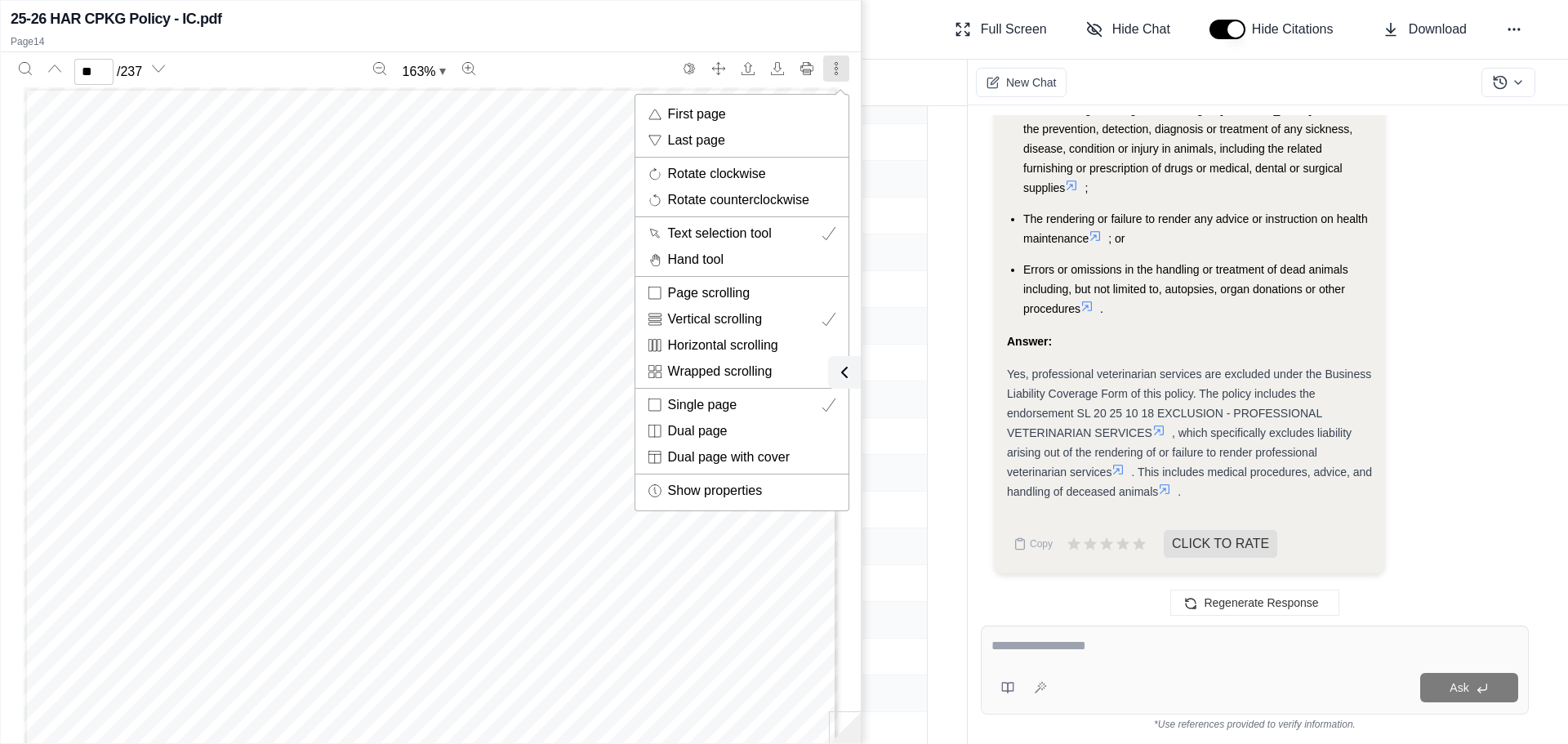
click at [925, 62] on div at bounding box center [784, 372] width 1568 height 744
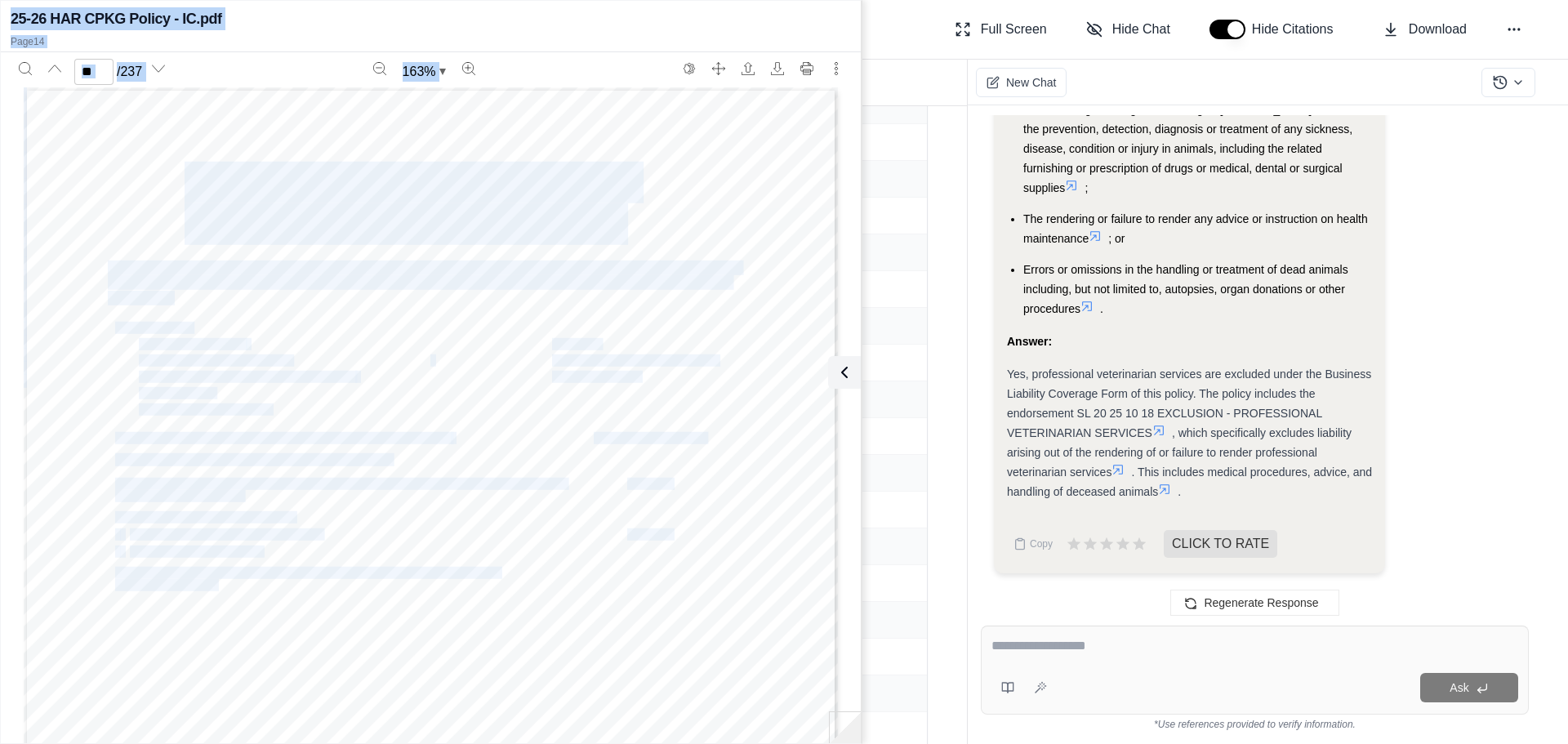
drag, startPoint x: 851, startPoint y: 732, endPoint x: 784, endPoint y: 689, distance: 79.6
click at [784, 689] on div "25-26 HAR CPKG Policy - IC.pdf Page 14 ** / 237 163 % Declarations: Business Ow…" at bounding box center [431, 371] width 860 height 736
click at [1516, 40] on button at bounding box center [1515, 30] width 30 height 30
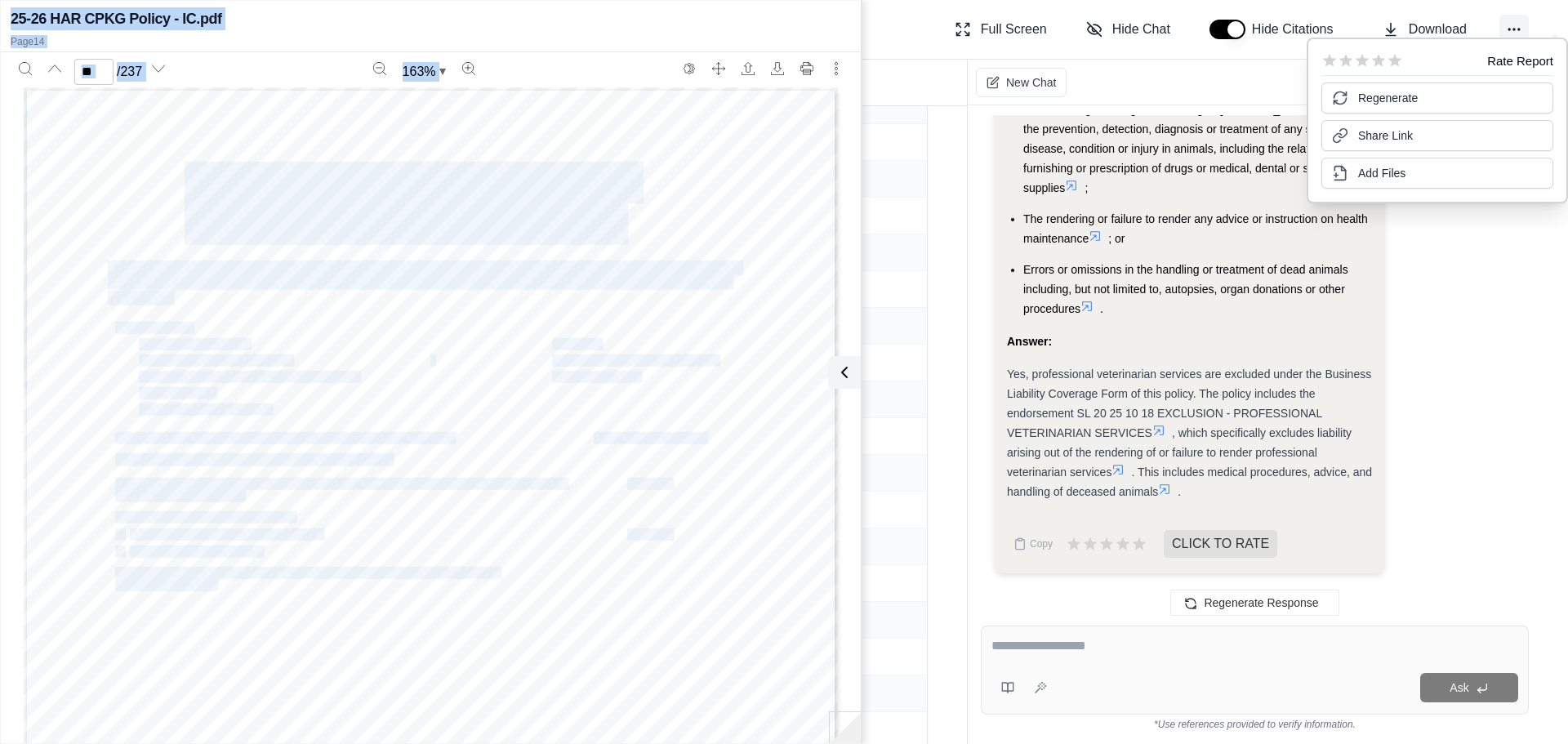
click at [1511, 30] on icon at bounding box center [1515, 30] width 17 height 17
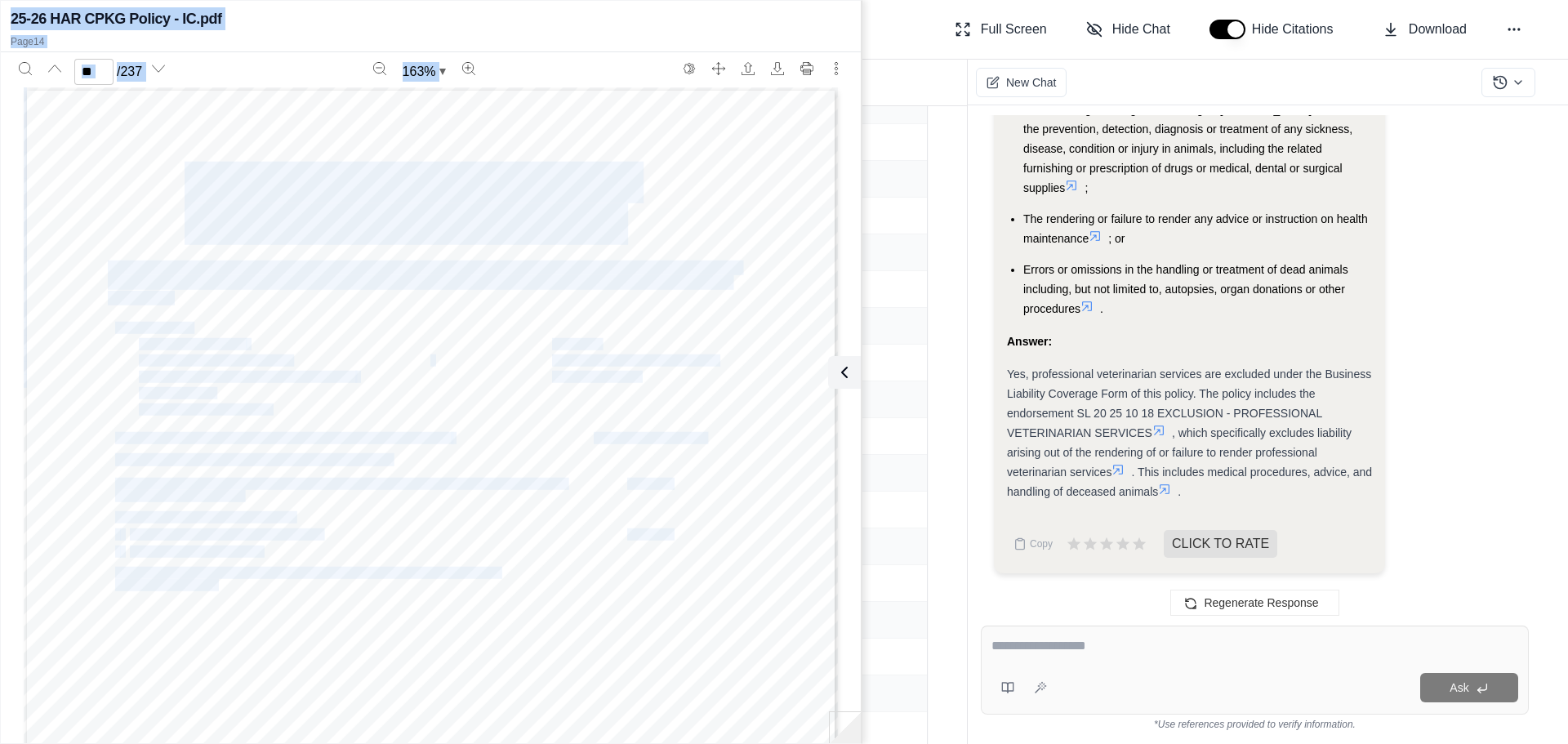
drag, startPoint x: 301, startPoint y: 24, endPoint x: 344, endPoint y: 49, distance: 49.7
click at [301, 25] on div "25-26 HAR CPKG Policy - IC.pdf" at bounding box center [431, 19] width 841 height 23
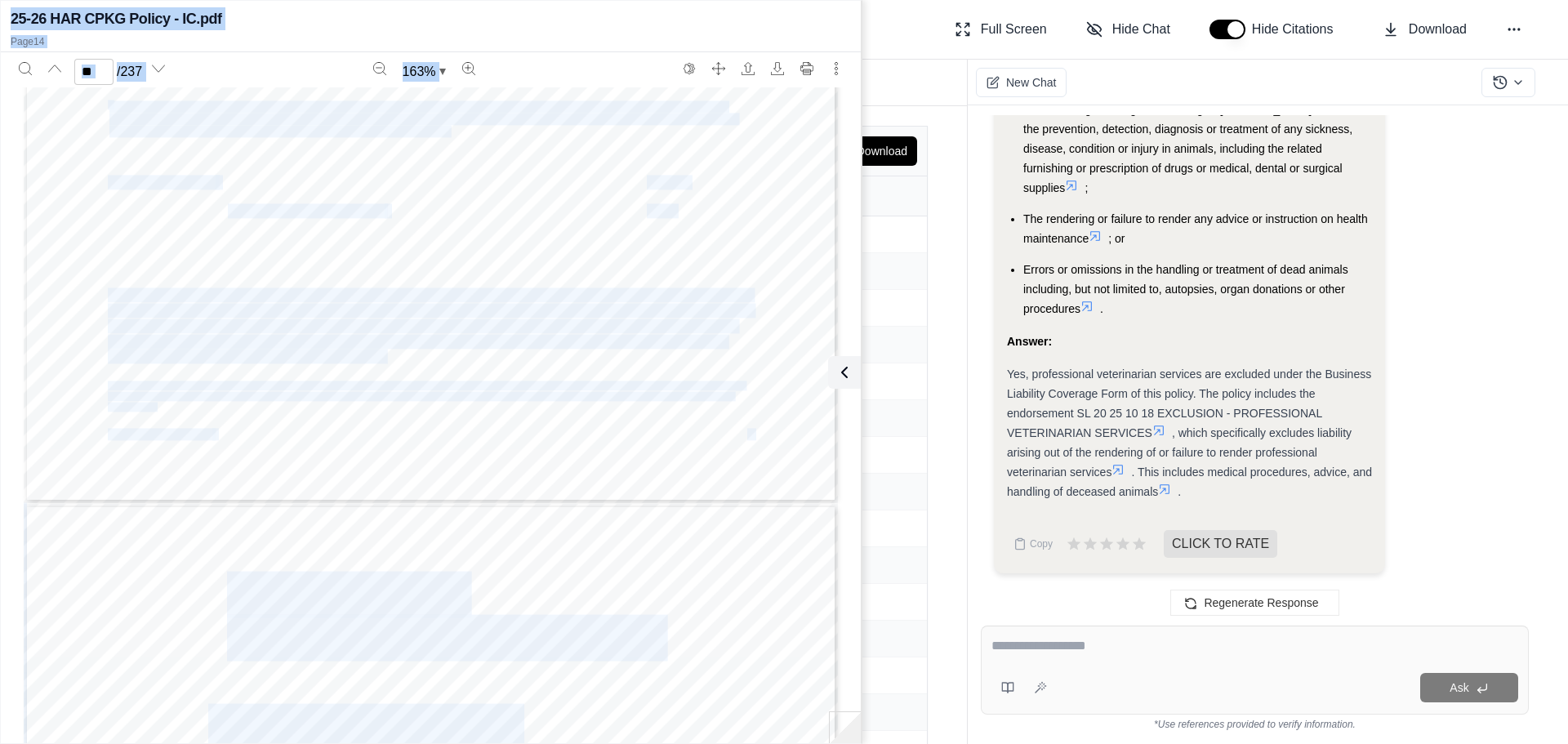
scroll to position [7547, 0]
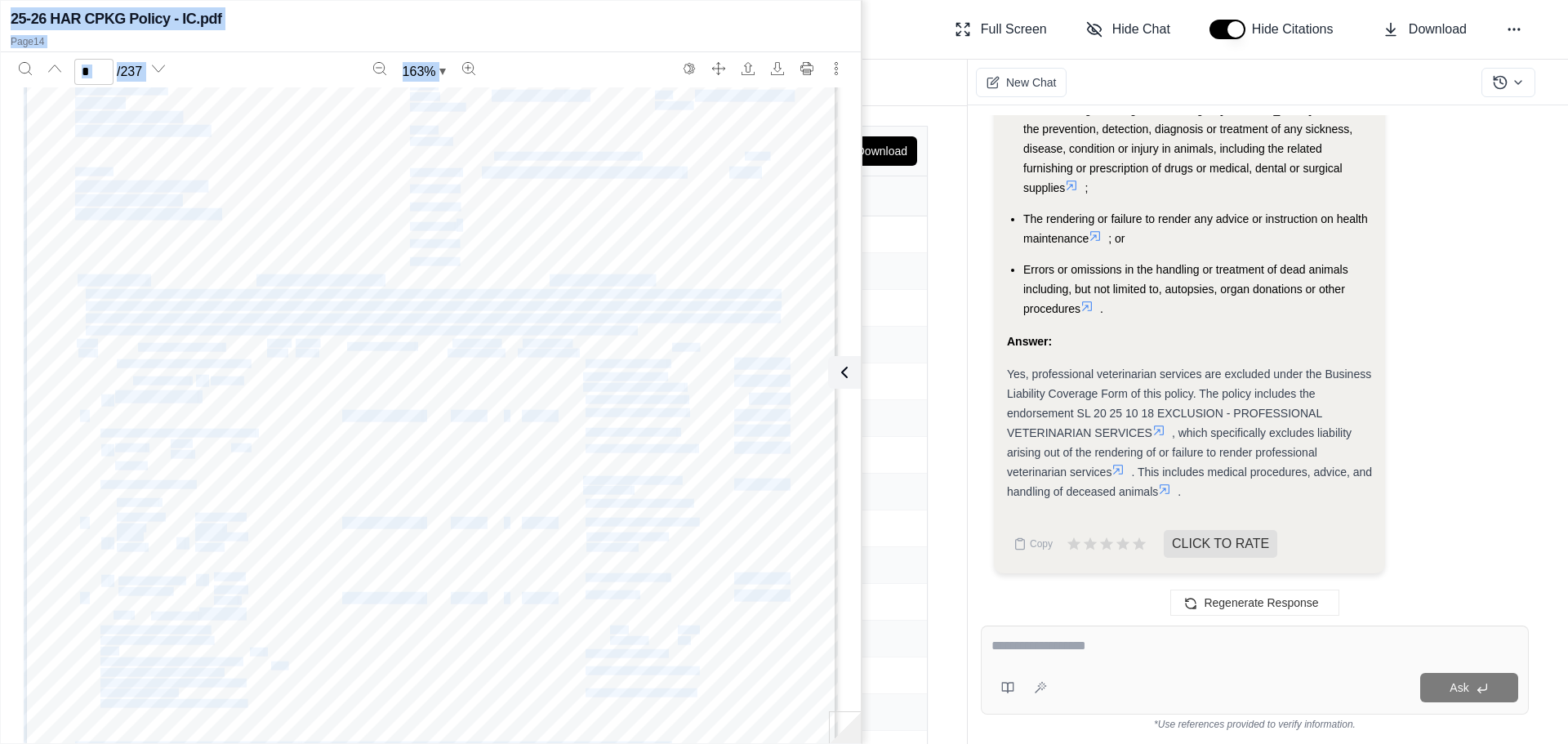
type input "*"
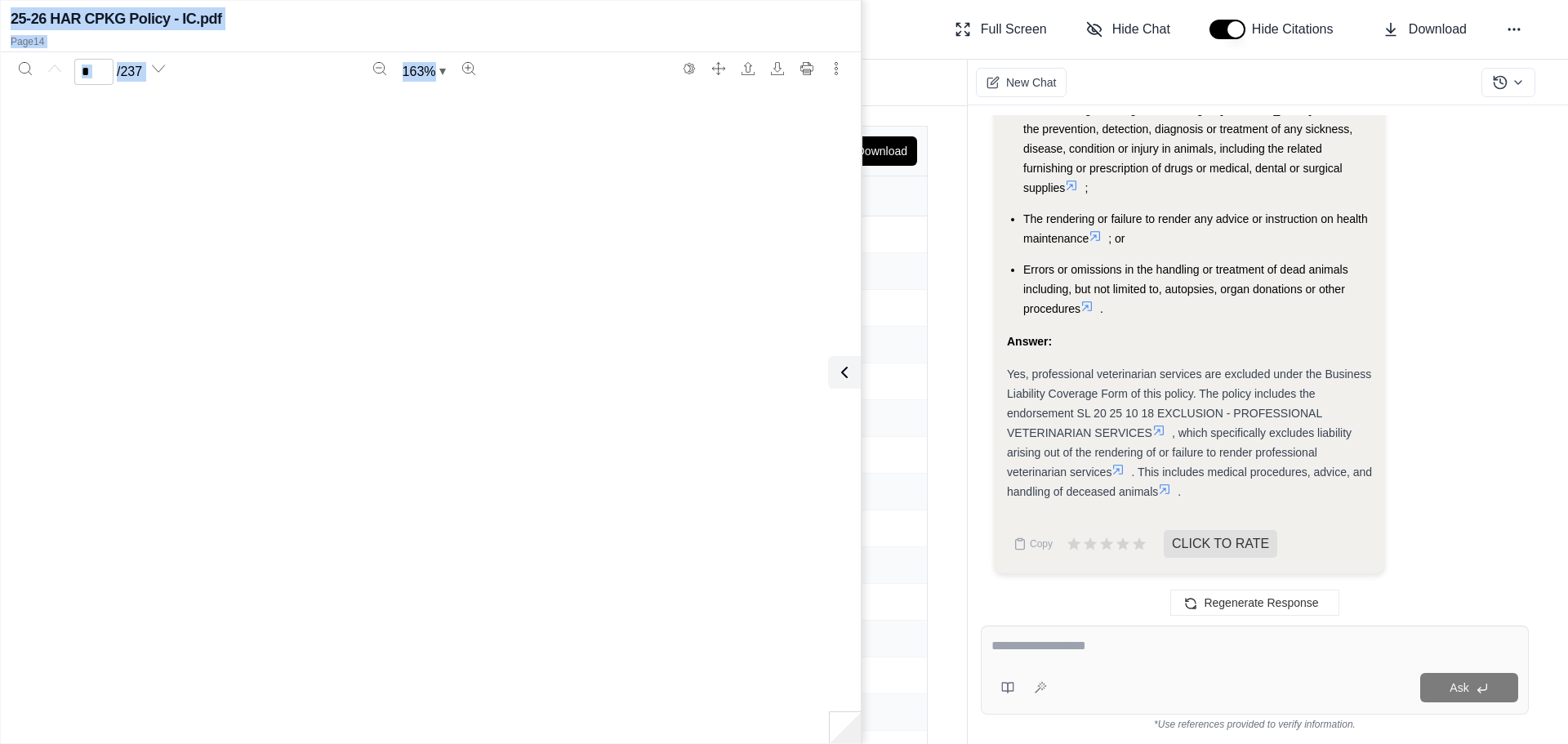
scroll to position [0, 0]
click at [836, 67] on icon "More actions" at bounding box center [835, 68] width 3 height 12
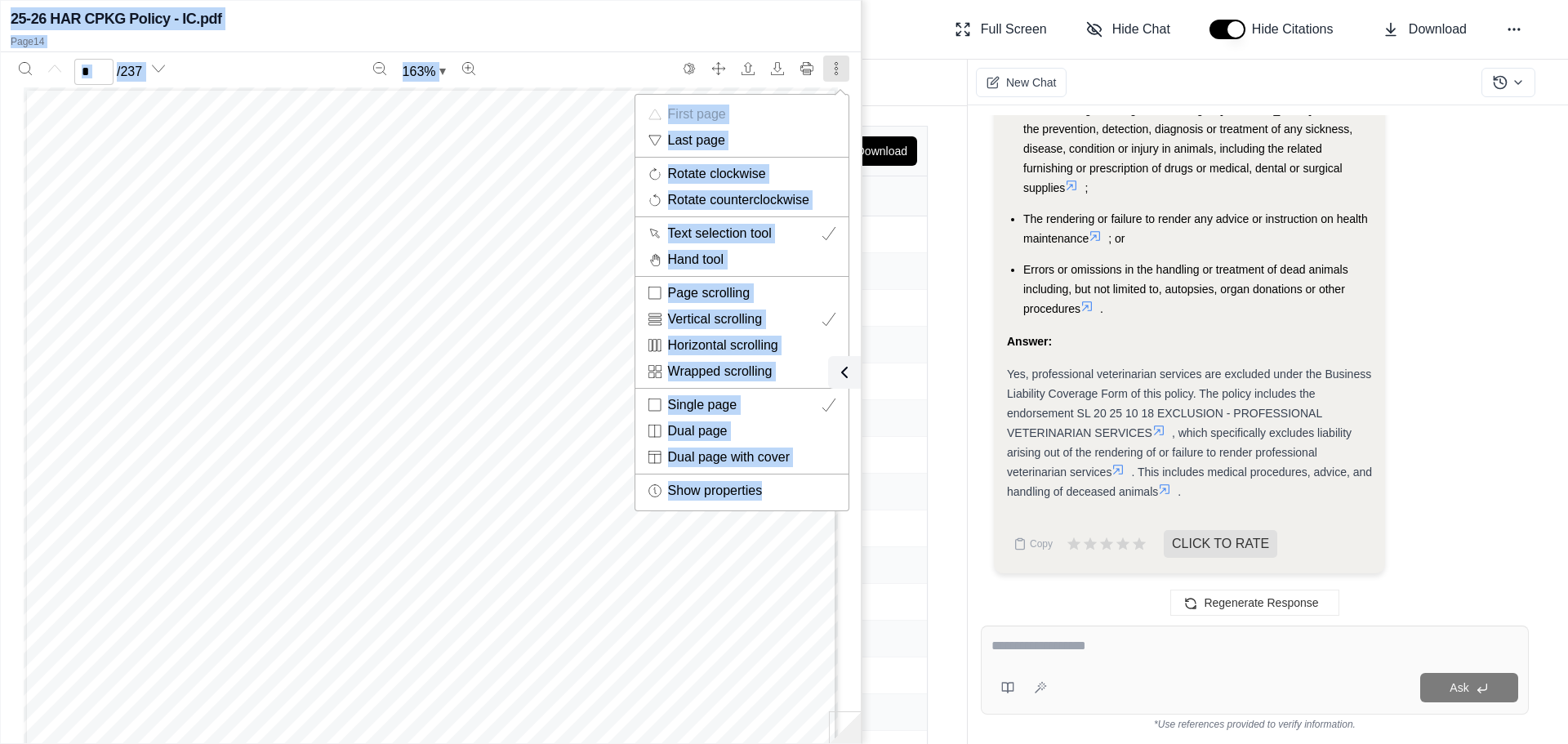
click at [836, 67] on div at bounding box center [784, 372] width 1568 height 744
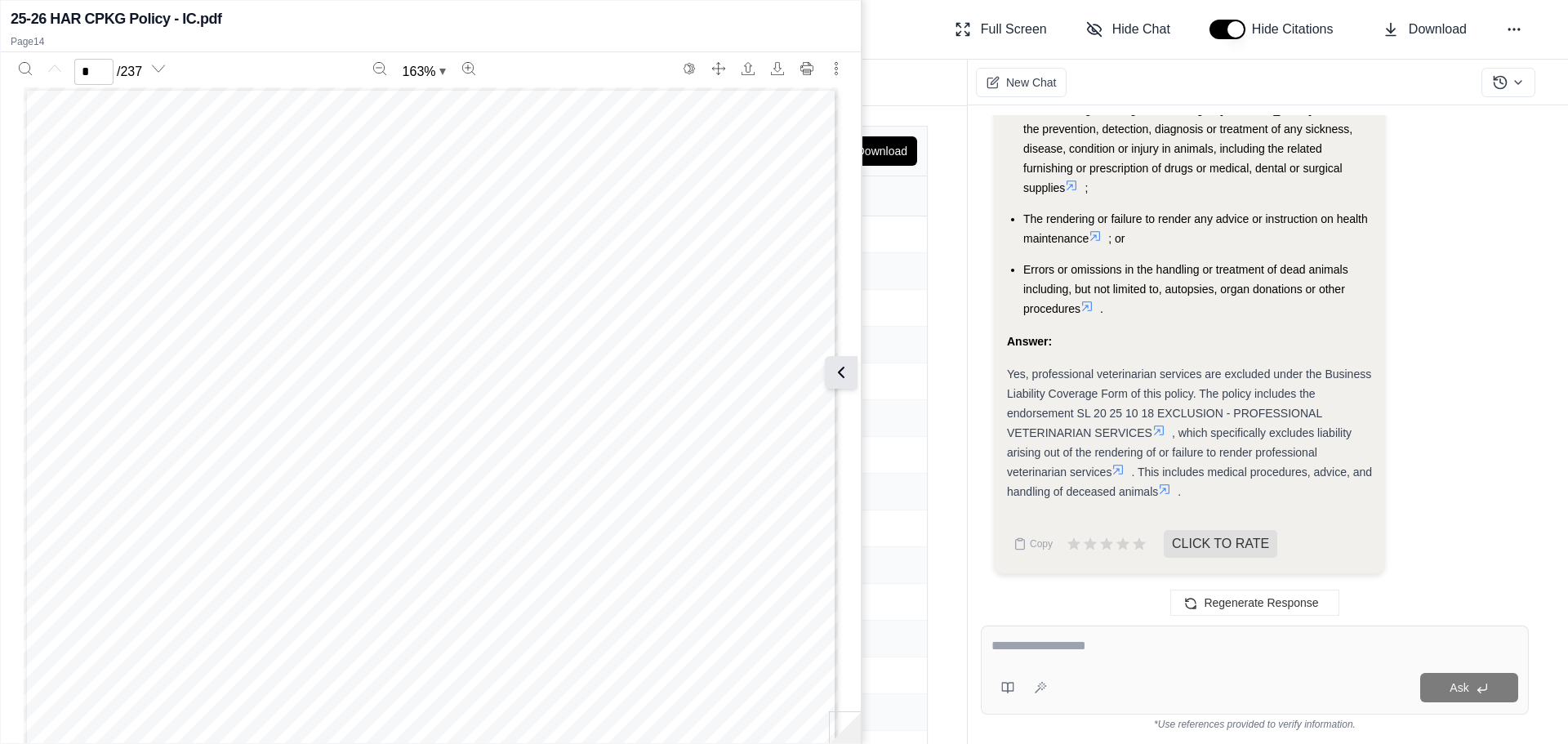
click at [848, 369] on icon at bounding box center [841, 372] width 20 height 20
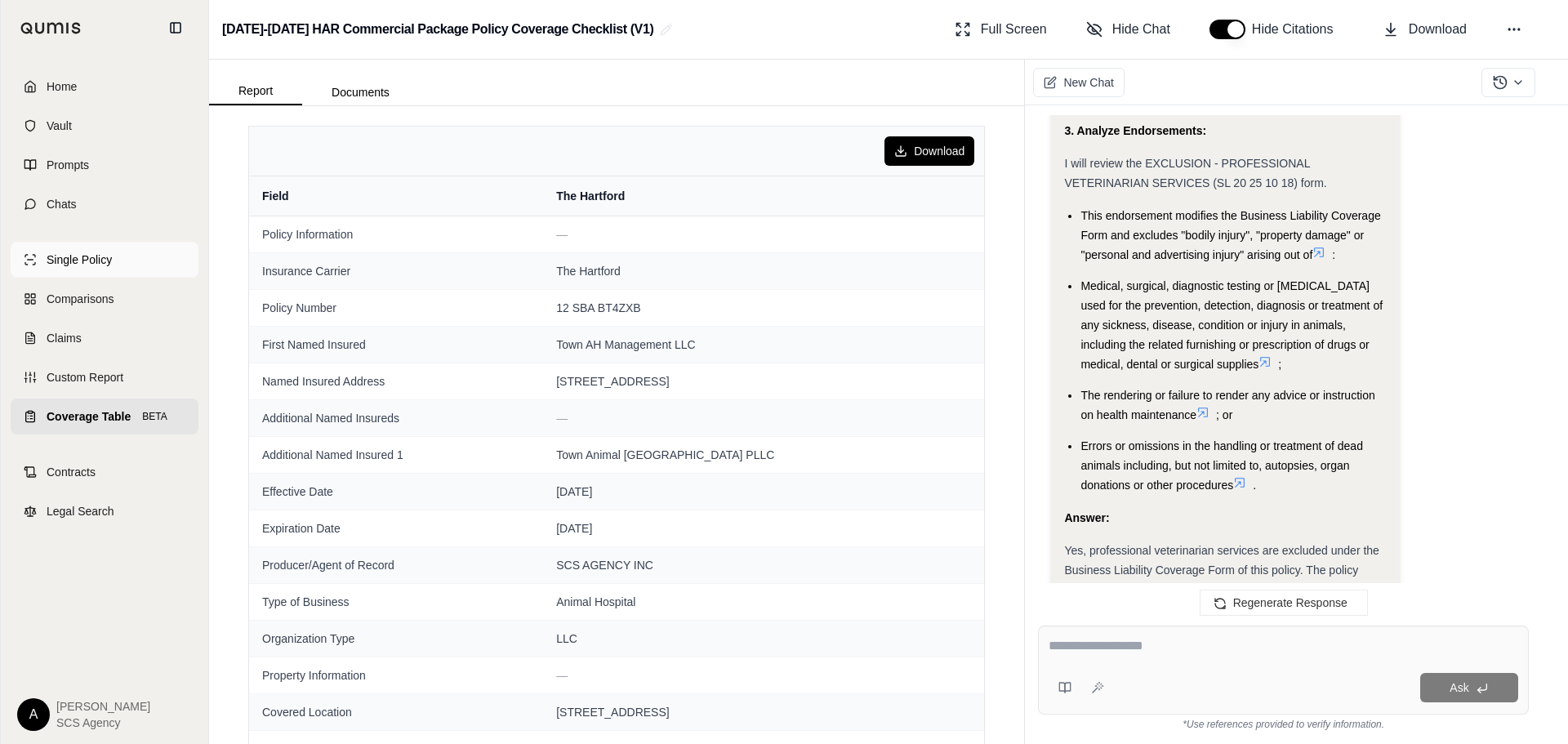
scroll to position [12987, 0]
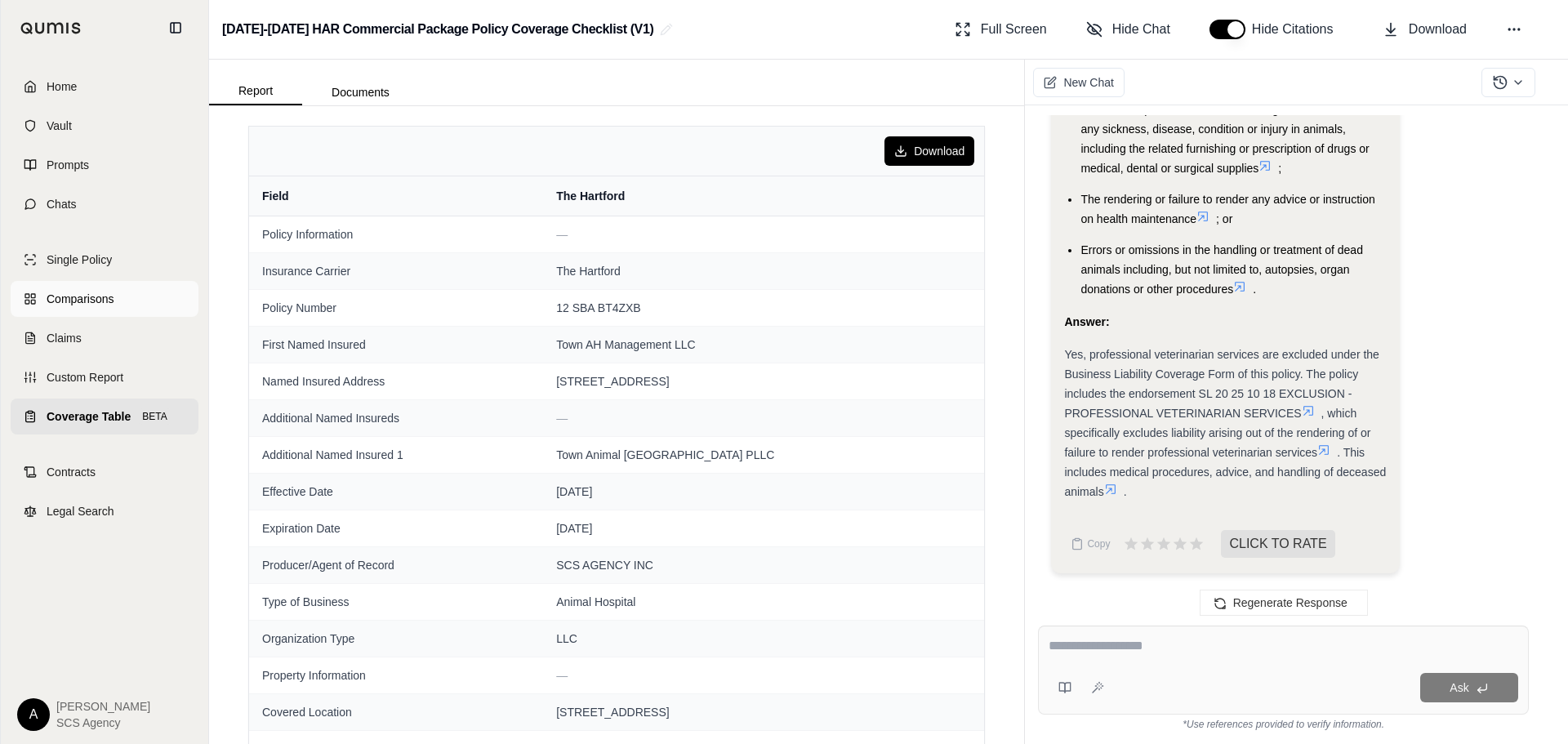
click at [55, 299] on span "Comparisons" at bounding box center [80, 299] width 67 height 17
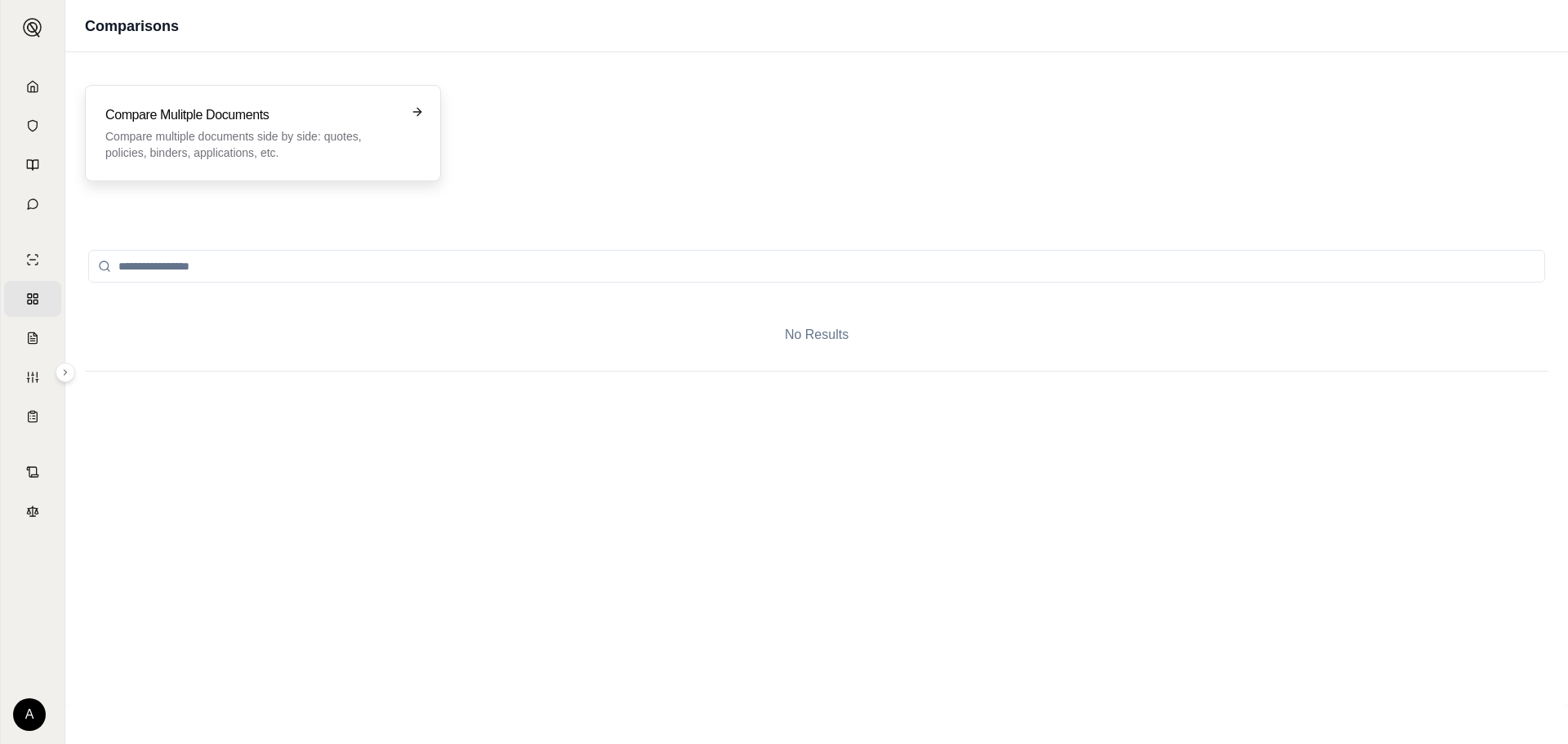
click at [296, 146] on p "Compare multiple documents side by side: quotes, policies, binders, application…" at bounding box center [252, 145] width 293 height 33
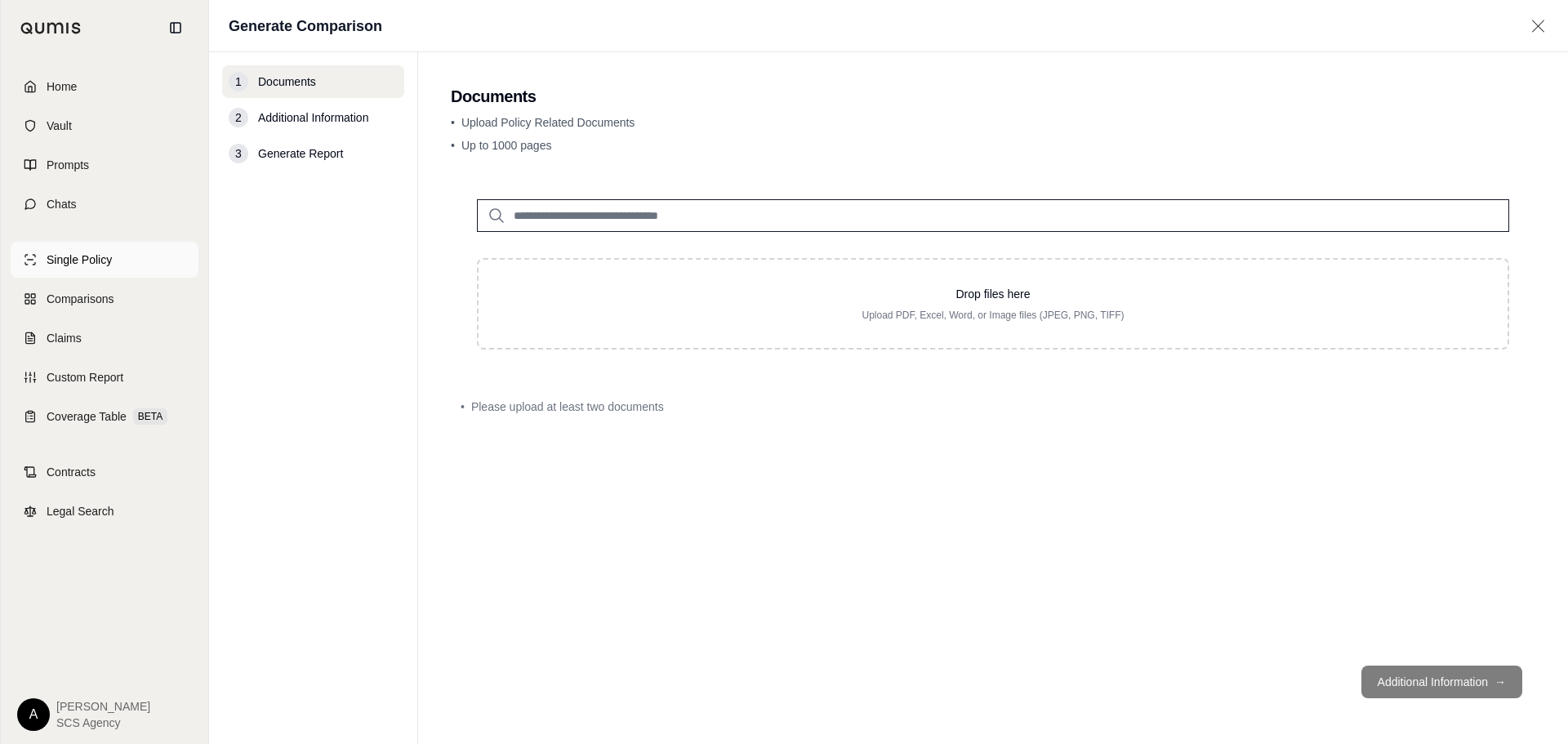
click at [69, 254] on span "Single Policy" at bounding box center [79, 260] width 65 height 17
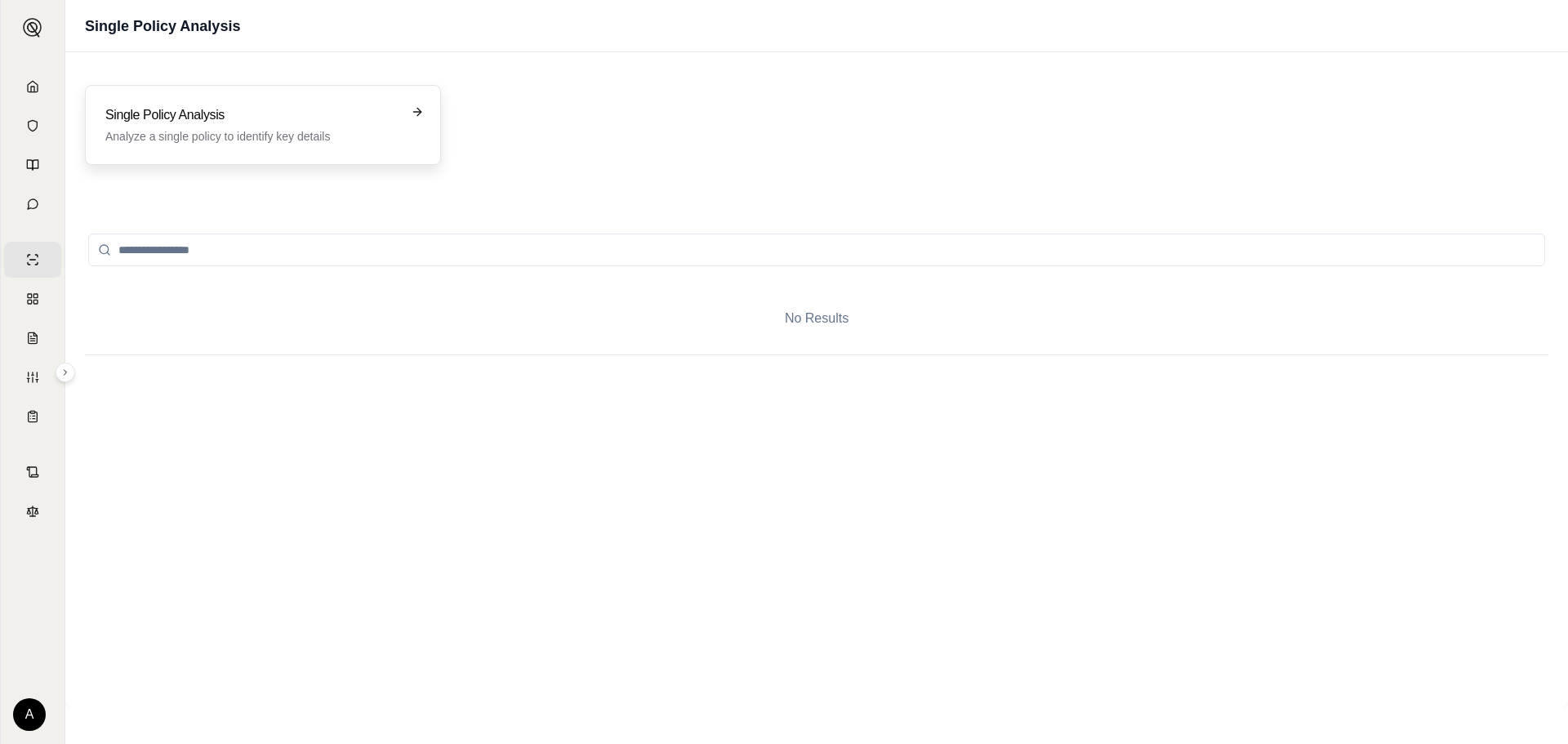
click at [224, 149] on div "Single Policy Analysis Analyze a single policy to identify key details" at bounding box center [263, 125] width 356 height 80
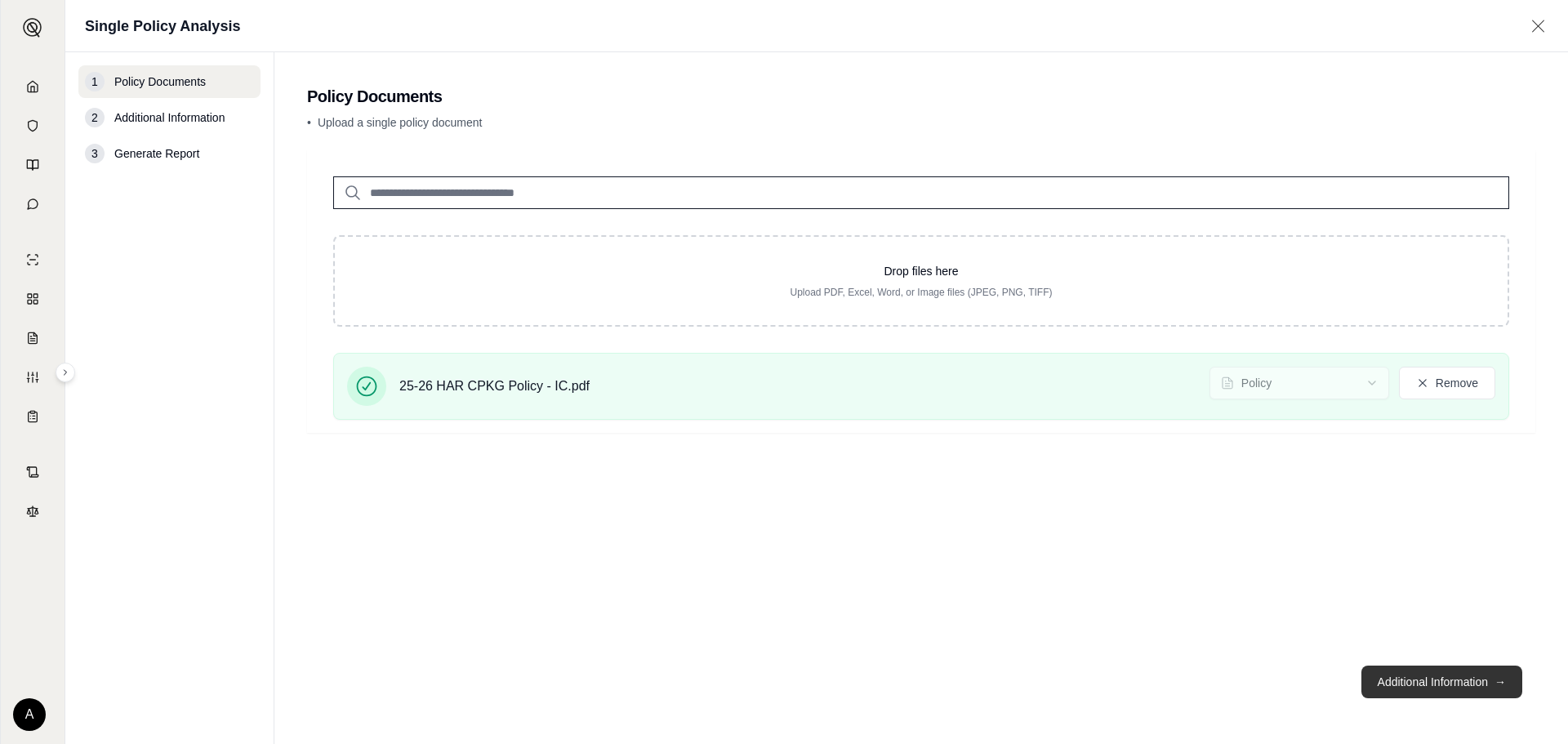
click at [1406, 666] on button "Additional Information →" at bounding box center [1442, 682] width 161 height 33
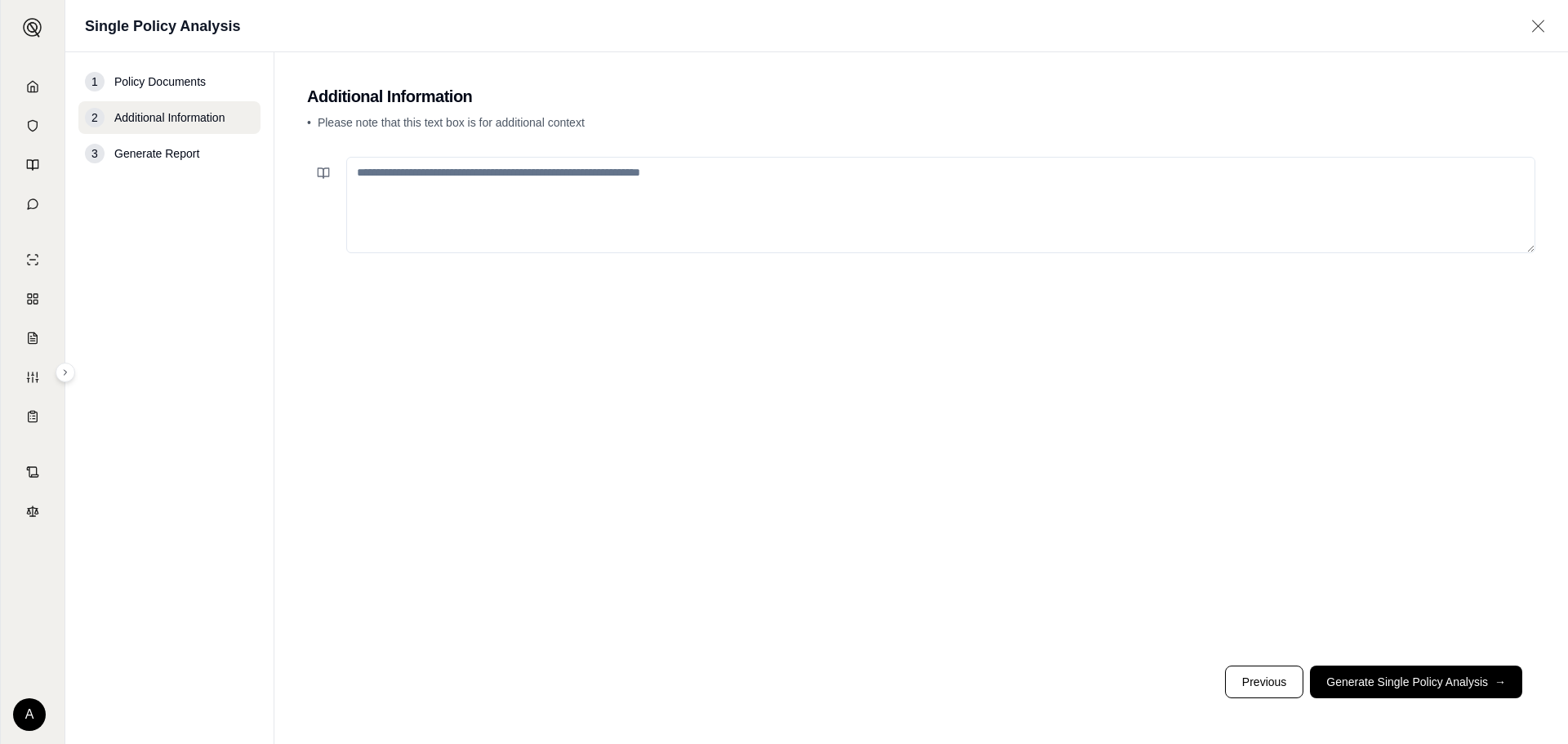
click at [564, 208] on textarea at bounding box center [942, 204] width 1190 height 96
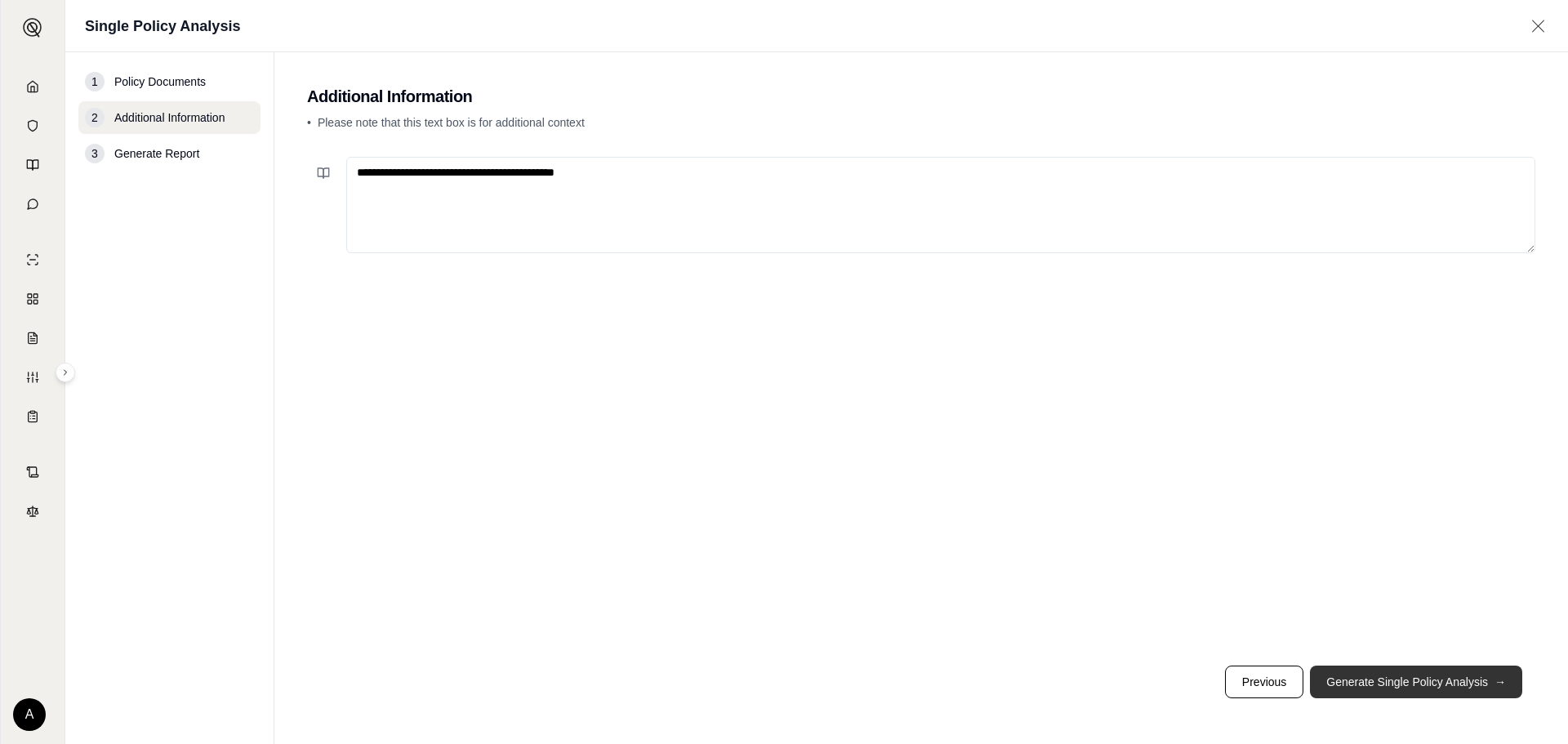
type textarea "**********"
click at [1412, 676] on button "Generate Single Policy Analysis →" at bounding box center [1416, 682] width 213 height 33
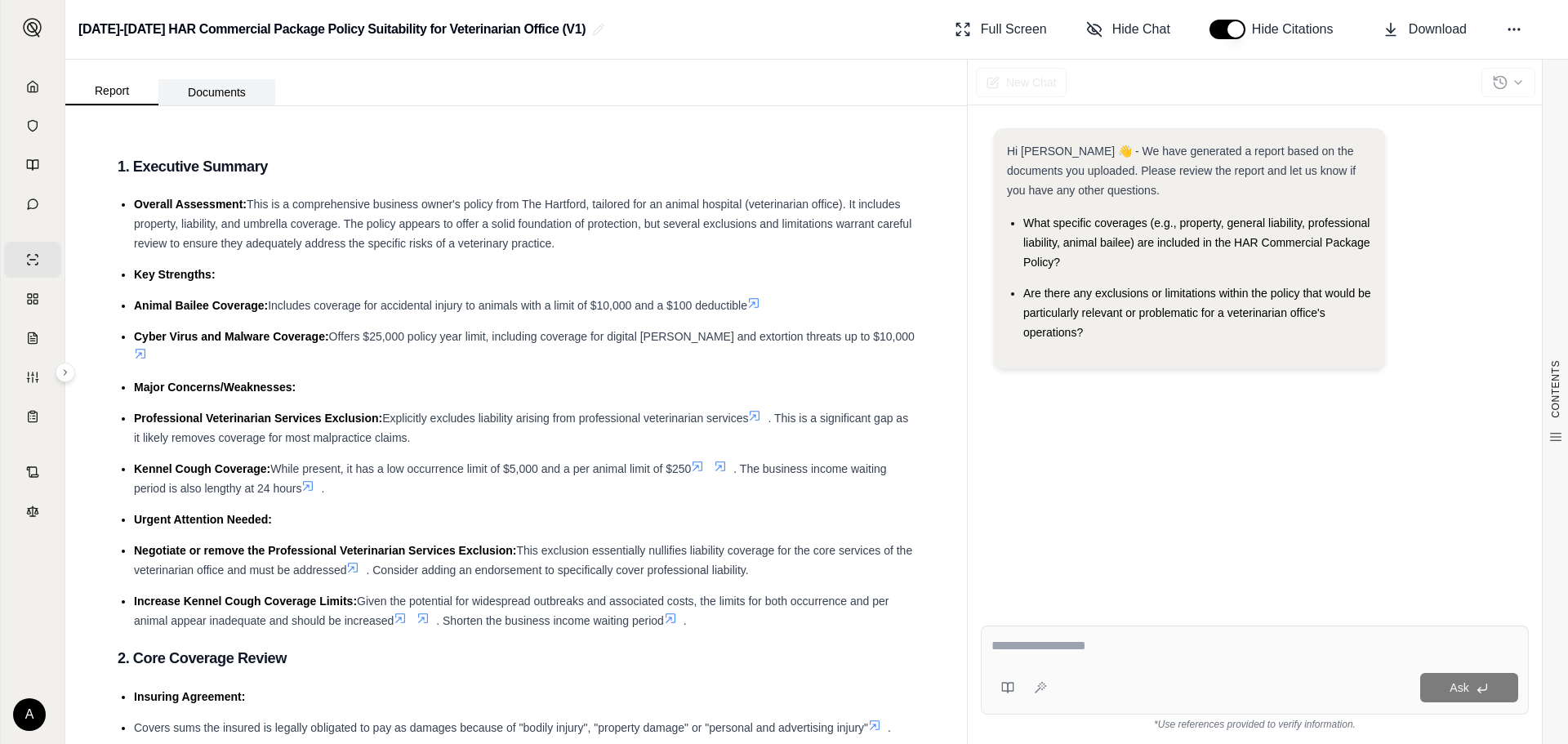
click at [232, 84] on button "Documents" at bounding box center [216, 92] width 117 height 26
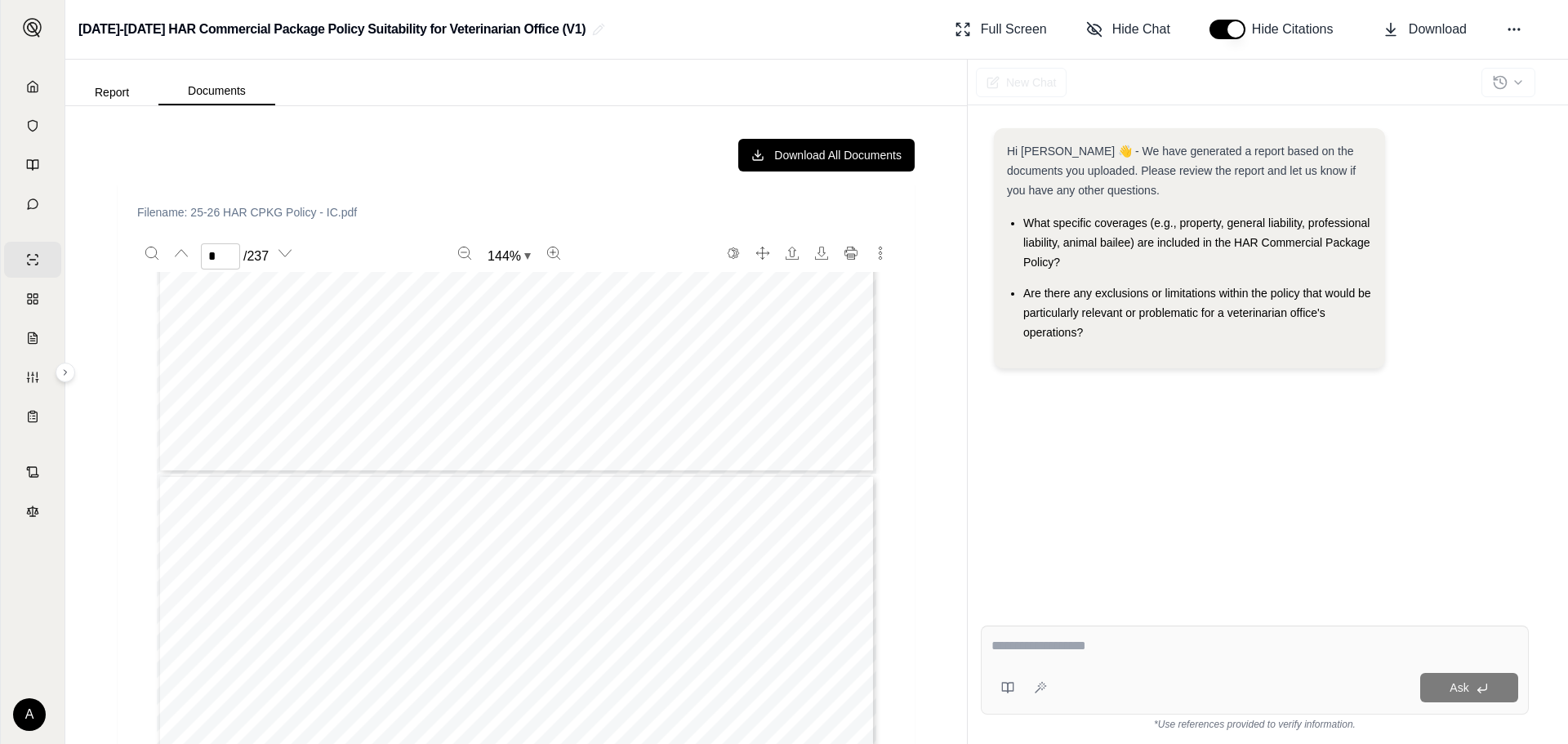
type input "*"
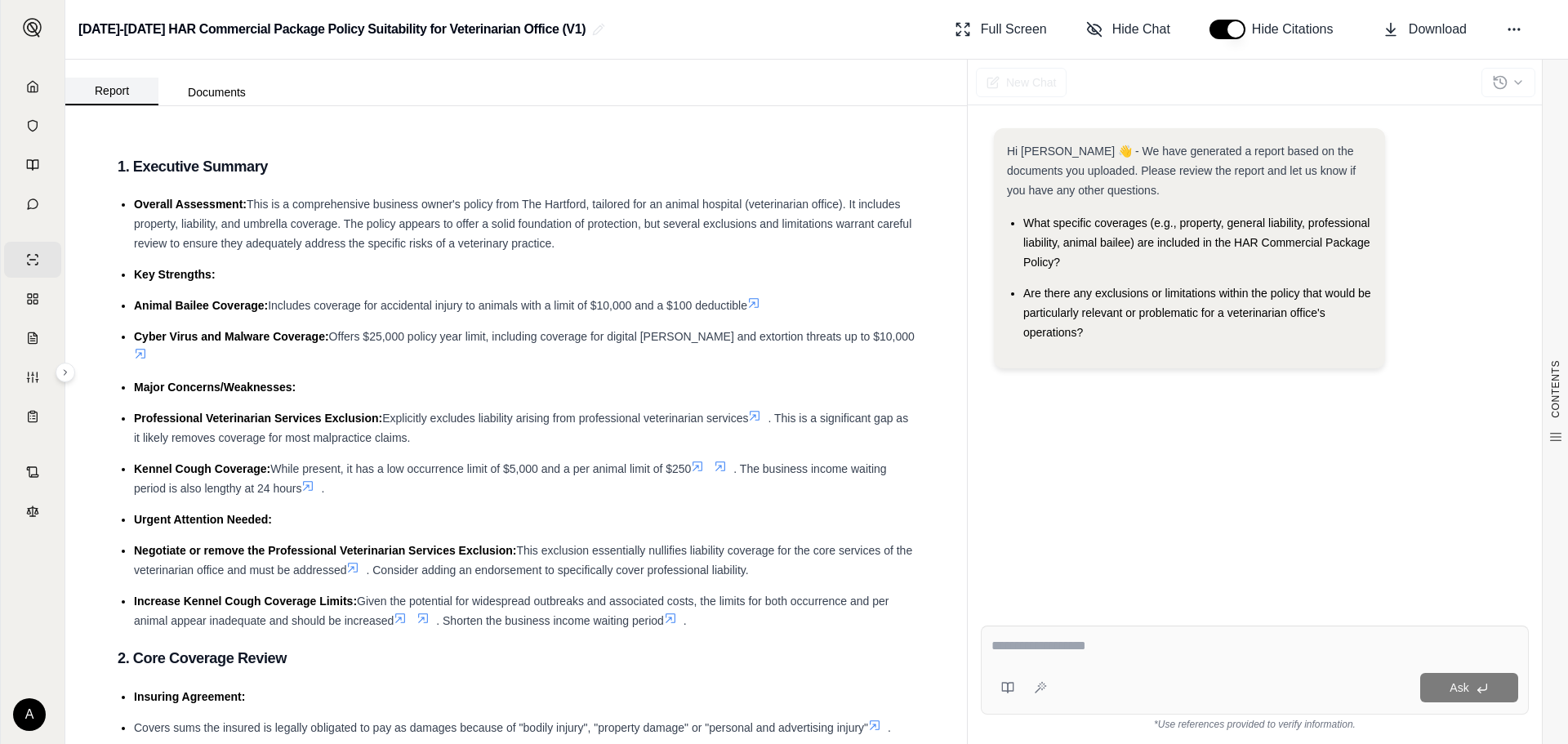
click at [118, 95] on button "Report" at bounding box center [112, 91] width 93 height 28
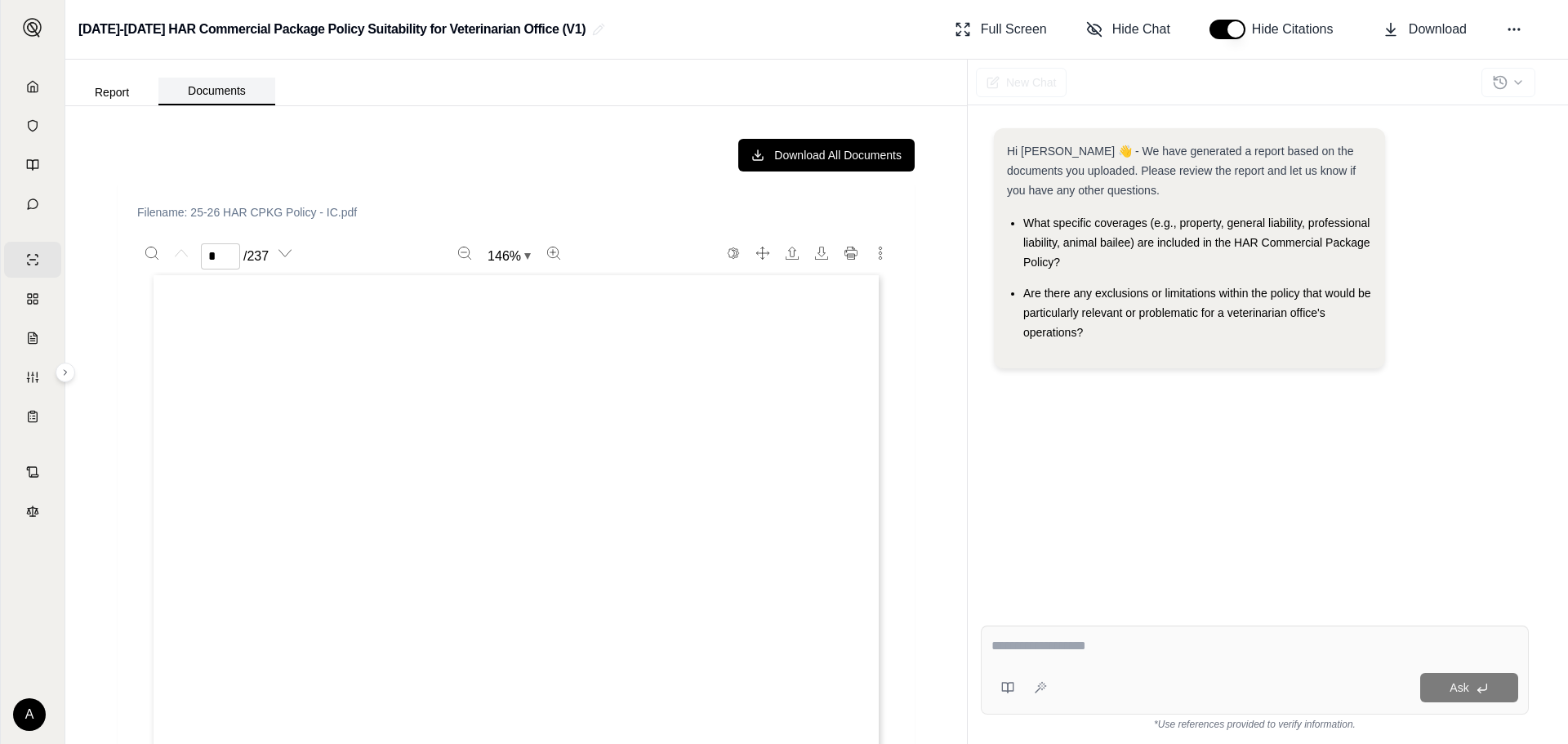
click at [211, 98] on button "Documents" at bounding box center [216, 91] width 117 height 28
click at [783, 157] on button "Download All Documents" at bounding box center [826, 155] width 176 height 33
click at [94, 90] on button "Report" at bounding box center [112, 92] width 93 height 26
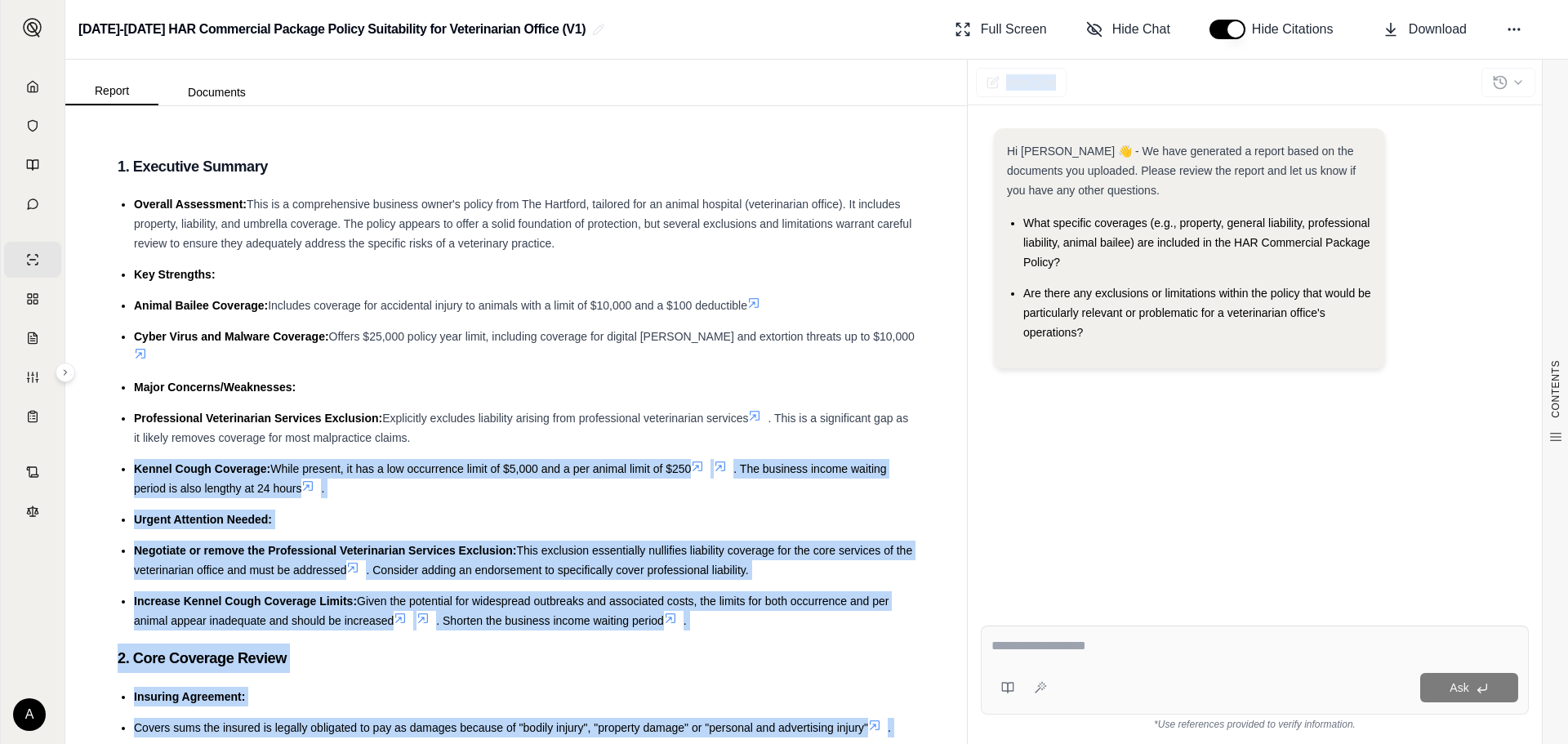
drag, startPoint x: 968, startPoint y: 160, endPoint x: 929, endPoint y: 365, distance: 208.7
click at [940, 421] on div "Report Documents CONTENTS Table of Contents 1. Executive Summary 2. Core Covera…" at bounding box center [817, 402] width 1503 height 684
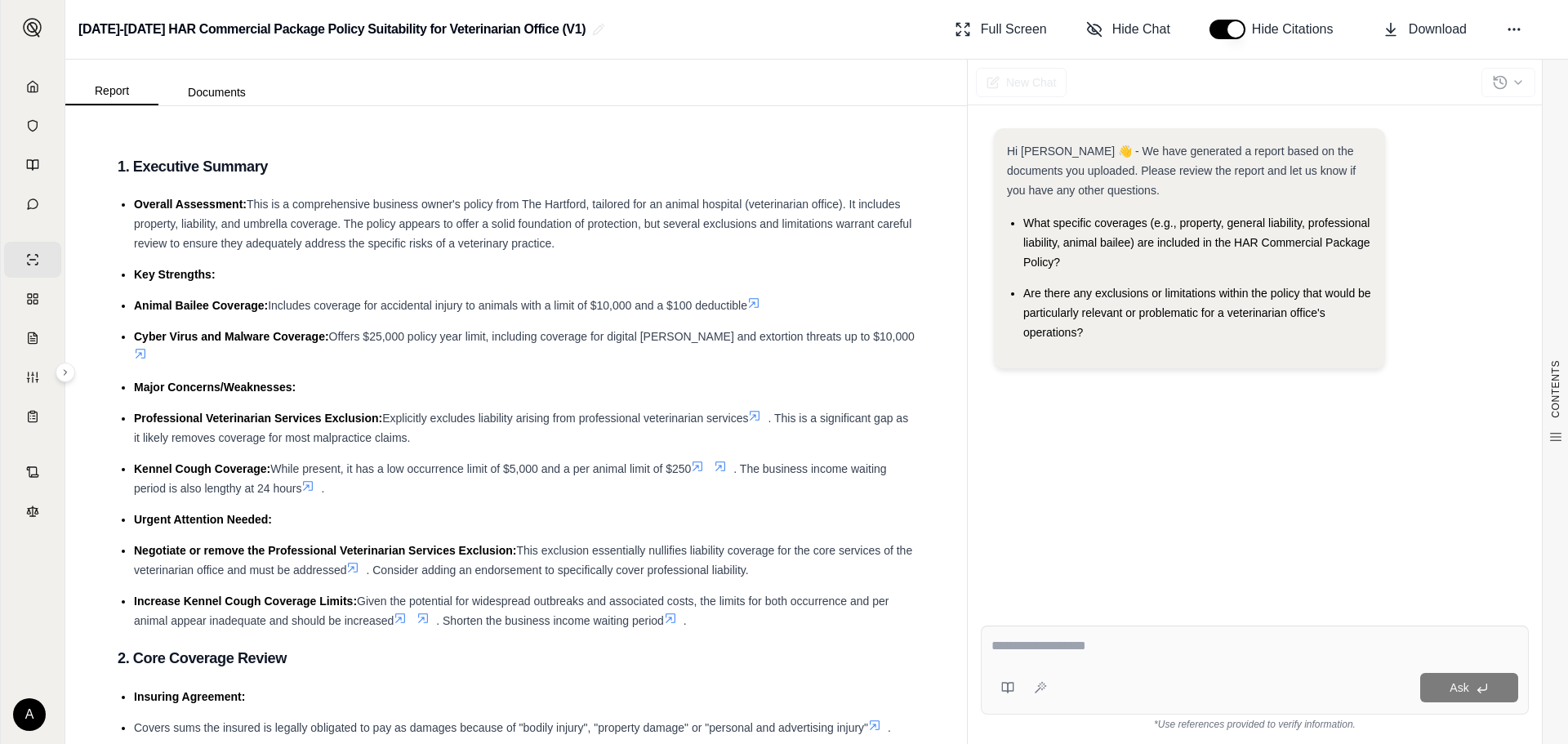
click at [931, 143] on div "CONTENTS Table of Contents 1. Executive Summary 2. Core Coverage Review 3. Fina…" at bounding box center [516, 425] width 901 height 638
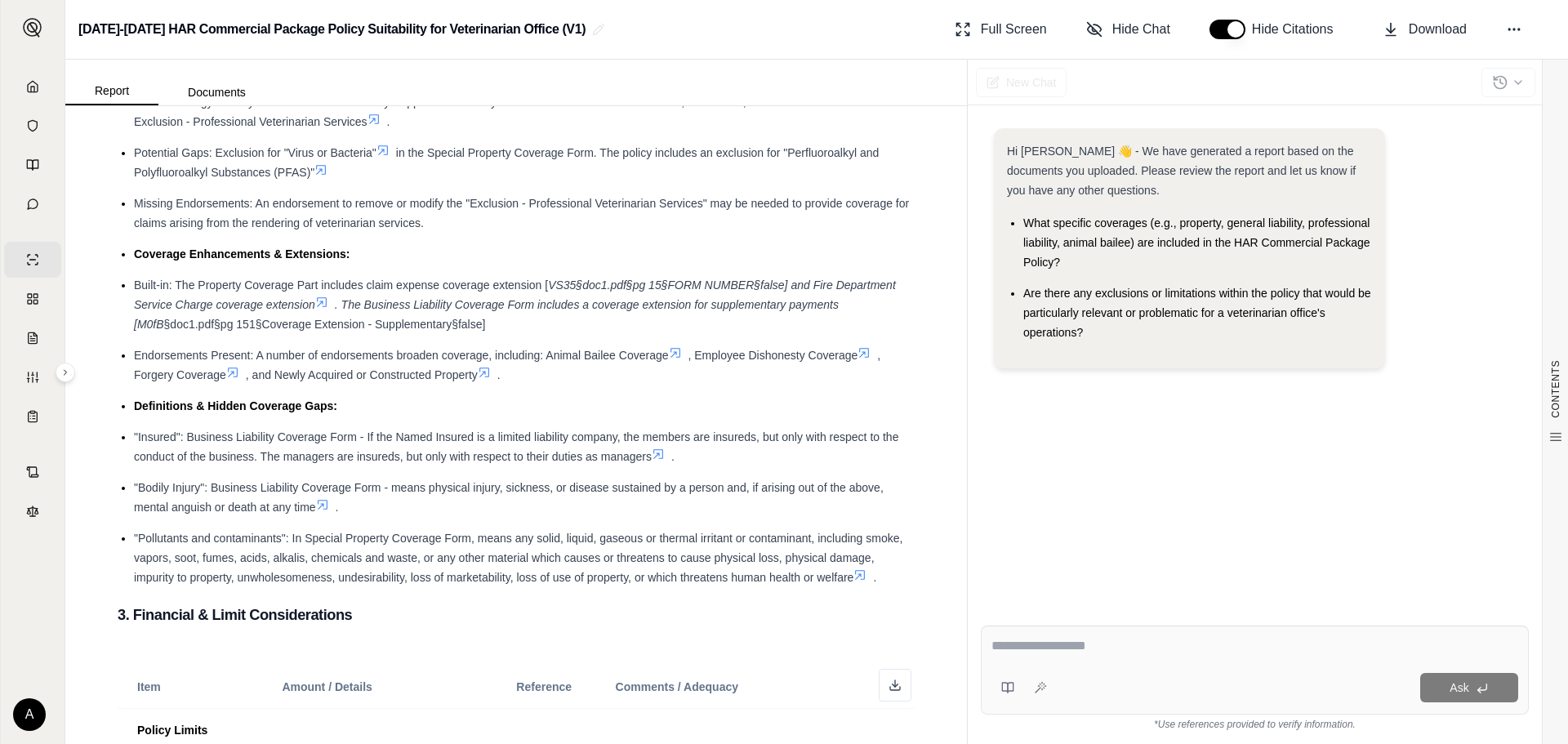
scroll to position [0, 0]
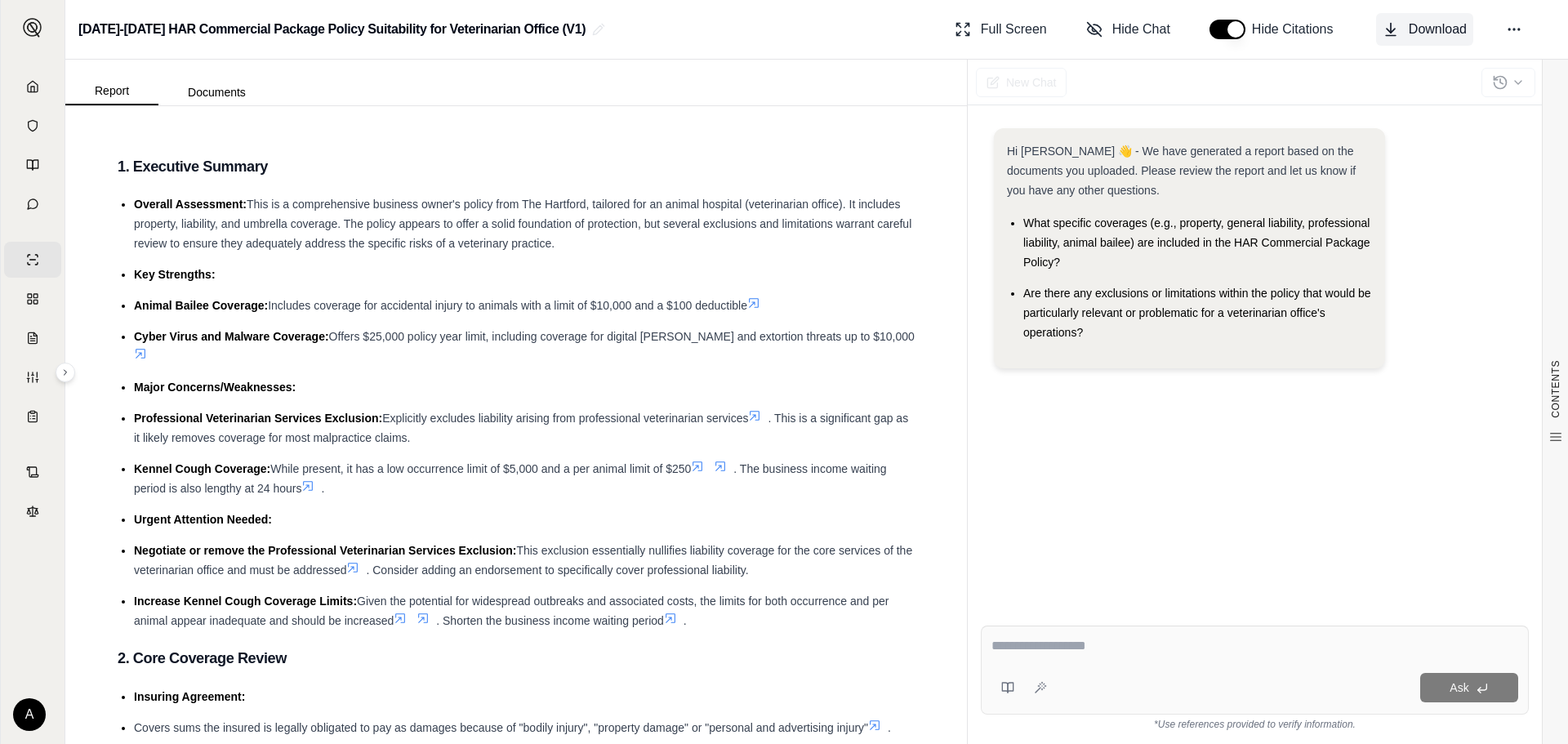
click at [1430, 34] on span "Download" at bounding box center [1437, 29] width 58 height 20
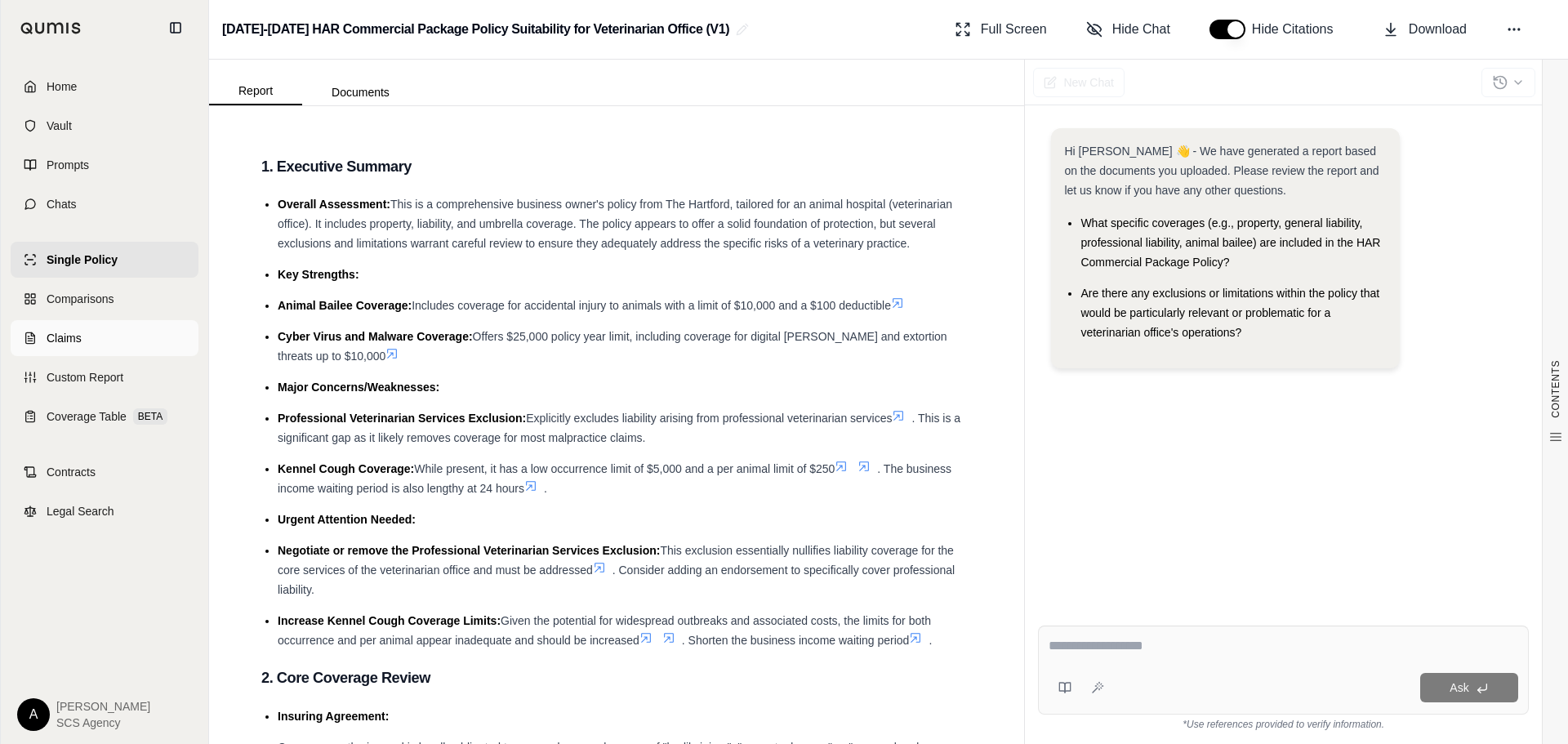
click at [55, 332] on span "Claims" at bounding box center [64, 338] width 35 height 17
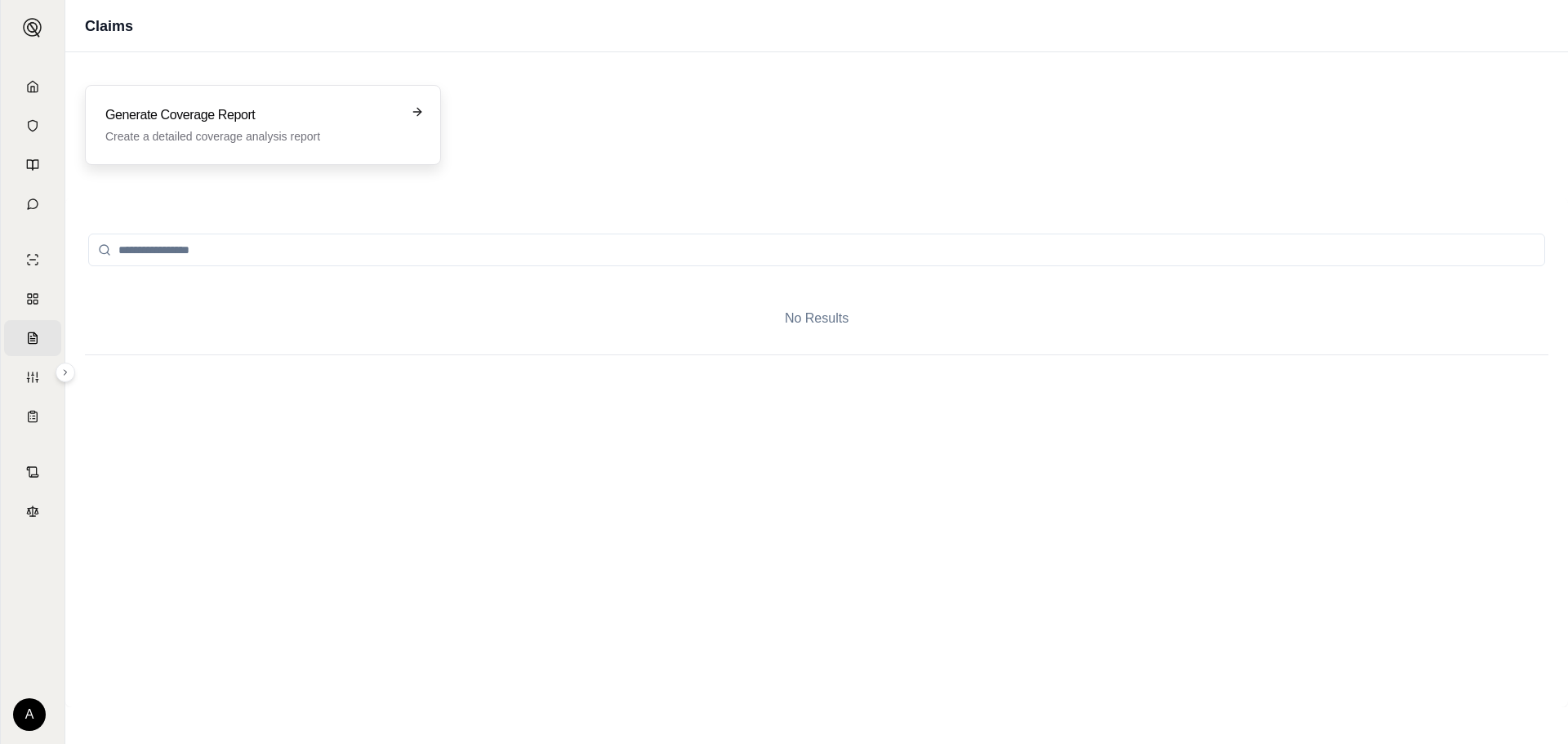
click at [158, 123] on h3 "Generate Coverage Report" at bounding box center [252, 115] width 293 height 20
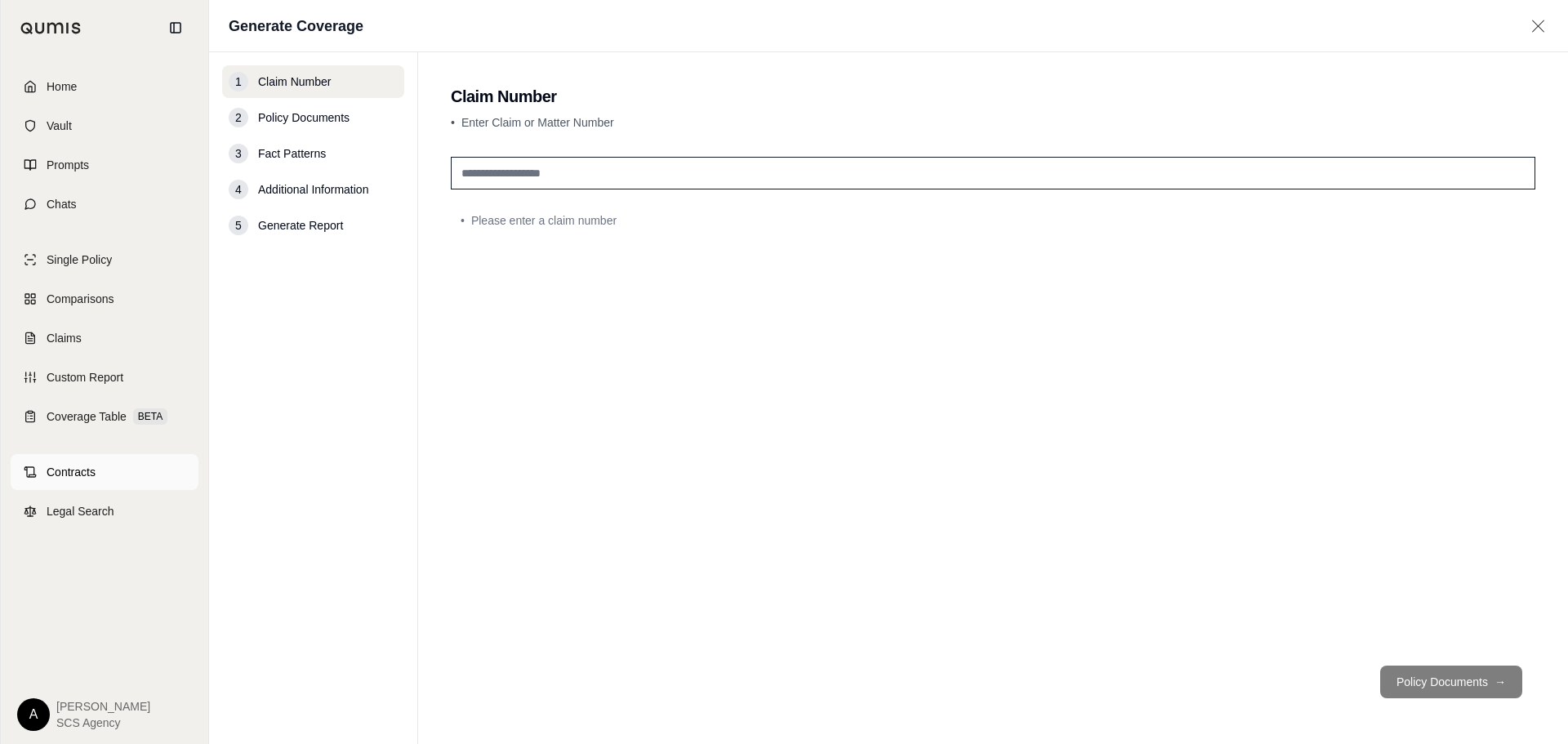
click at [62, 479] on span "Contracts" at bounding box center [71, 473] width 49 height 17
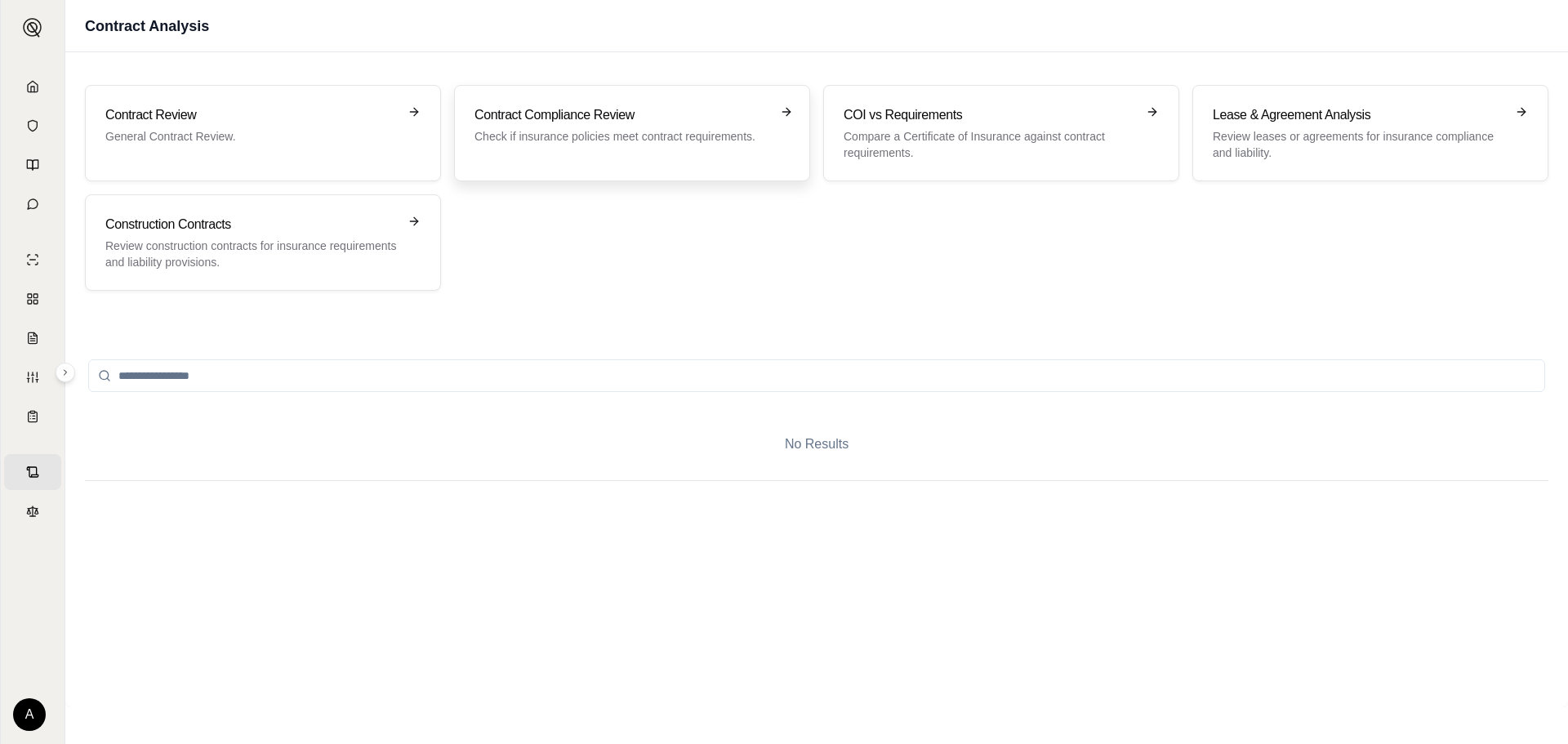
click at [557, 142] on p "Check if insurance policies meet contract requirements." at bounding box center [621, 137] width 293 height 17
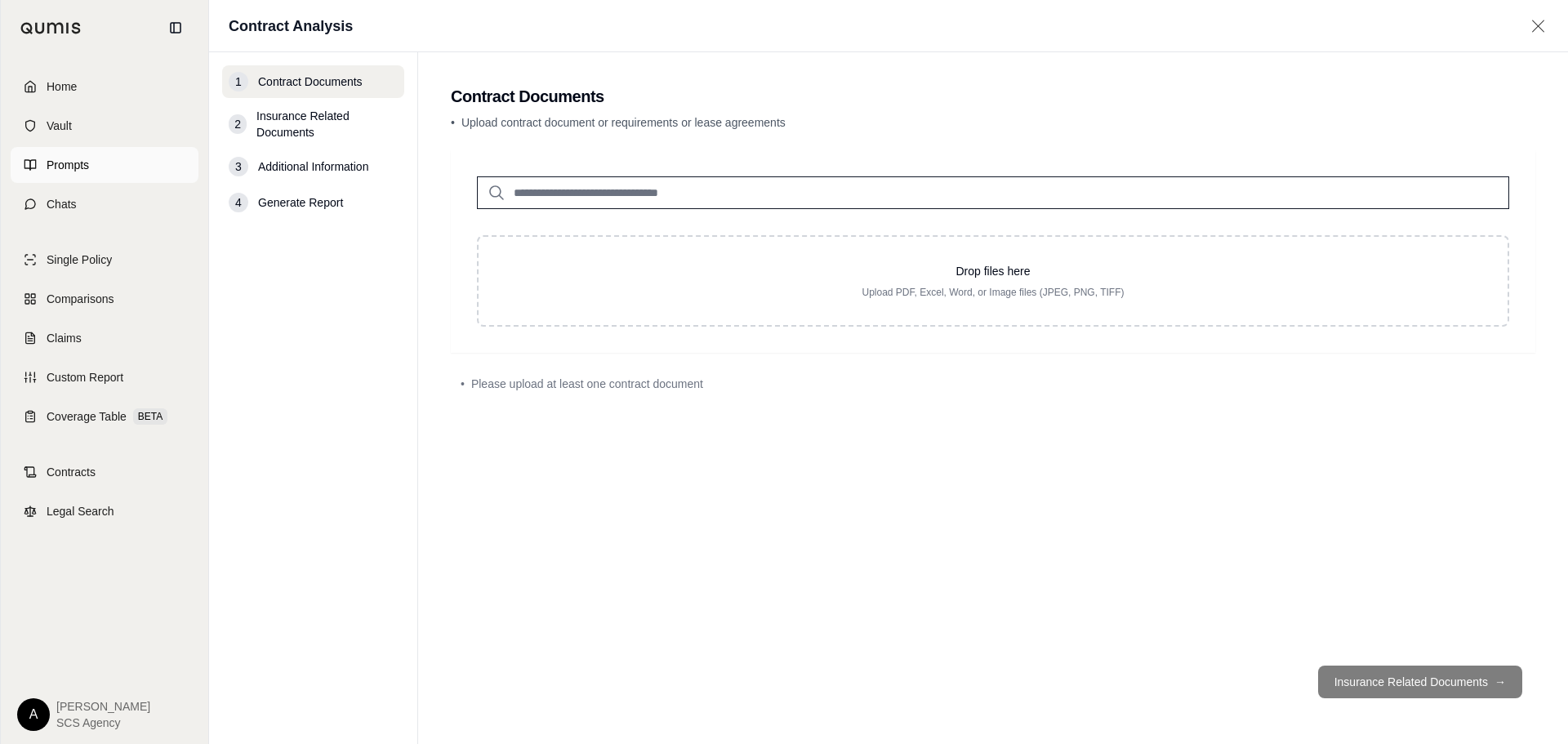
click at [36, 165] on link "Prompts" at bounding box center [104, 165] width 188 height 36
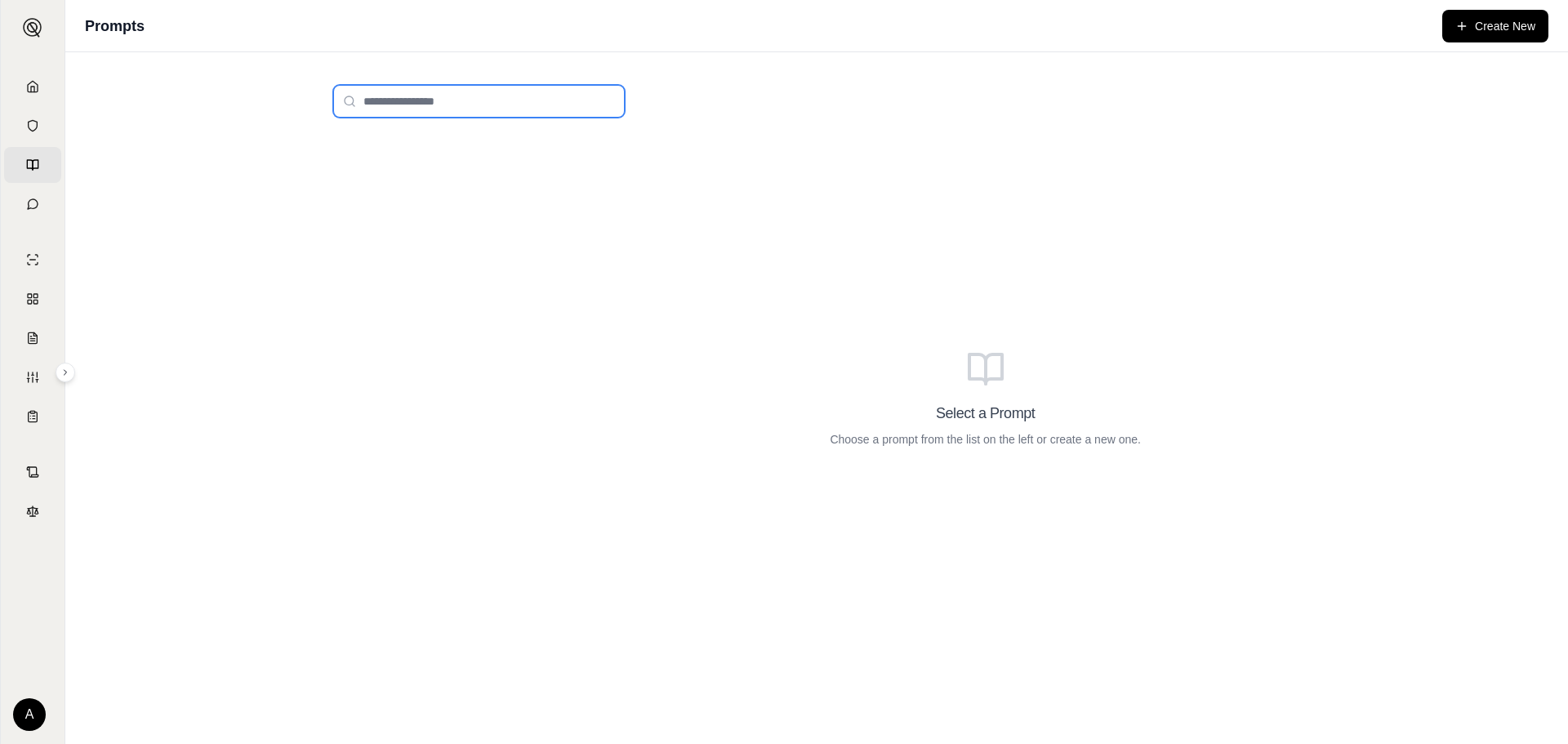
click at [423, 94] on input "search" at bounding box center [478, 101] width 292 height 33
type input "**"
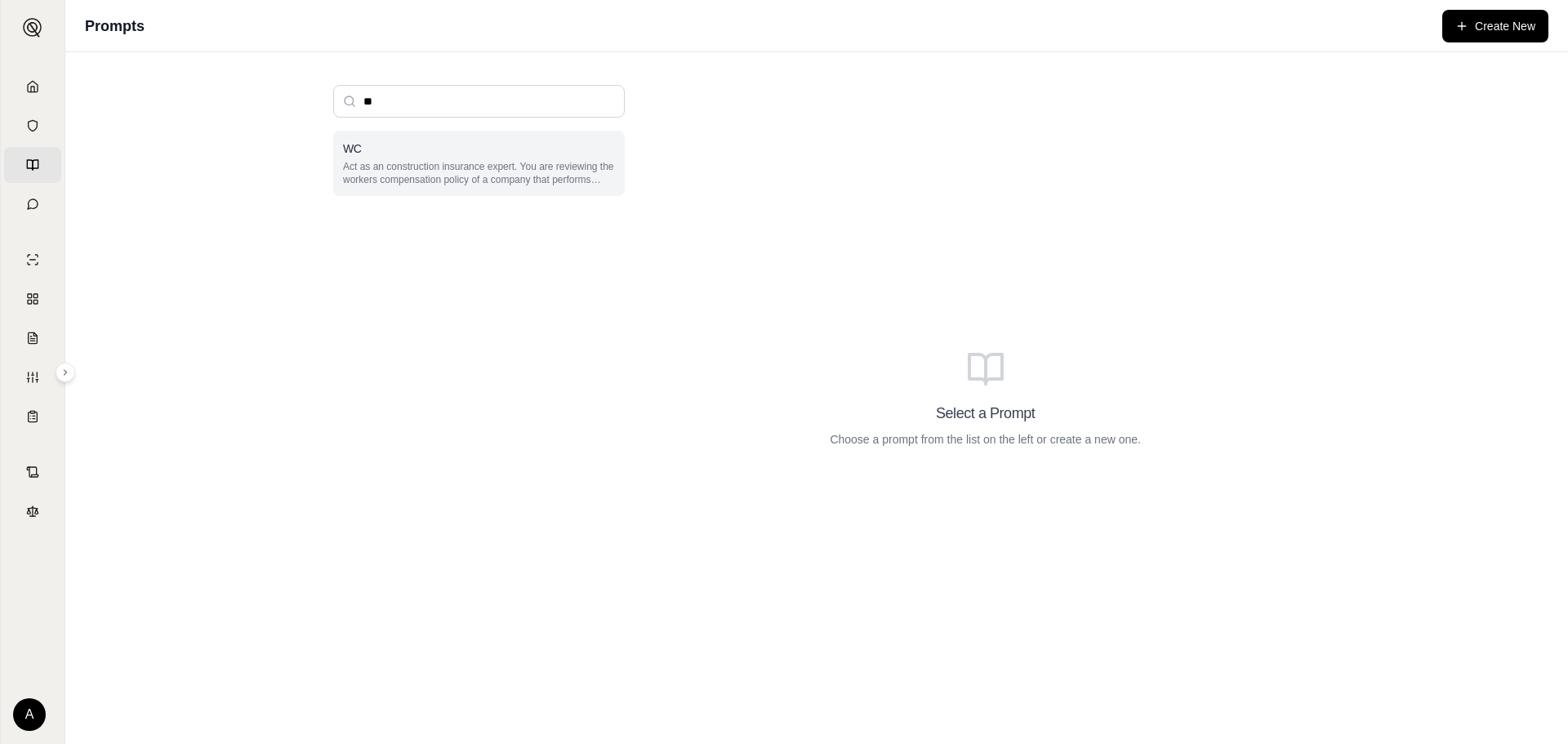
click at [524, 161] on p "Act as an construction insurance expert. You are reviewing the workers compensa…" at bounding box center [479, 173] width 272 height 26
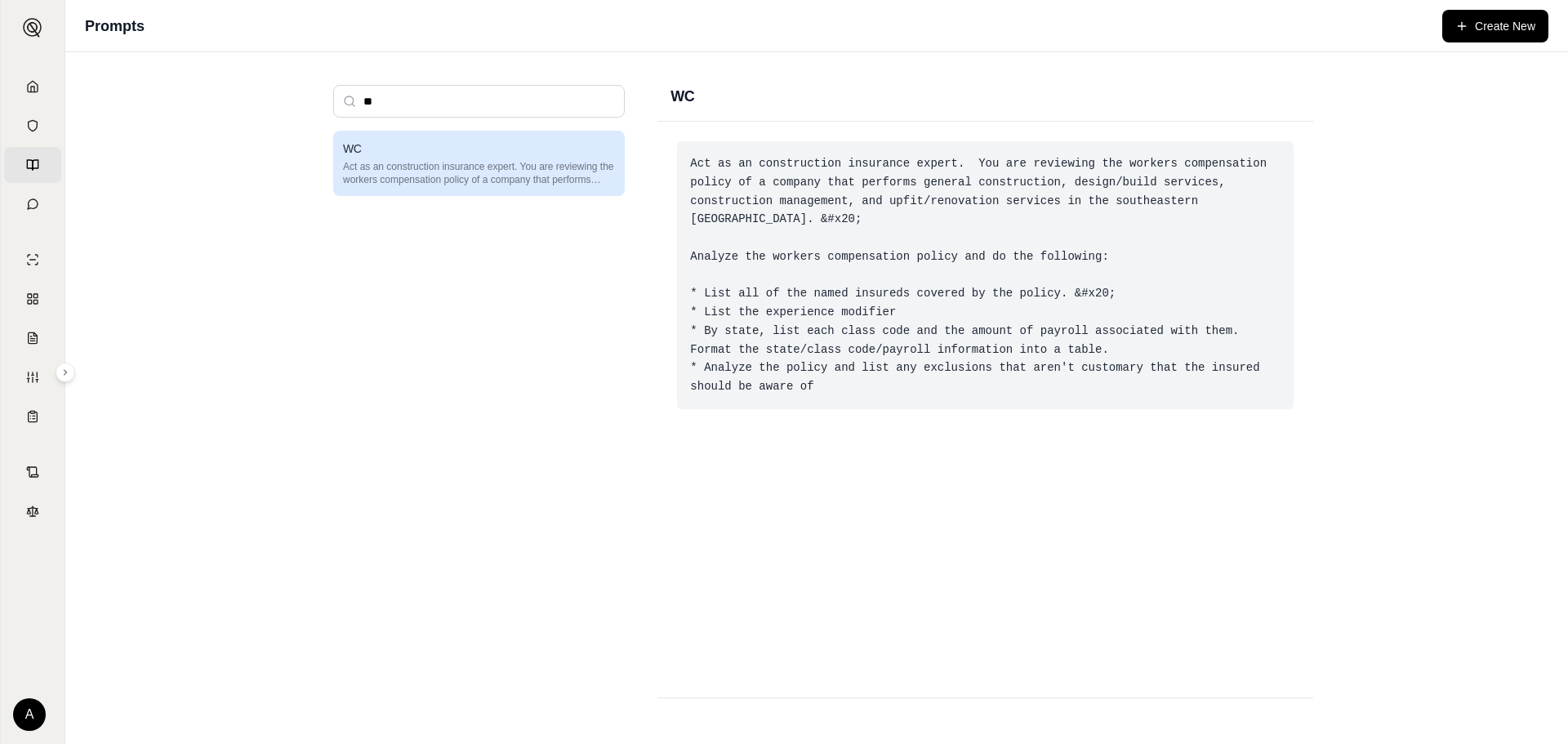
click at [745, 328] on div "Act as an construction insurance expert. You are reviewing the workers compensa…" at bounding box center [985, 275] width 617 height 268
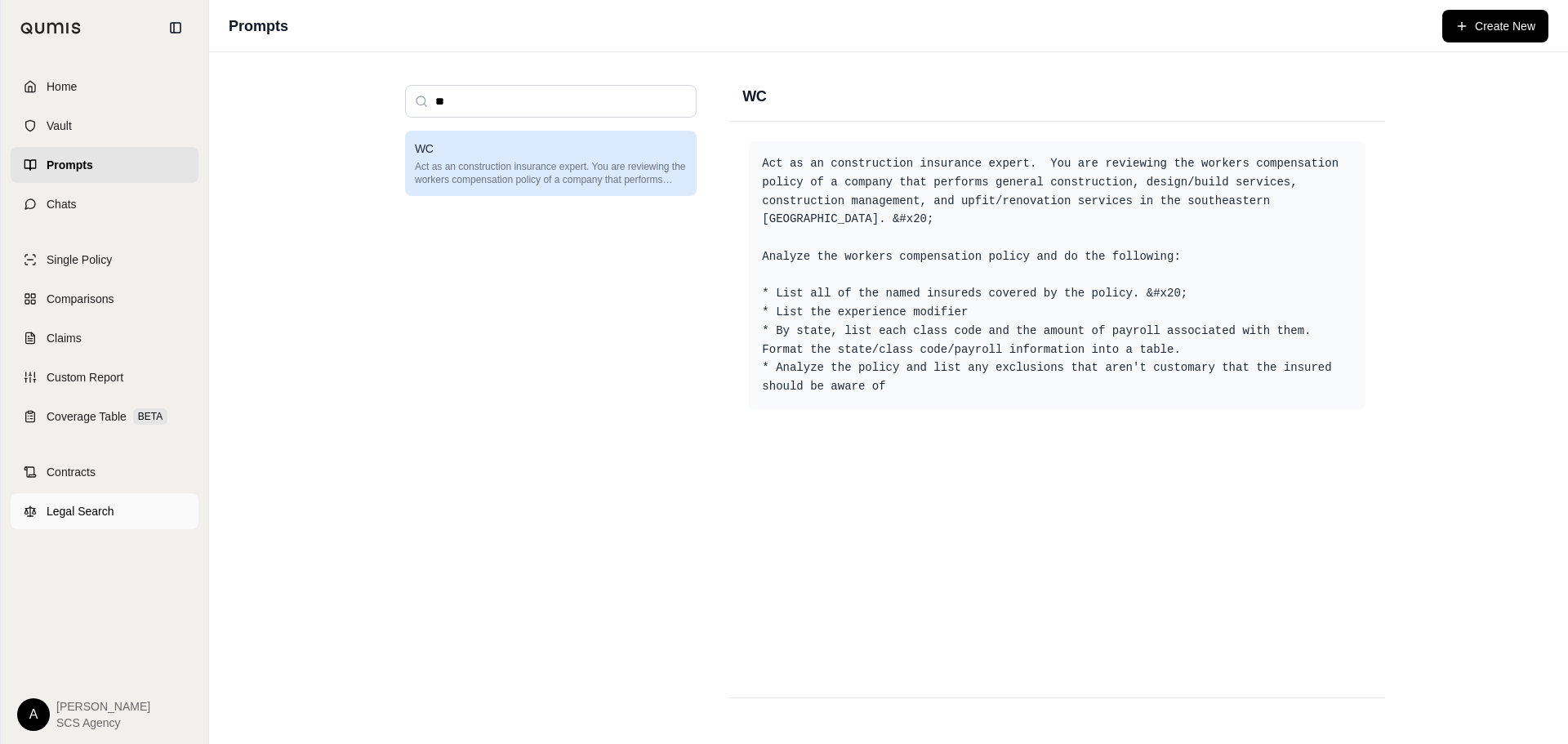
click at [62, 510] on span "Legal Search" at bounding box center [80, 512] width 68 height 17
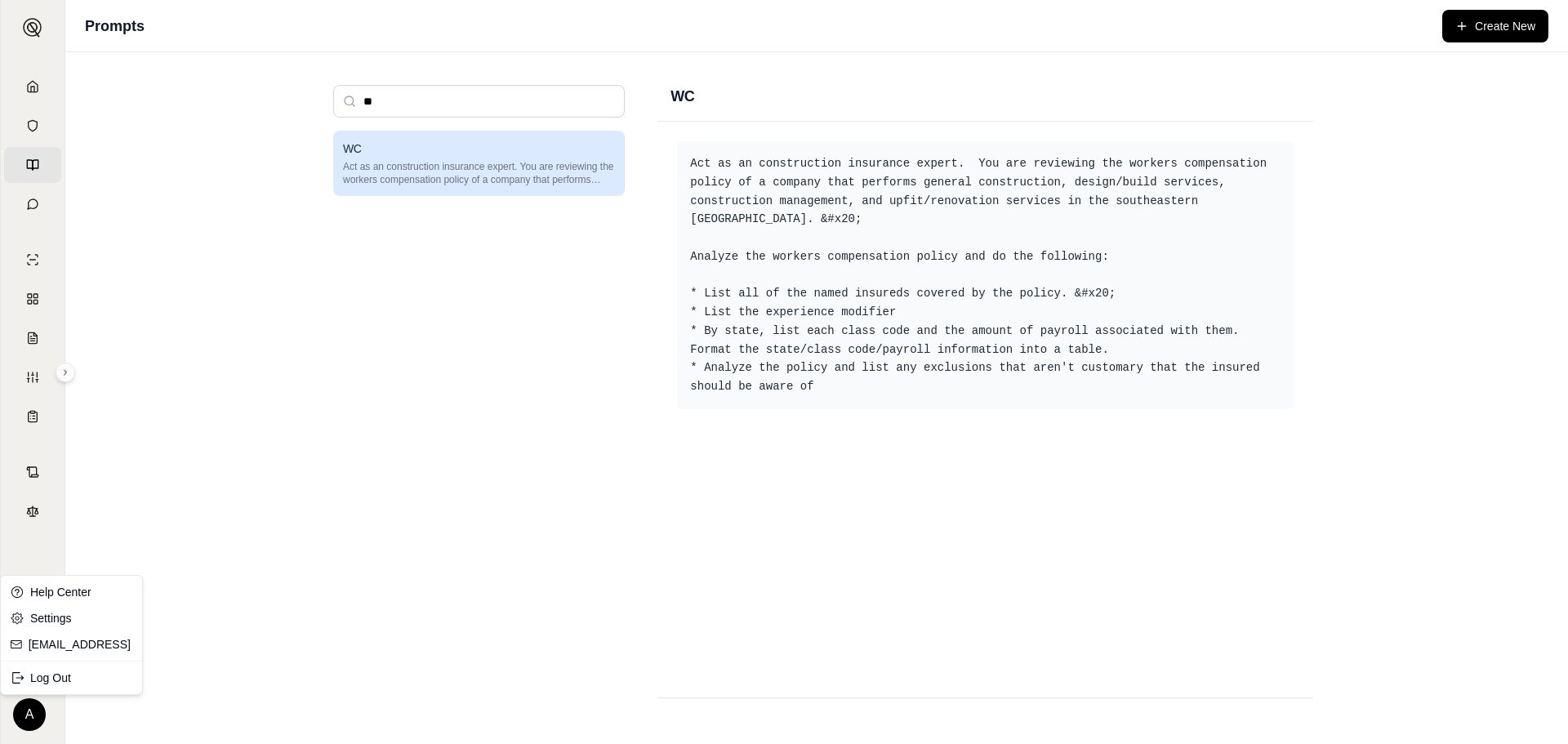
click at [26, 711] on html "Home Vault Prompts Chats Single Policy Comparisons Claims Custom Report Coverag…" at bounding box center [784, 372] width 1568 height 744
click at [390, 455] on html "Home Vault Prompts Chats Single Policy Comparisons Claims Custom Report Coverag…" at bounding box center [784, 372] width 1568 height 744
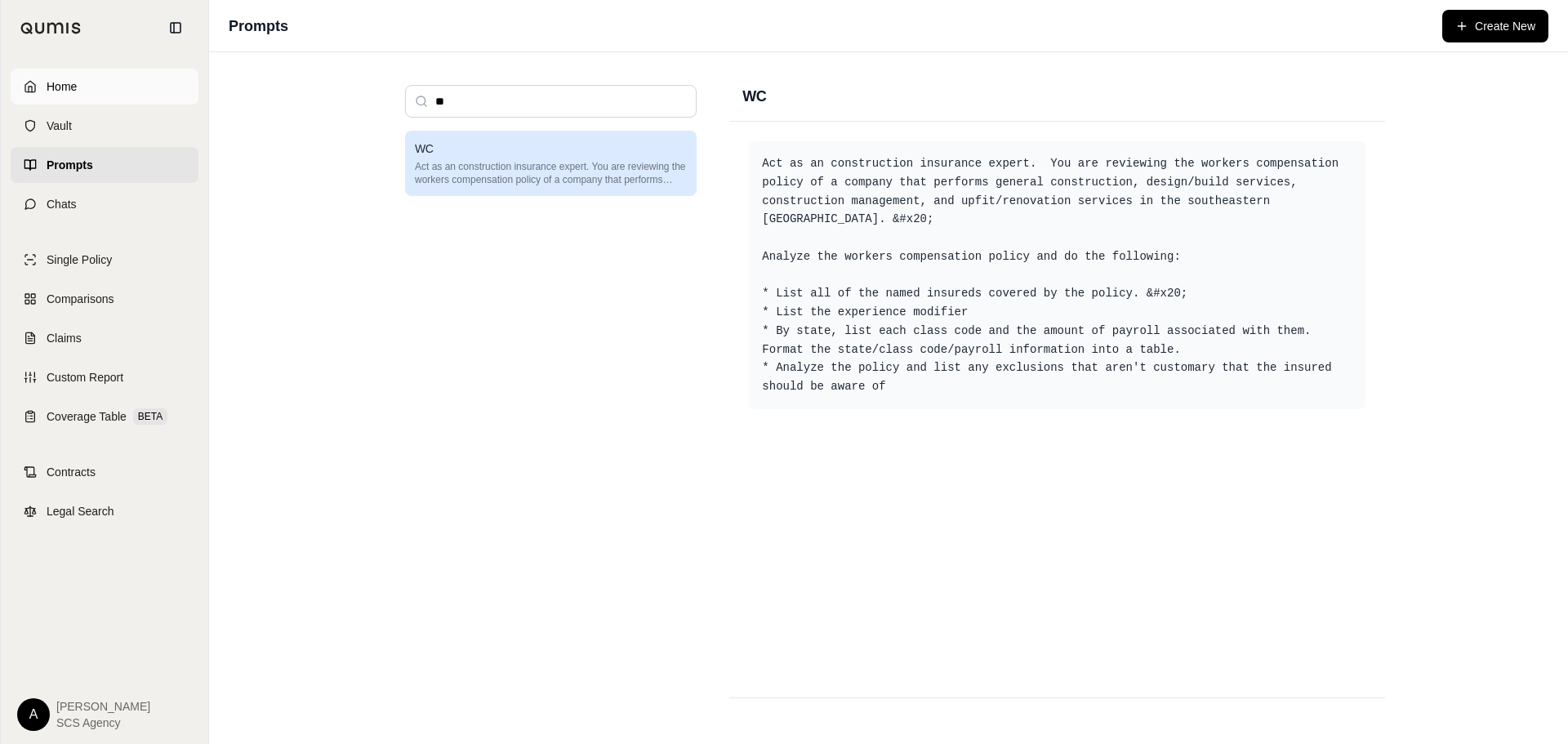
click at [57, 77] on link "Home" at bounding box center [104, 87] width 188 height 36
